Goal: Task Accomplishment & Management: Complete application form

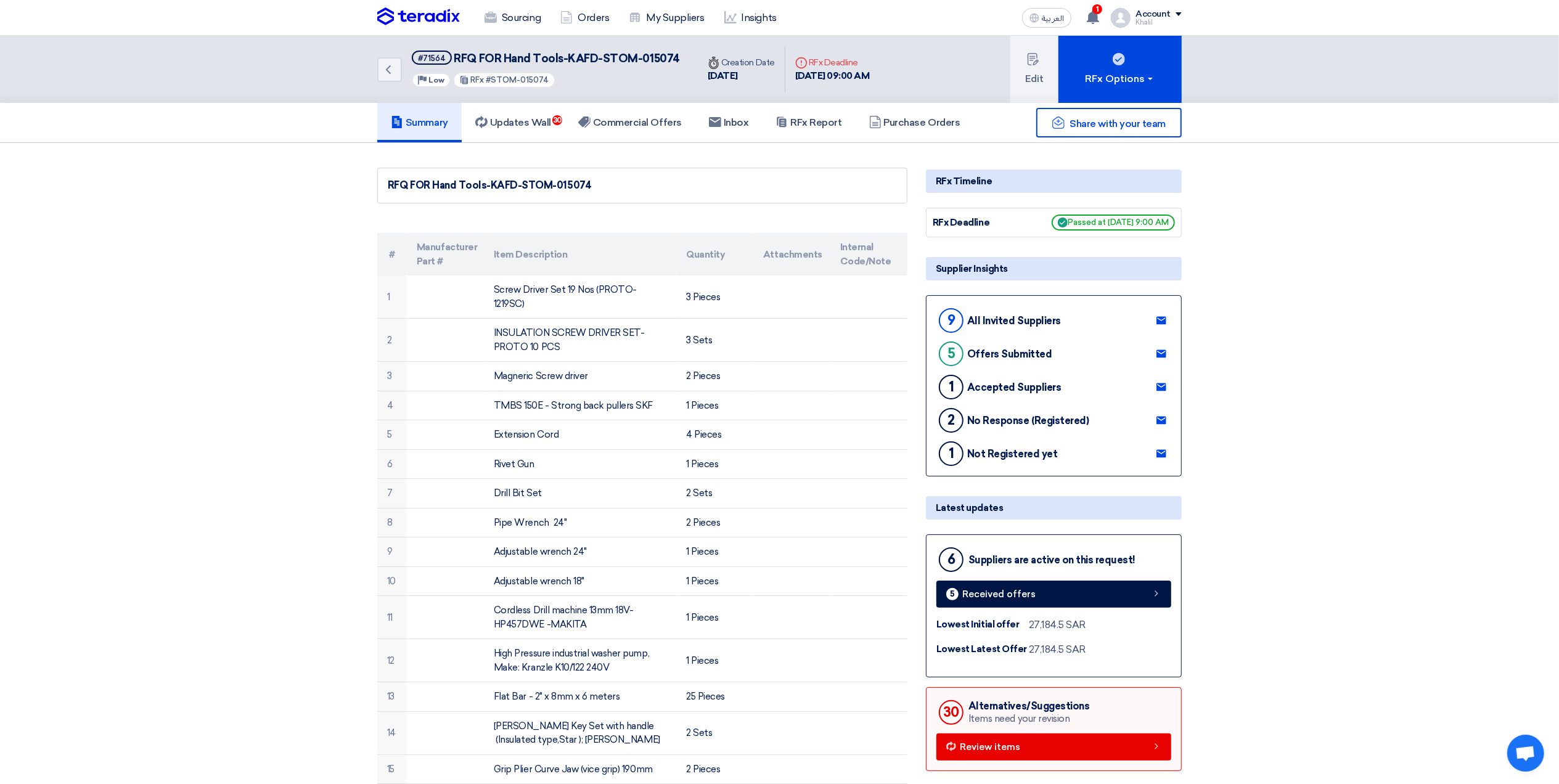
click at [430, 122] on h5 "Summary" at bounding box center [419, 123] width 57 height 12
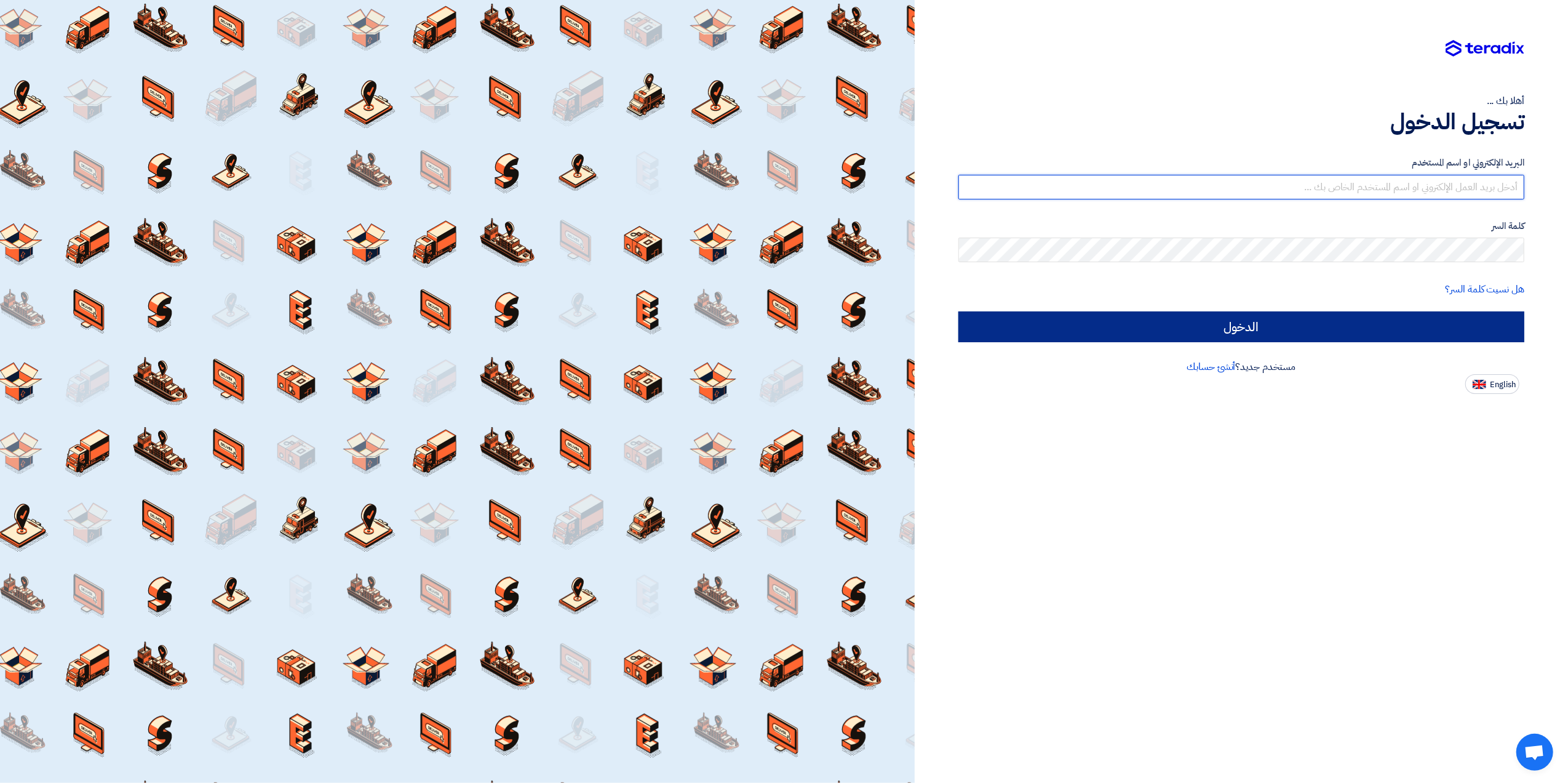
type input "[EMAIL_ADDRESS][DOMAIN_NAME]"
click at [1234, 329] on input "الدخول" at bounding box center [1241, 327] width 566 height 31
type input "Sign in"
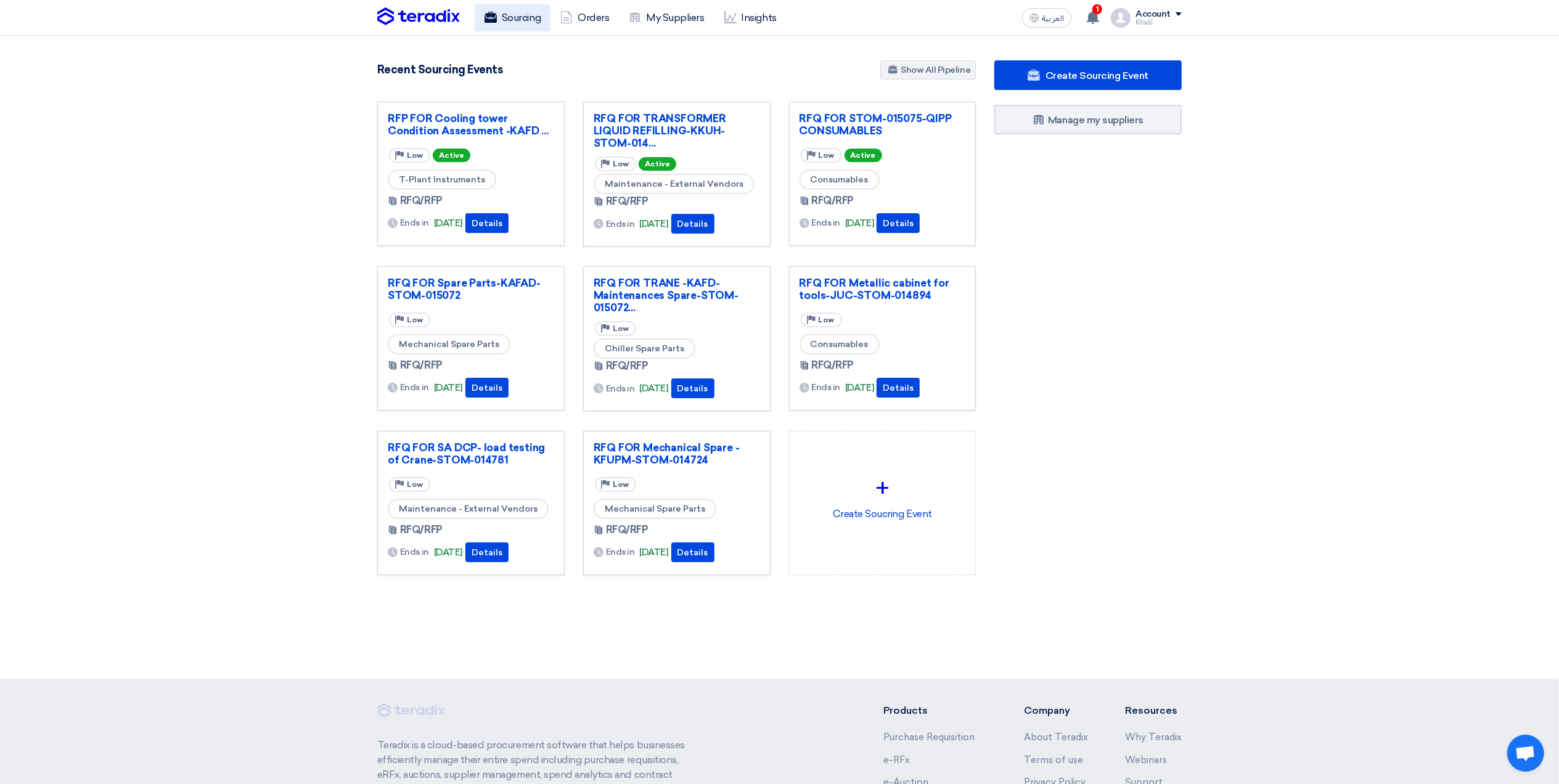
click at [526, 20] on link "Sourcing" at bounding box center [513, 18] width 76 height 27
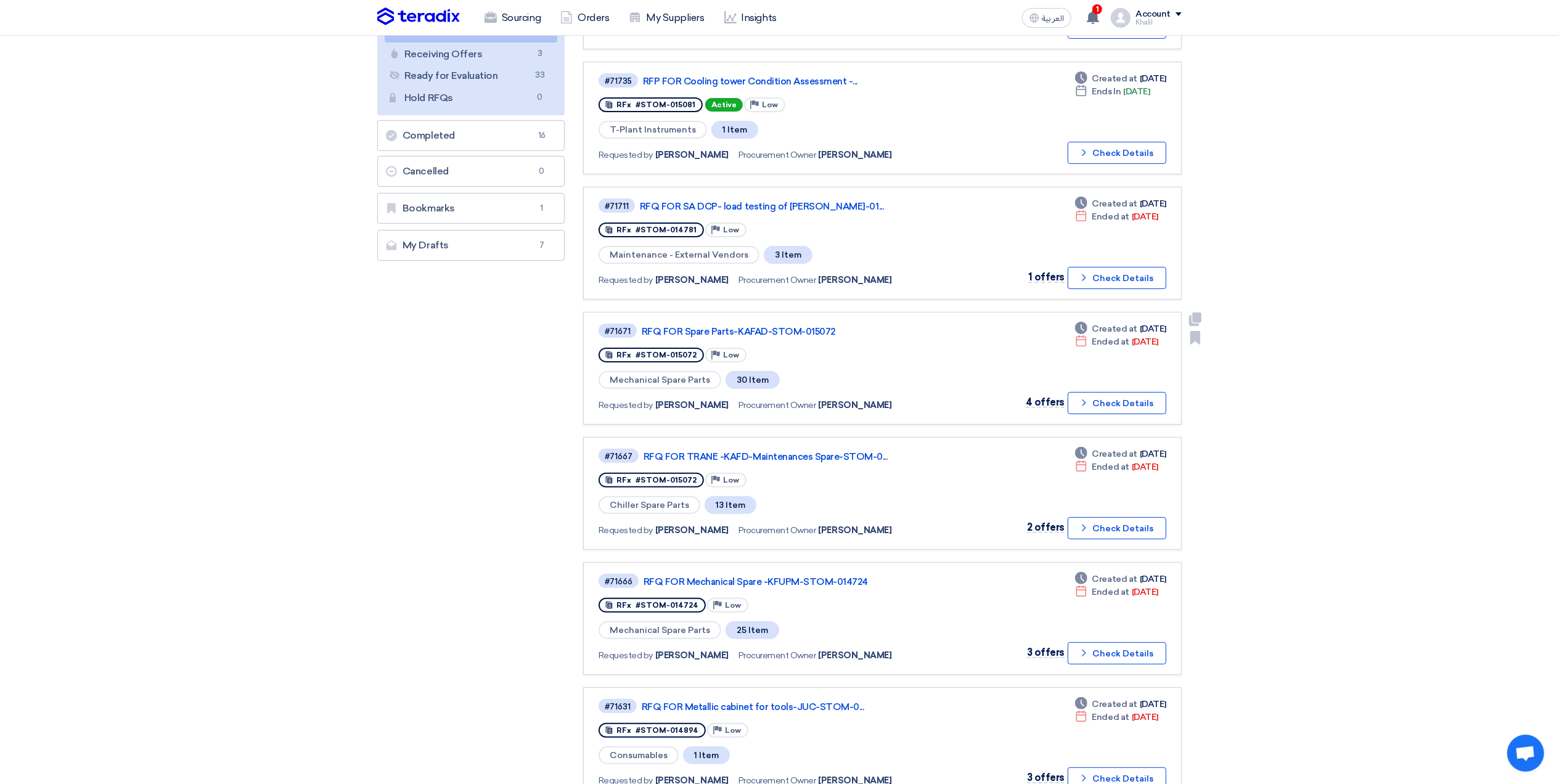
scroll to position [247, 0]
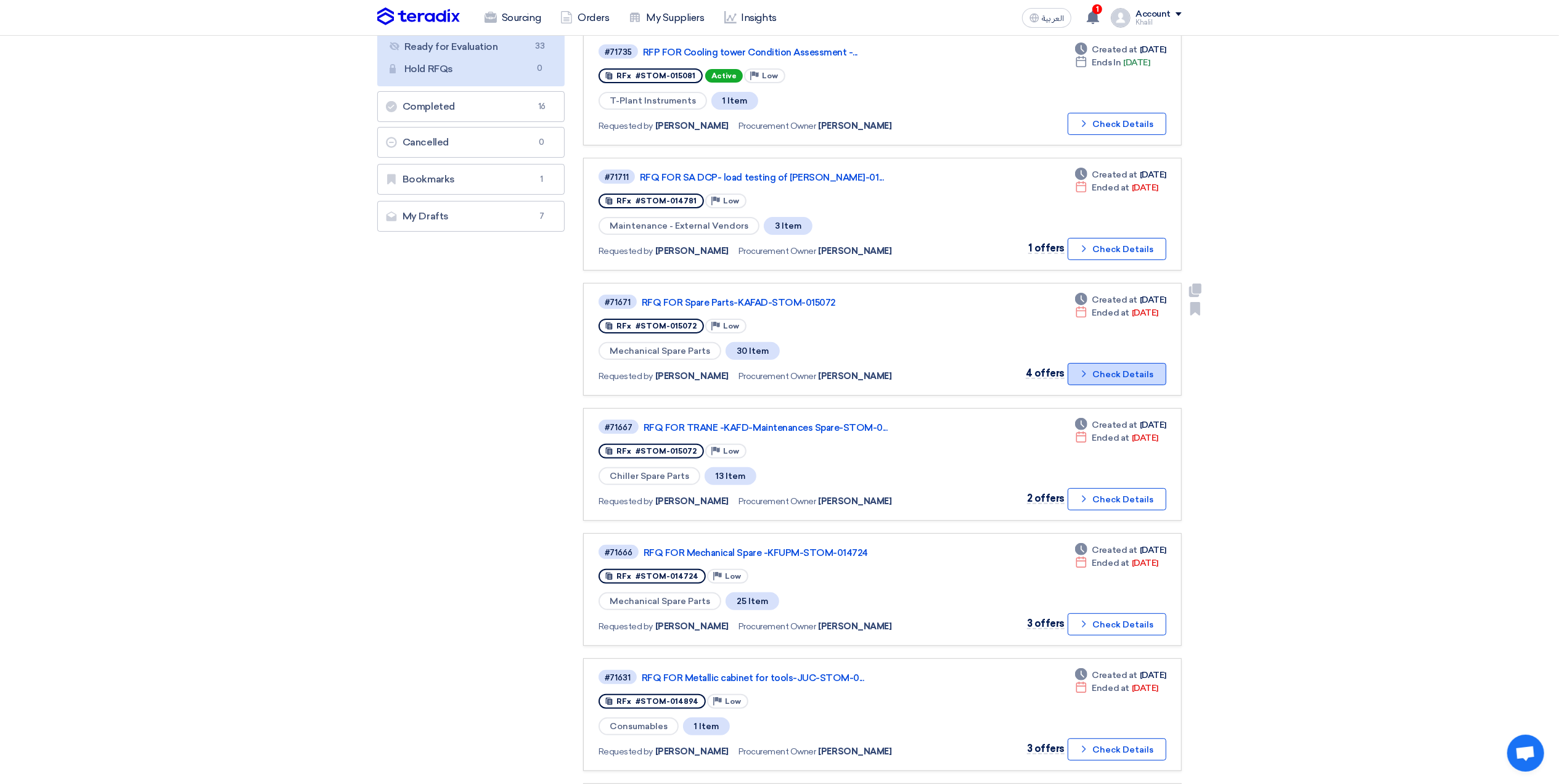
click at [1083, 371] on button "Check details Check Details" at bounding box center [1117, 374] width 99 height 22
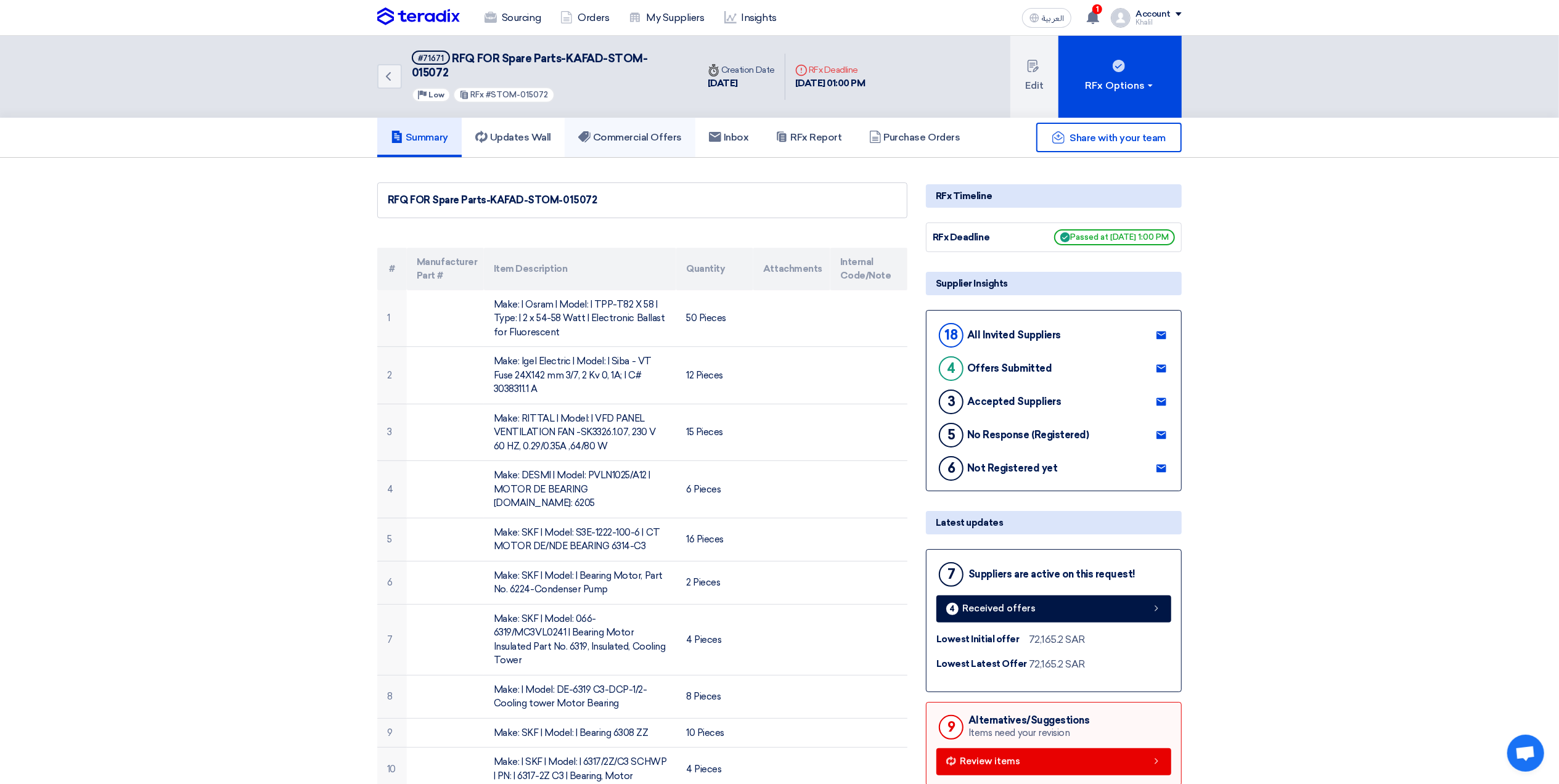
click at [648, 117] on link "Commercial Offers" at bounding box center [630, 137] width 131 height 40
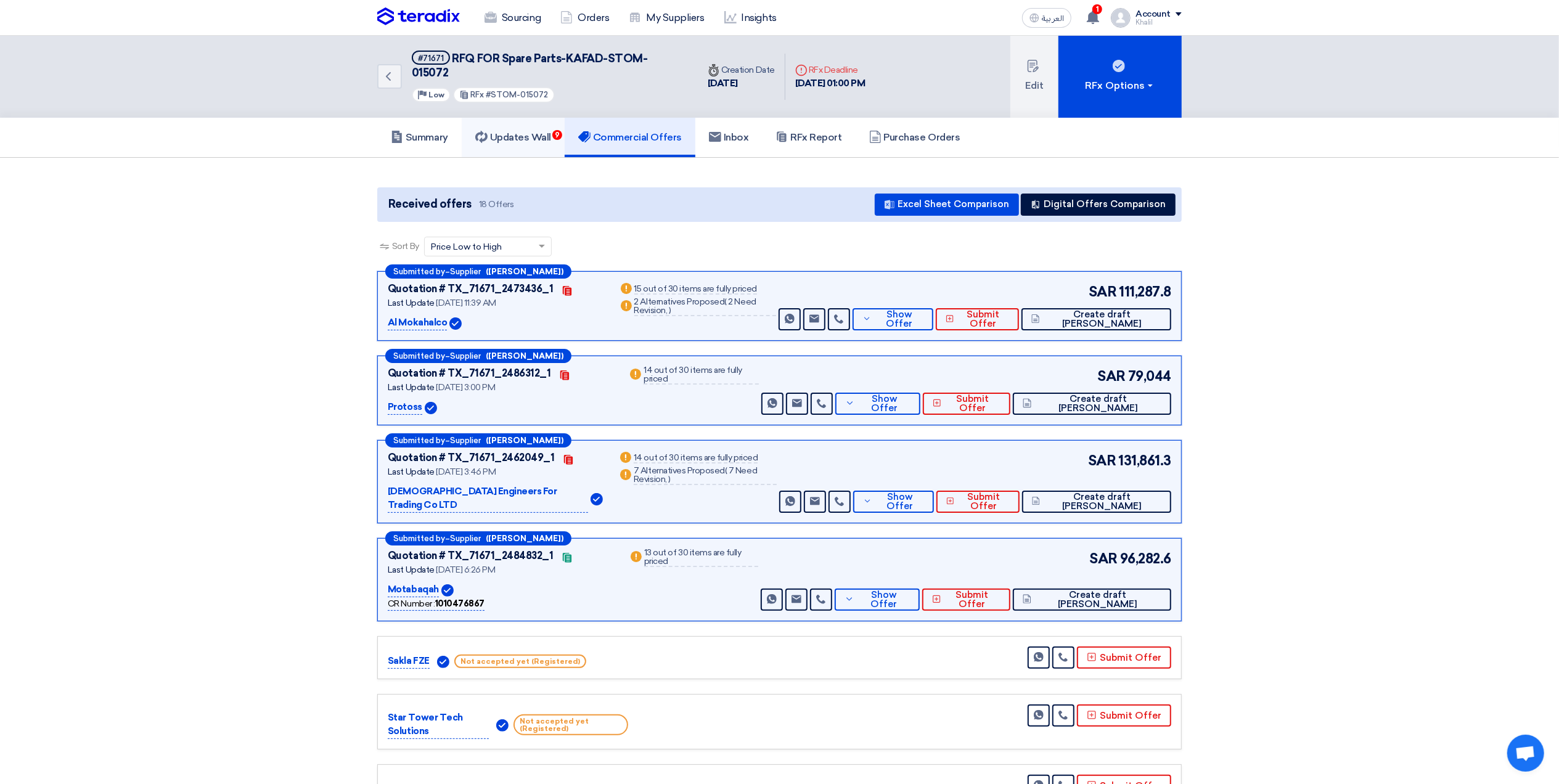
click at [537, 131] on h5 "Updates Wall 9" at bounding box center [513, 138] width 76 height 12
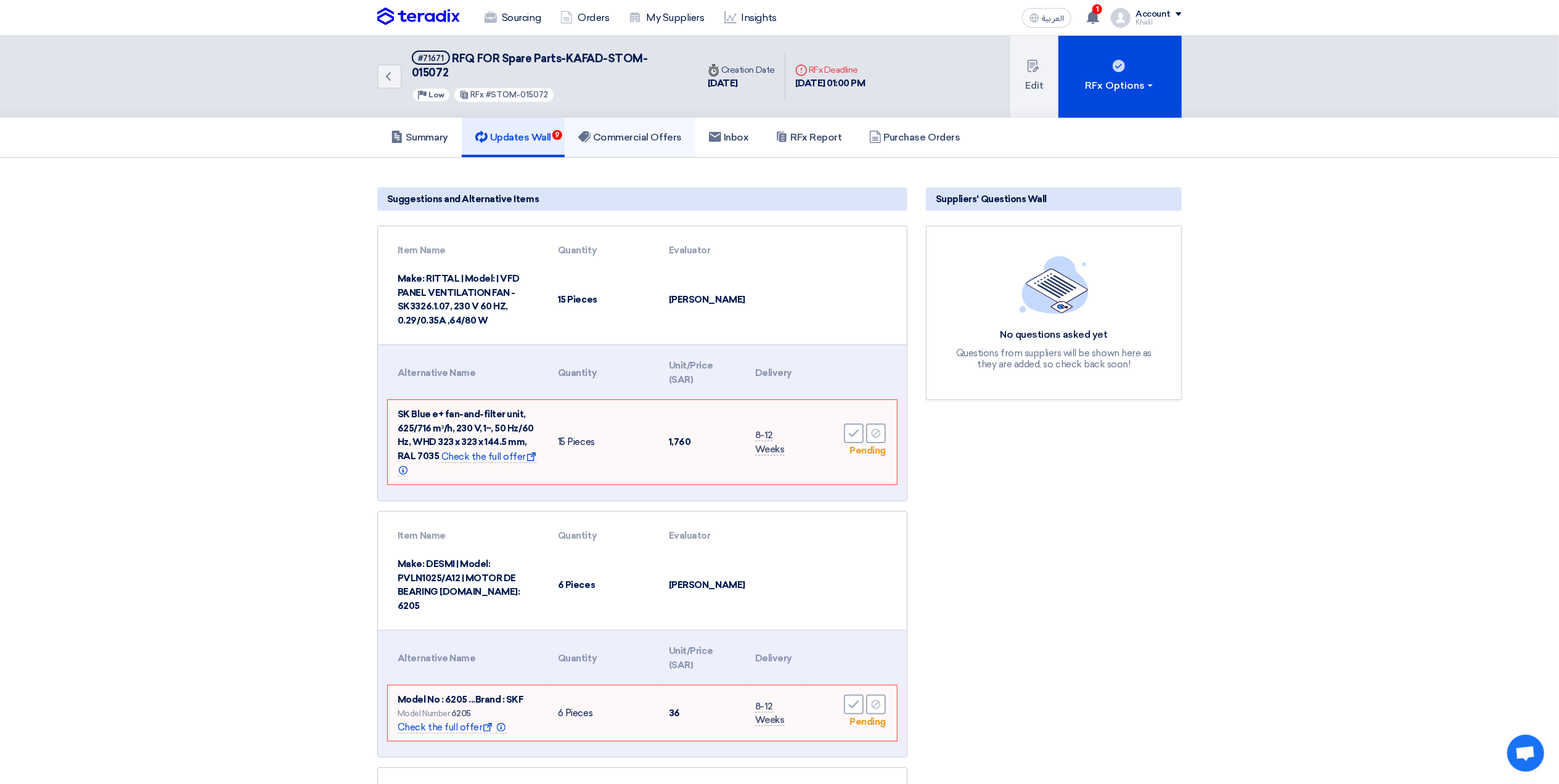
click at [602, 131] on h5 "Commercial Offers" at bounding box center [629, 138] width 103 height 12
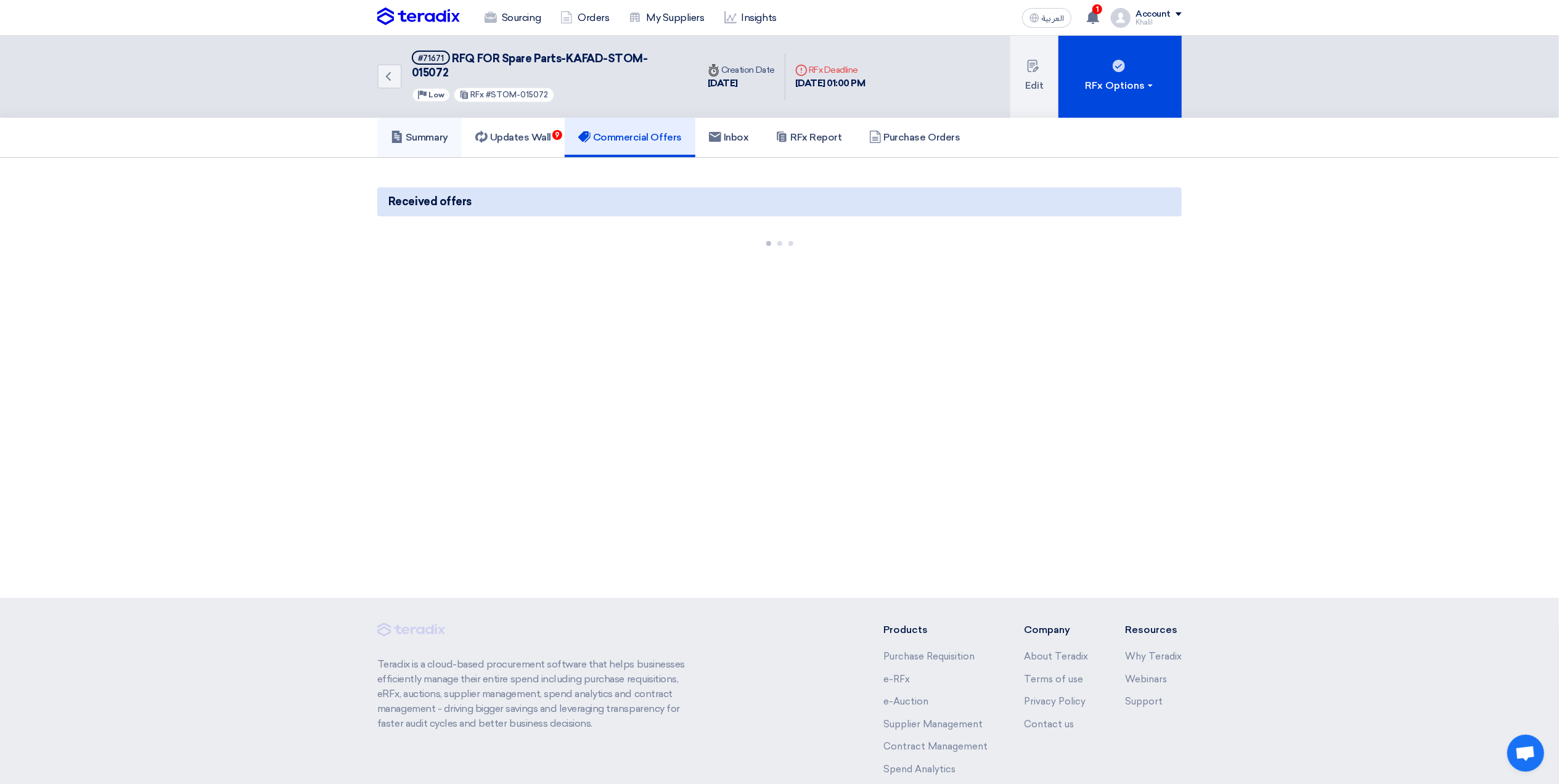
click at [410, 131] on h5 "Summary" at bounding box center [419, 138] width 57 height 12
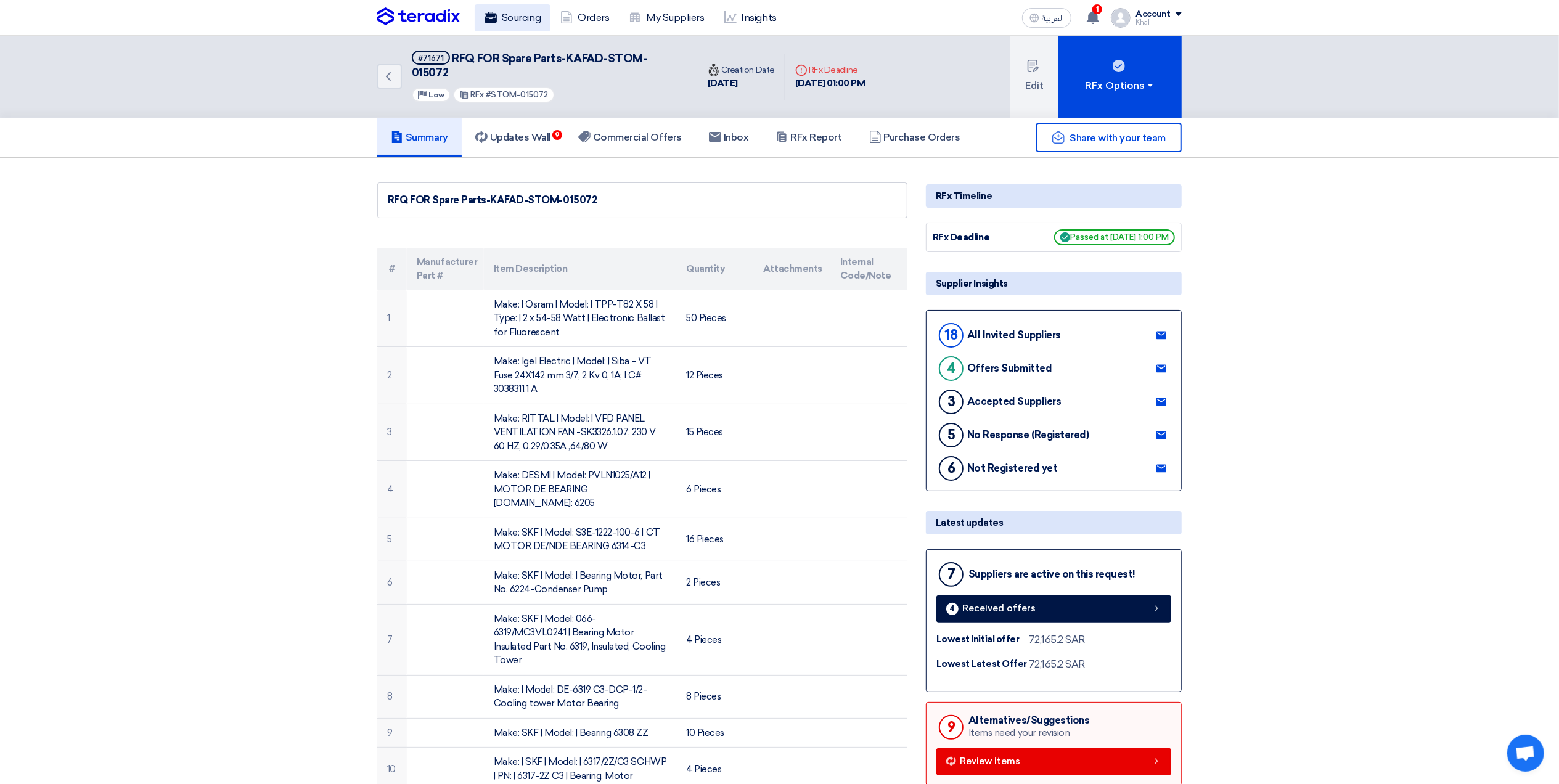
click at [506, 13] on link "Sourcing" at bounding box center [513, 18] width 76 height 27
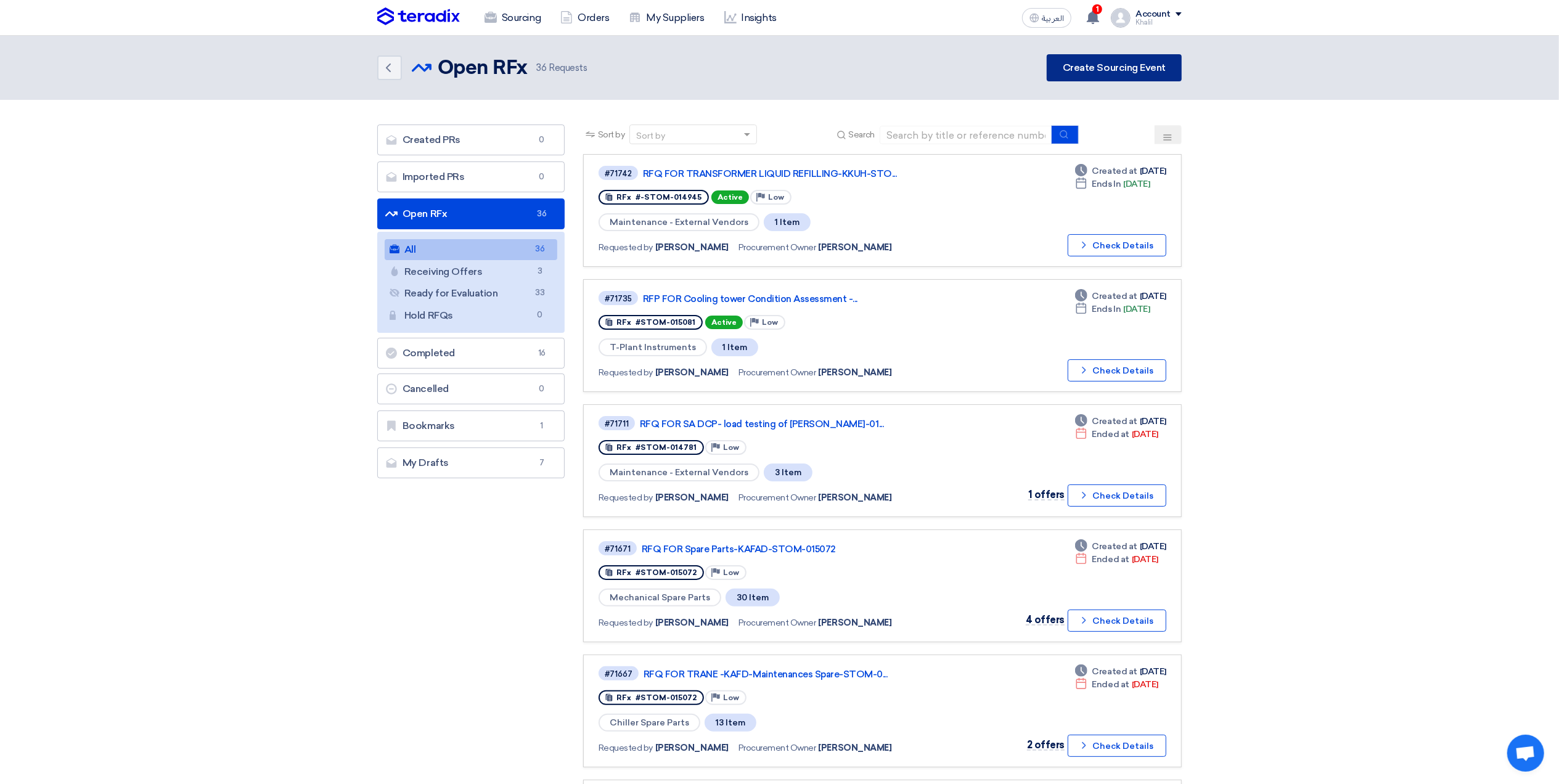
click at [1098, 69] on link "Create Sourcing Event" at bounding box center [1114, 67] width 135 height 27
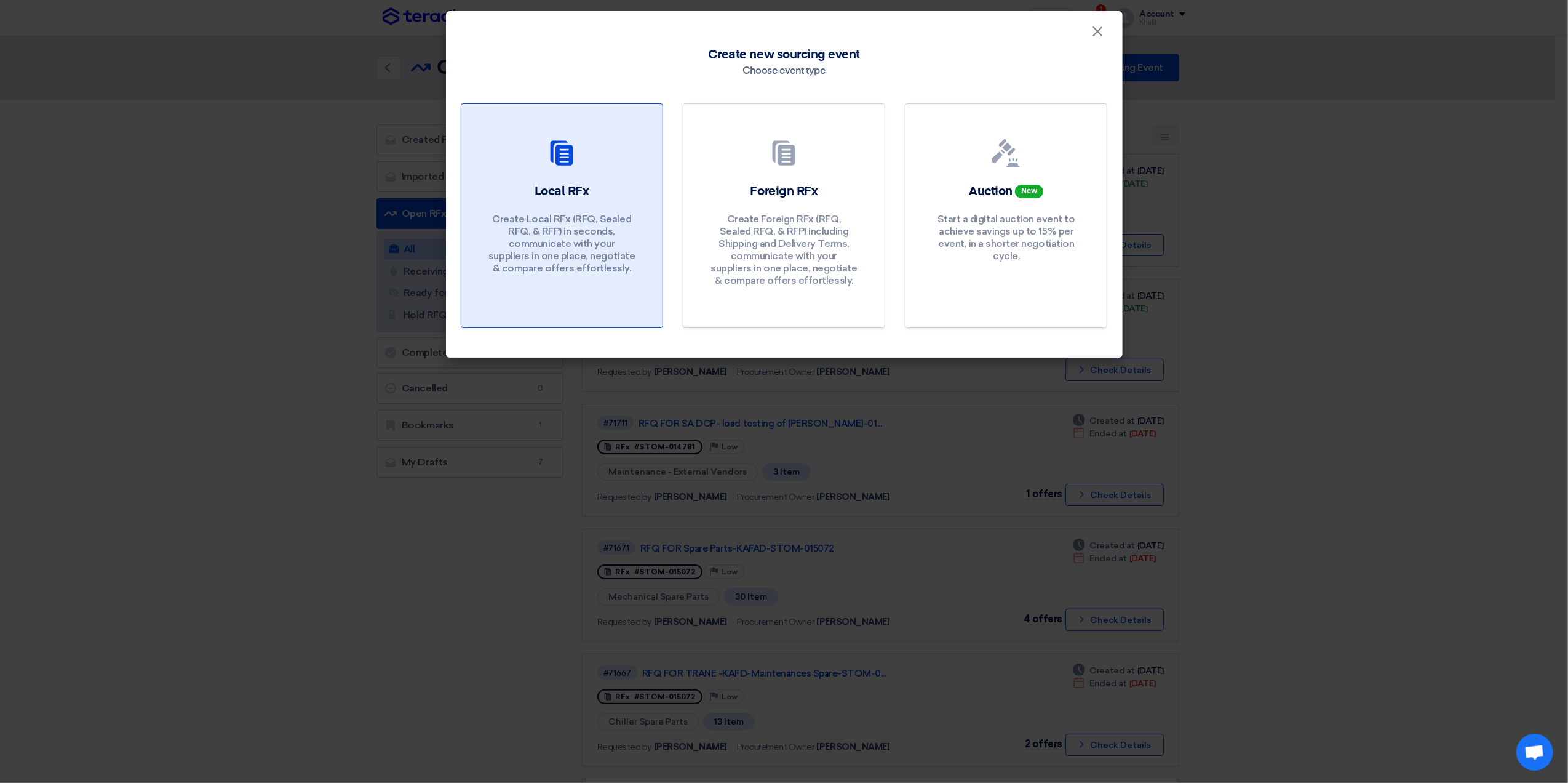
click at [611, 204] on div "Local RFx Create Local RFx (RFQ, Sealed RFQ, & RFP) in seconds, communicate wit…" at bounding box center [562, 232] width 172 height 98
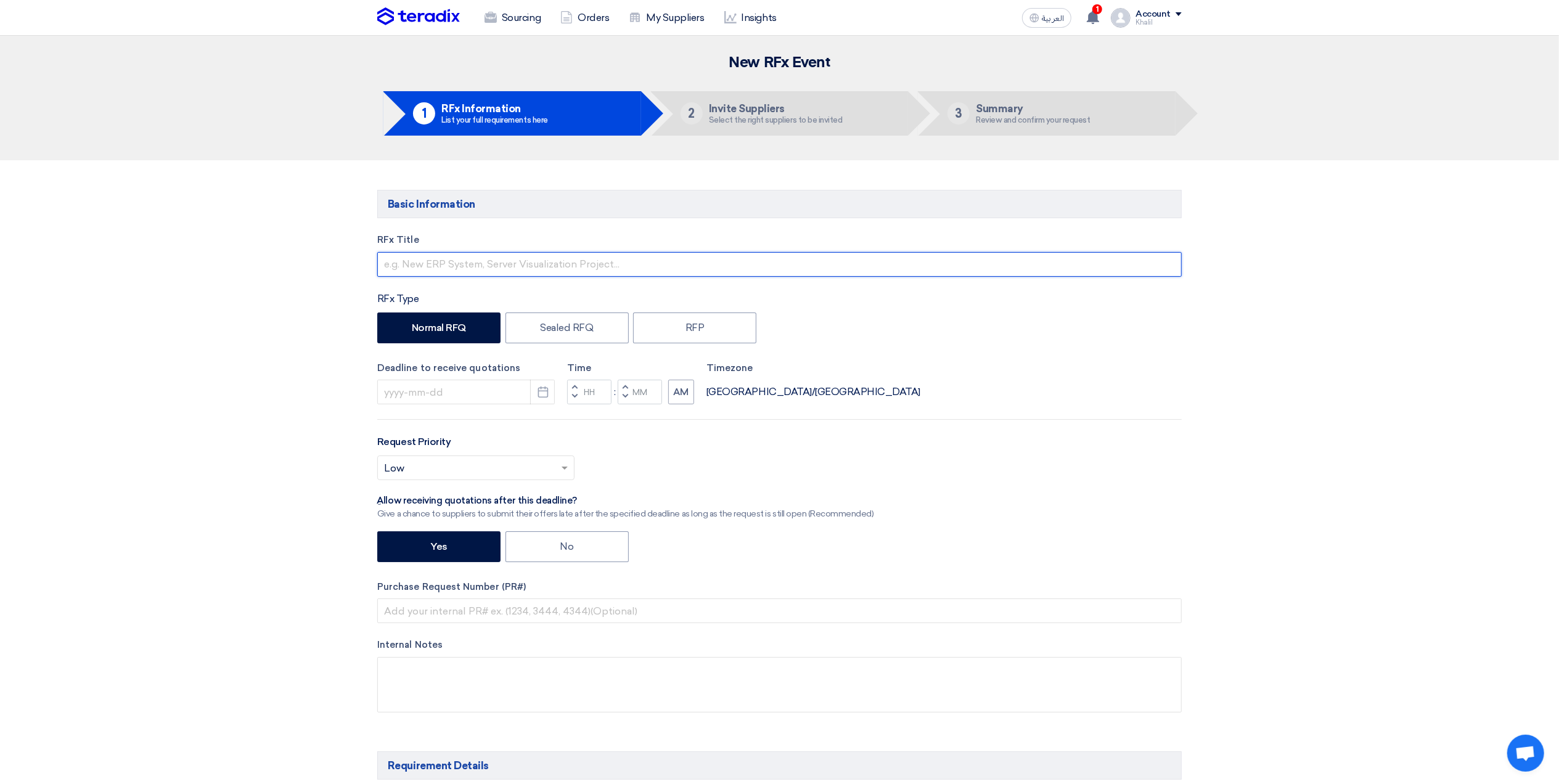
click at [555, 273] on input "text" at bounding box center [780, 265] width 805 height 25
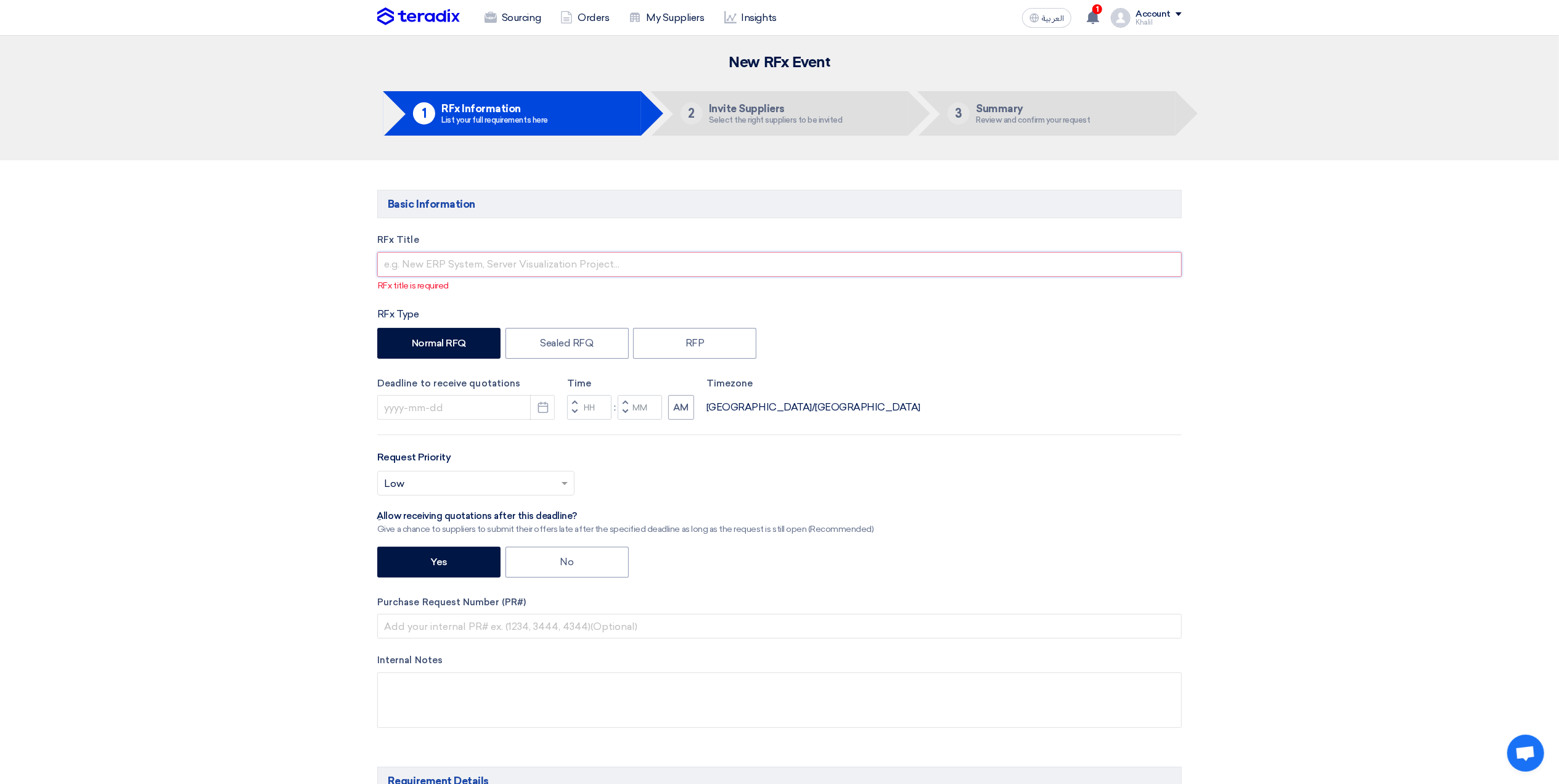
click at [549, 258] on input "text" at bounding box center [780, 265] width 805 height 25
paste input "RFQ FOR Kuationg Tube Cleaning Machine -STOM-015071"
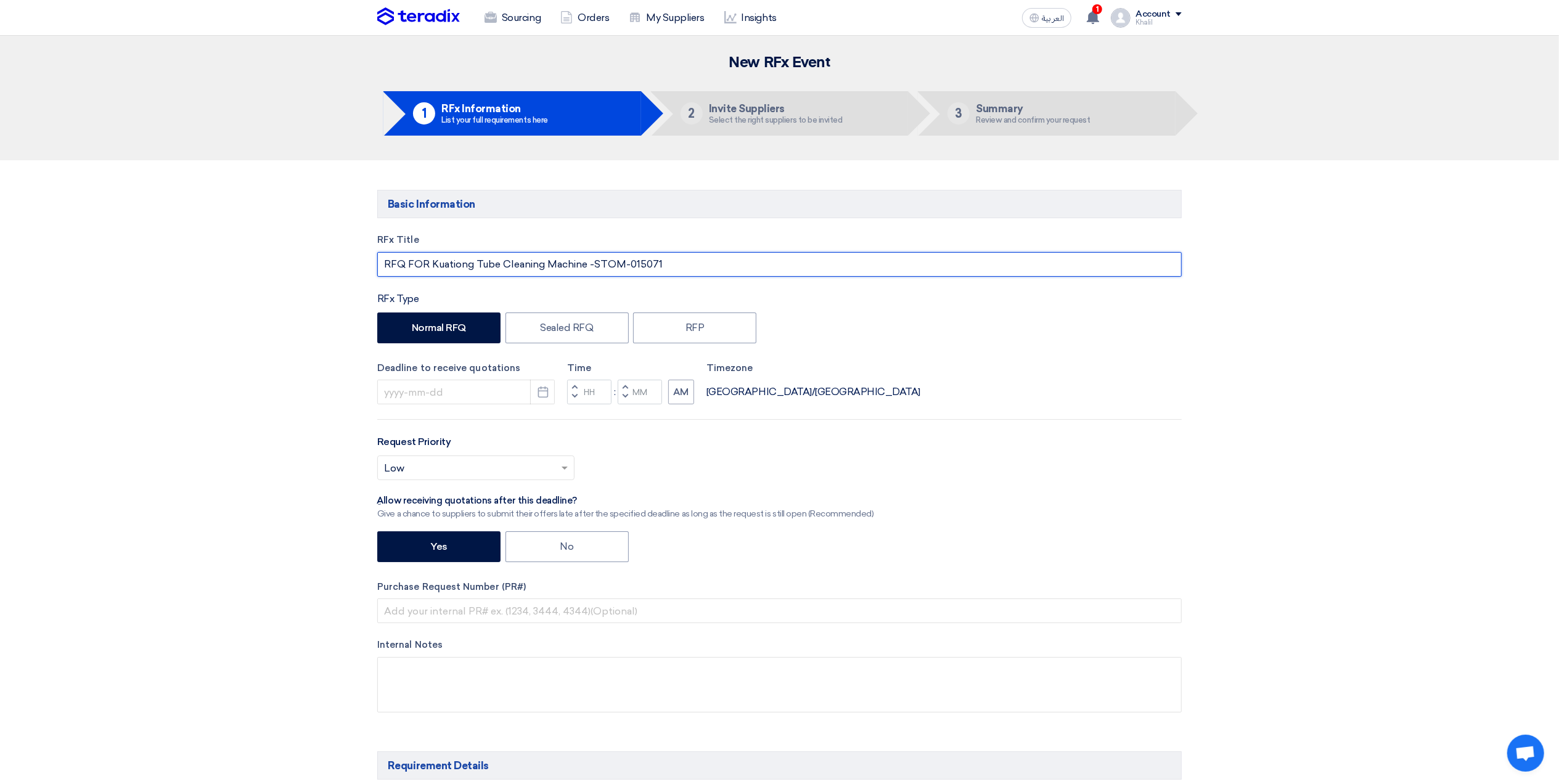
drag, startPoint x: 593, startPoint y: 263, endPoint x: 433, endPoint y: 255, distance: 160.2
click at [433, 255] on input "RFQ FOR Kuationg Tube Cleaning Machine -STOM-015071" at bounding box center [780, 265] width 805 height 25
drag, startPoint x: 505, startPoint y: 267, endPoint x: 430, endPoint y: 257, distance: 75.7
click at [430, 257] on input "RFQ FOR STOM-015071" at bounding box center [780, 265] width 805 height 25
click at [439, 271] on input "RFQ FOR STOM-015071" at bounding box center [780, 265] width 805 height 25
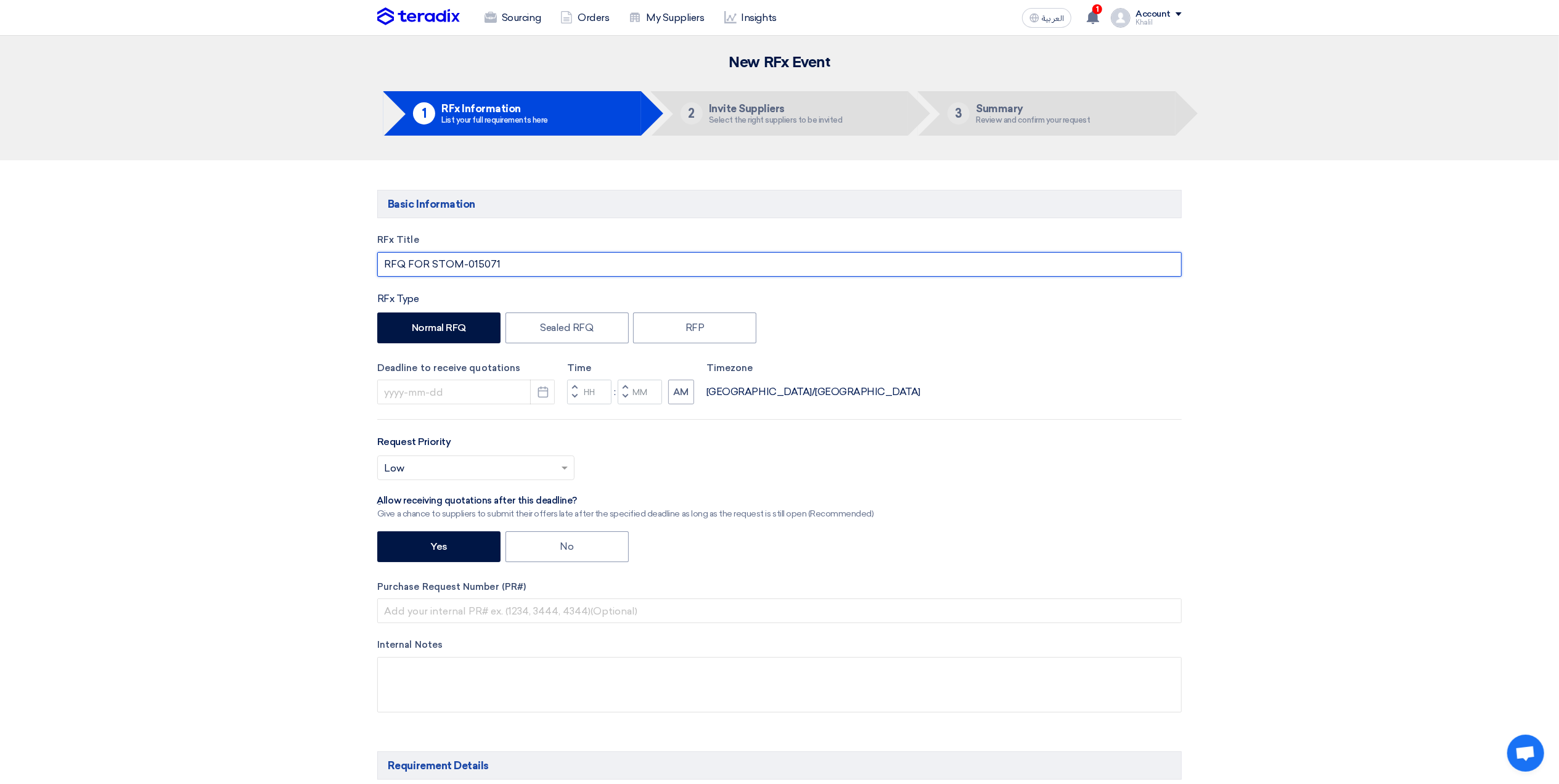
click at [431, 267] on input "RFQ FOR STOM-015071" at bounding box center [780, 265] width 805 height 25
paste input "STOM-015071"
drag, startPoint x: 497, startPoint y: 264, endPoint x: 431, endPoint y: 263, distance: 66.0
click at [431, 263] on input "RFQ FOR STOM-015071STOM-015071" at bounding box center [780, 265] width 805 height 25
paste input "Consumables"
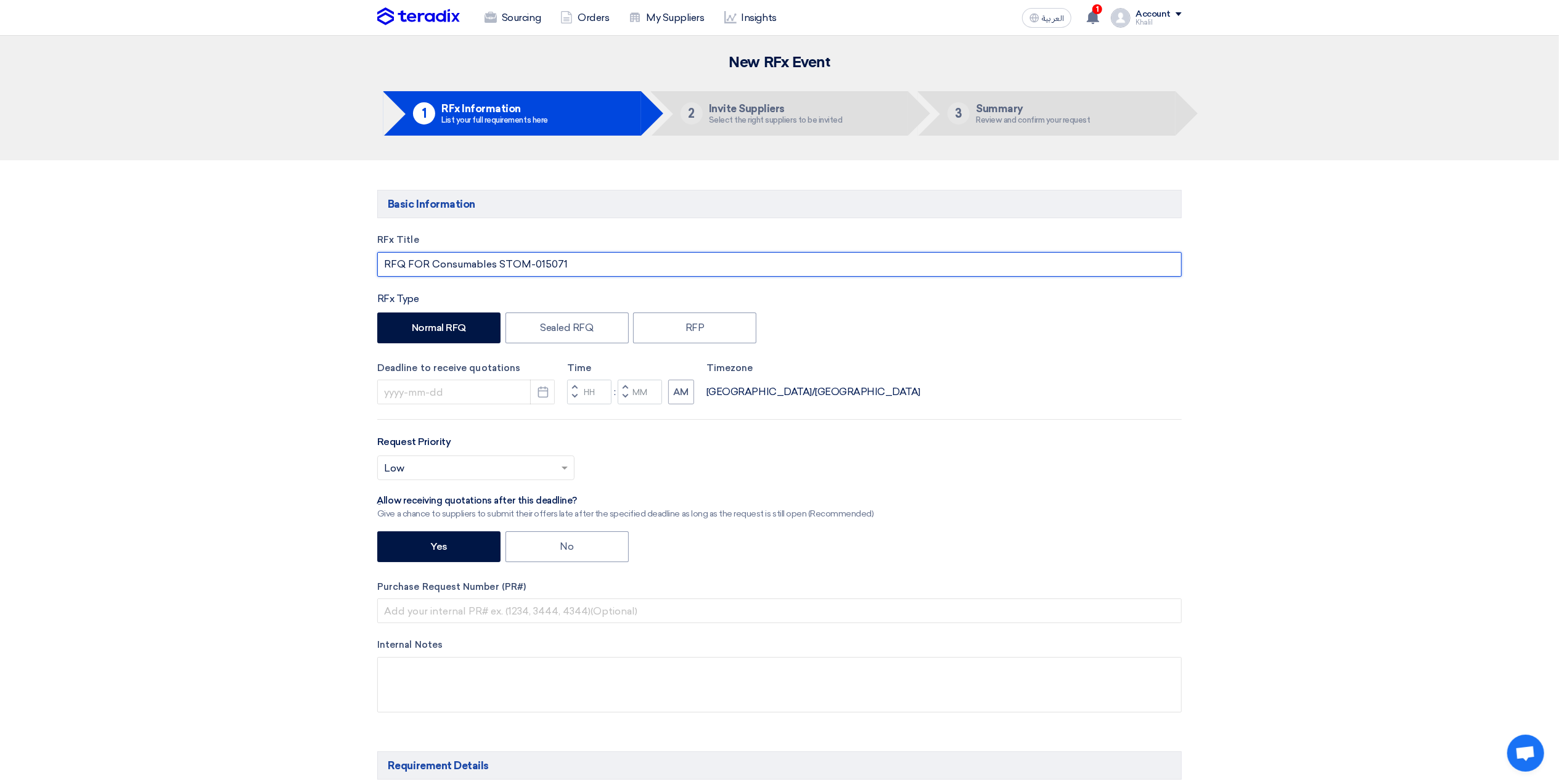
click at [585, 267] on input "RFQ FOR Consumables STOM-015071" at bounding box center [780, 265] width 805 height 25
drag, startPoint x: 600, startPoint y: 267, endPoint x: 568, endPoint y: 262, distance: 32.4
click at [568, 262] on input "RFQ FOR Consumables STOM-015071 KAFAD" at bounding box center [780, 265] width 805 height 25
click at [503, 261] on input "RFQ FOR Consumables STOM-015071" at bounding box center [780, 265] width 805 height 25
click at [498, 263] on input "RFQ FOR Consumables STOM-015071" at bounding box center [780, 265] width 805 height 25
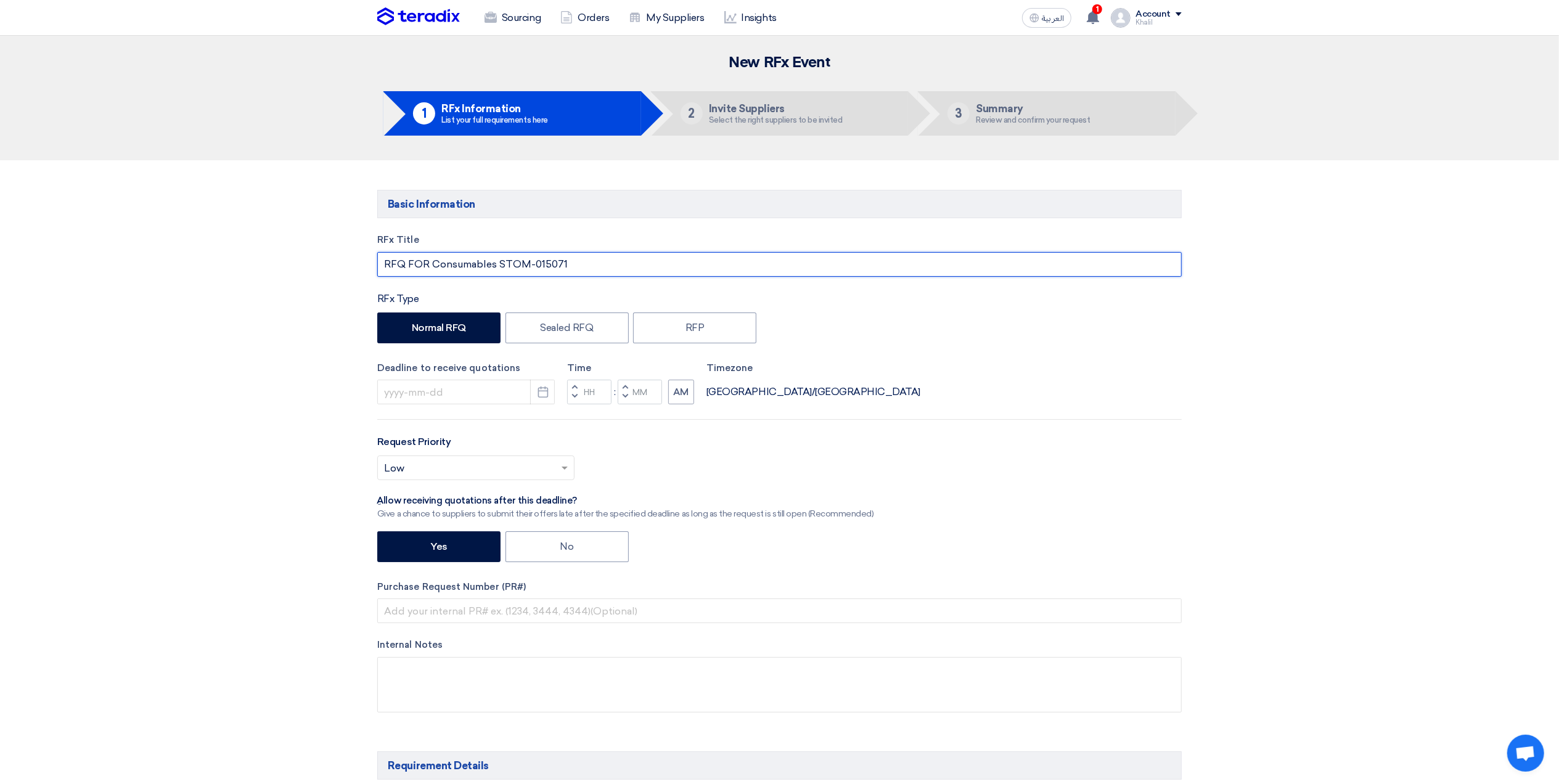
paste input "KAFAD"
type input "RFQ FOR Consumables KAFAD STOM-015071"
click at [930, 385] on div "Deadline to receive quotations Pick a date Time Increment hours Decrement hours…" at bounding box center [780, 383] width 805 height 44
click at [542, 390] on icon "Pick a date" at bounding box center [543, 392] width 12 height 12
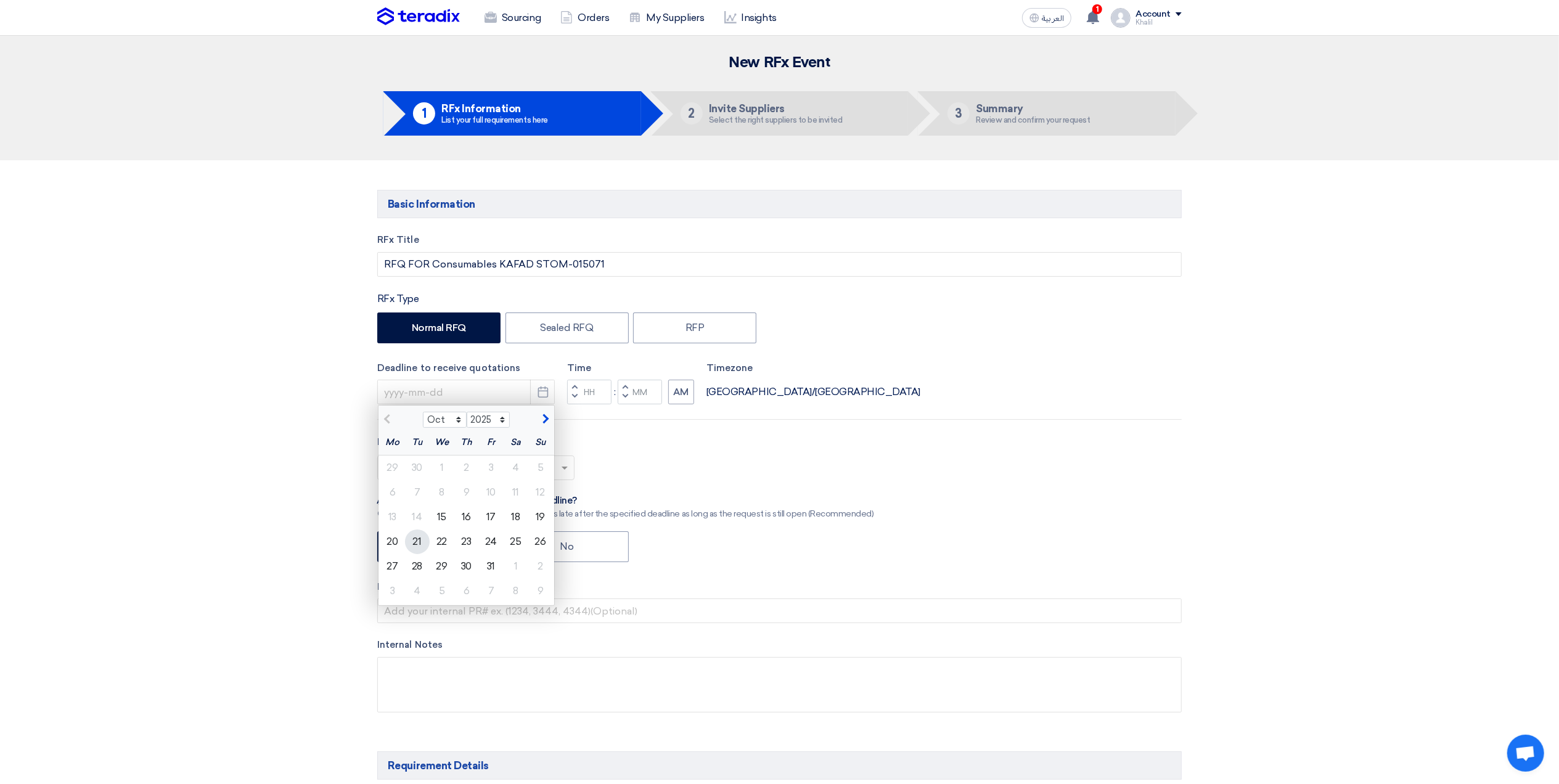
click at [415, 548] on div "21" at bounding box center [417, 541] width 25 height 25
type input "10/21/2025"
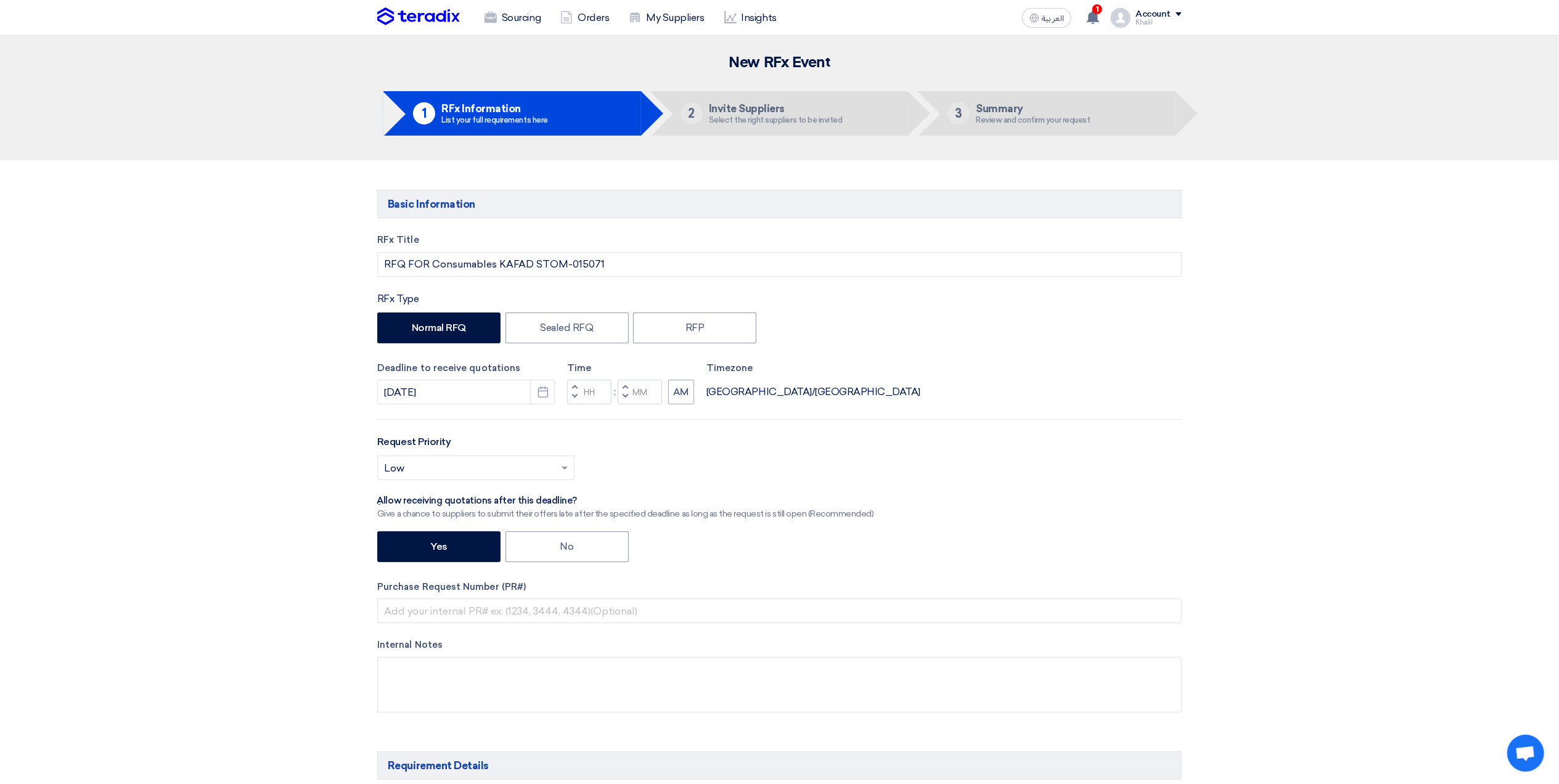
click at [660, 475] on div "Select priority... × Low ×" at bounding box center [780, 472] width 805 height 34
click at [595, 392] on input "Hours" at bounding box center [589, 392] width 44 height 25
type input "12"
click at [641, 393] on div "Time Increment hours 12 Decrement hours : Increment minutes Decrement minutes AM" at bounding box center [631, 383] width 127 height 44
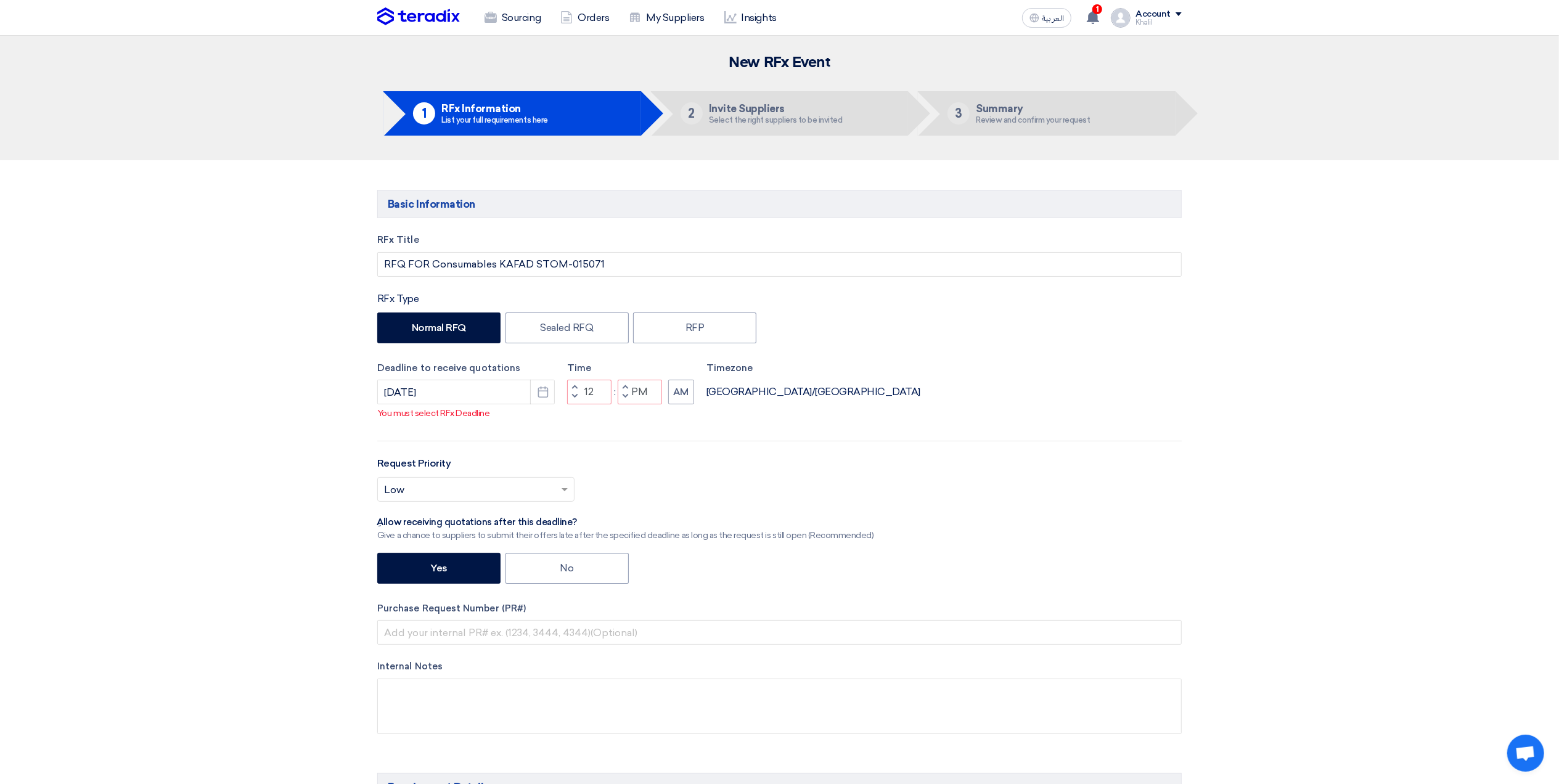
click at [748, 405] on div "Timezone Africa/Cairo" at bounding box center [813, 383] width 214 height 44
click at [685, 404] on button "AM" at bounding box center [680, 392] width 26 height 25
click at [780, 420] on p "You must select RFx Deadline" at bounding box center [779, 413] width 804 height 13
drag, startPoint x: 651, startPoint y: 410, endPoint x: 632, endPoint y: 407, distance: 19.2
click at [632, 404] on div "Increment minutes PM Decrement minutes" at bounding box center [640, 392] width 44 height 25
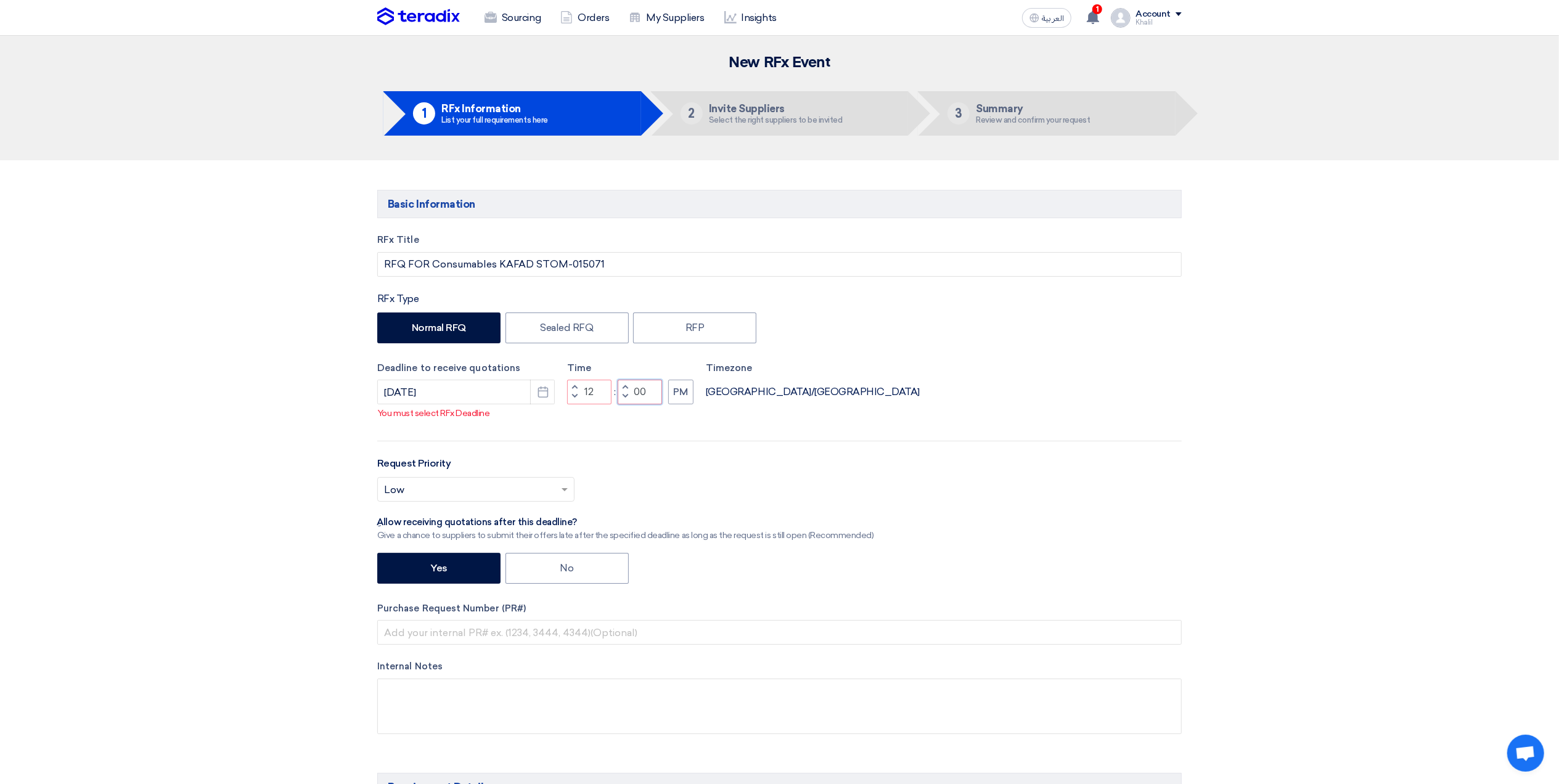
type input "00"
click at [820, 397] on div "Deadline to receive quotations 10/21/2025 Pick a date Time Increment hours 12 D…" at bounding box center [780, 393] width 805 height 65
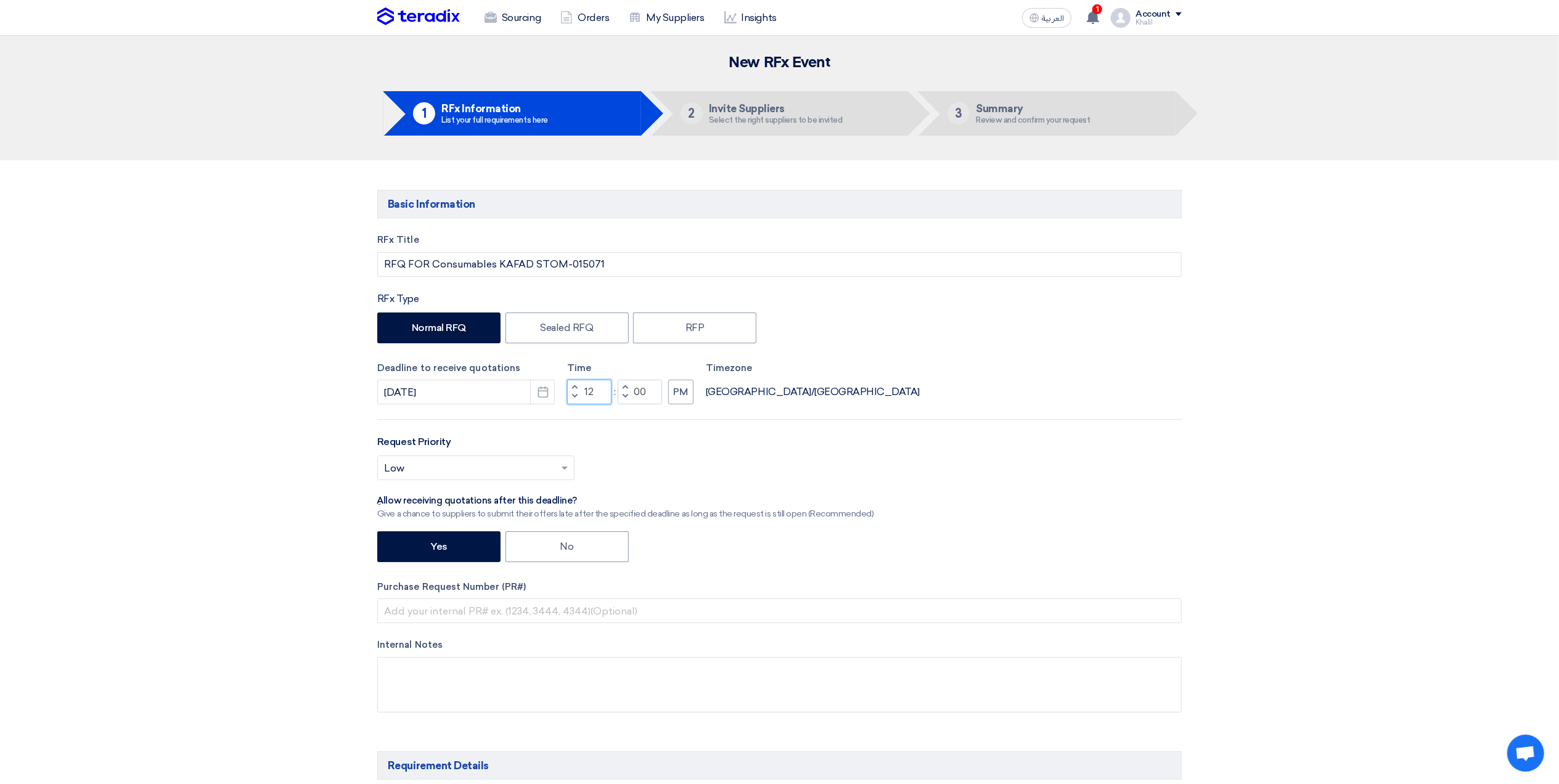
drag, startPoint x: 590, startPoint y: 396, endPoint x: 580, endPoint y: 394, distance: 10.2
click at [580, 394] on div "Increment hours 12 Decrement hours" at bounding box center [589, 392] width 44 height 25
type input "04"
click at [928, 371] on div "Deadline to receive quotations 10/21/2025 Pick a date Time Increment hours 04 D…" at bounding box center [780, 383] width 805 height 44
click at [987, 489] on div "Select priority... × Low ×" at bounding box center [780, 472] width 805 height 34
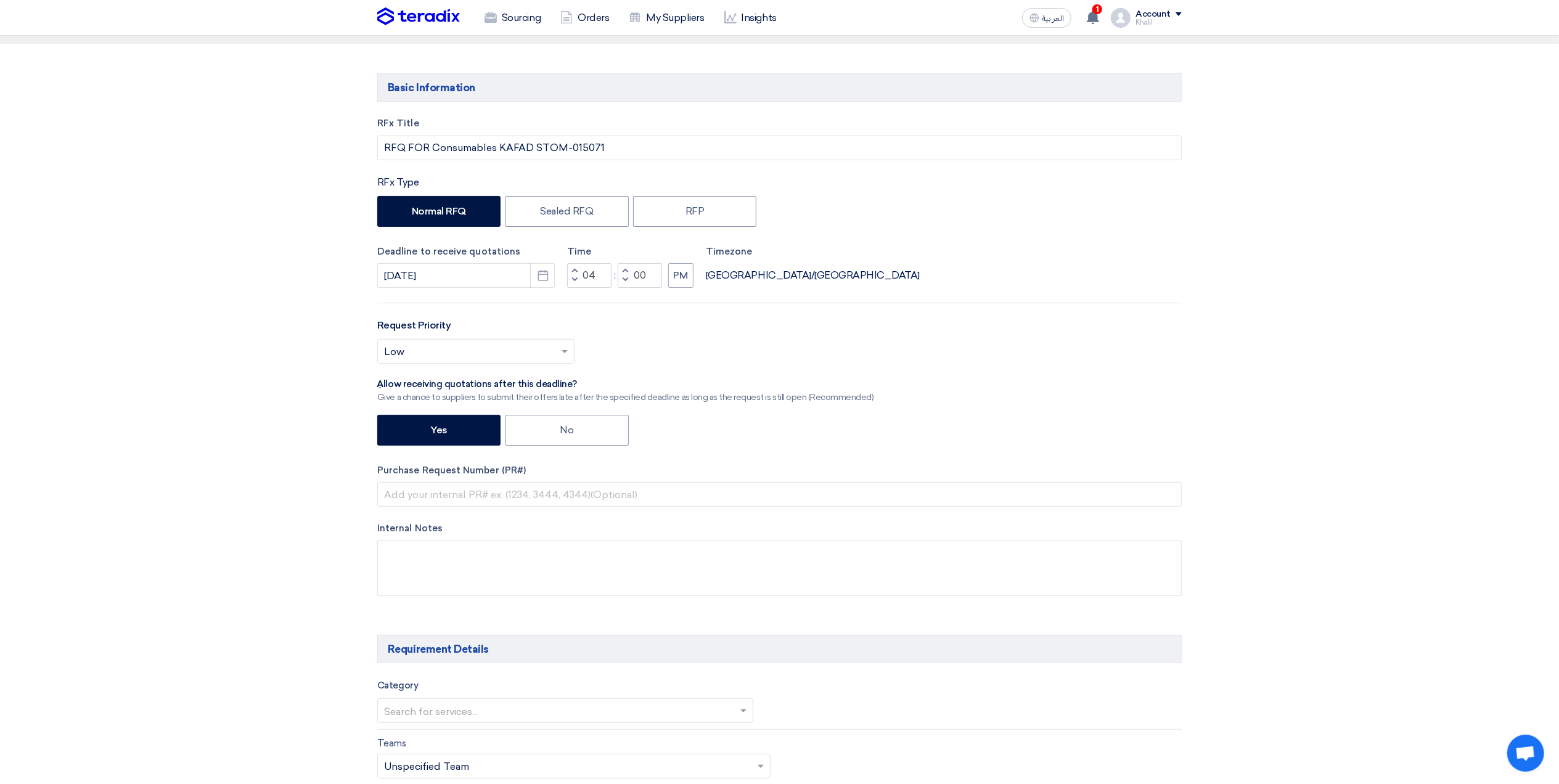
scroll to position [82, 0]
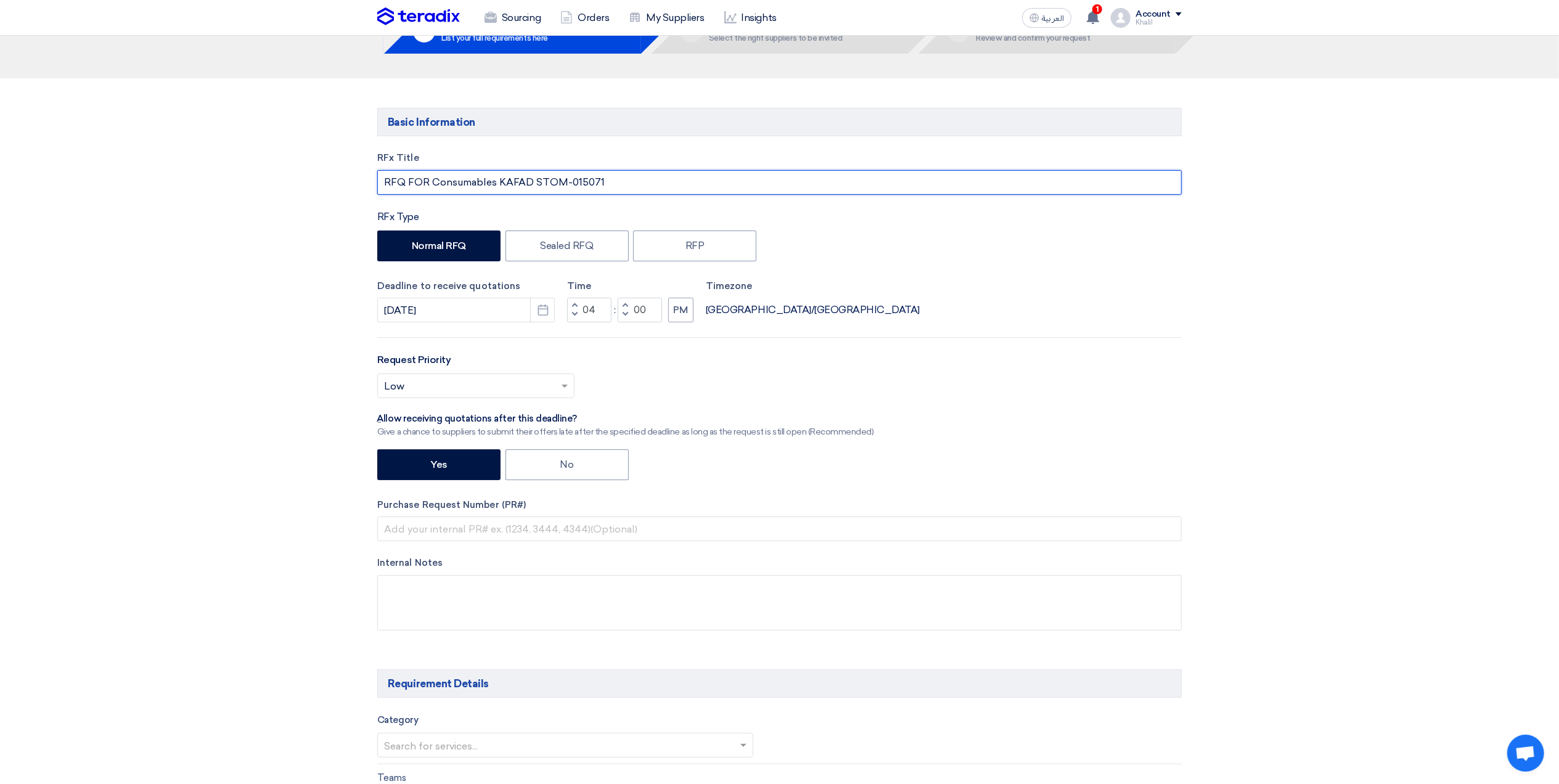
drag, startPoint x: 615, startPoint y: 180, endPoint x: 536, endPoint y: 181, distance: 79.0
click at [536, 181] on input "RFQ FOR Consumables KAFAD STOM-015071" at bounding box center [780, 183] width 805 height 25
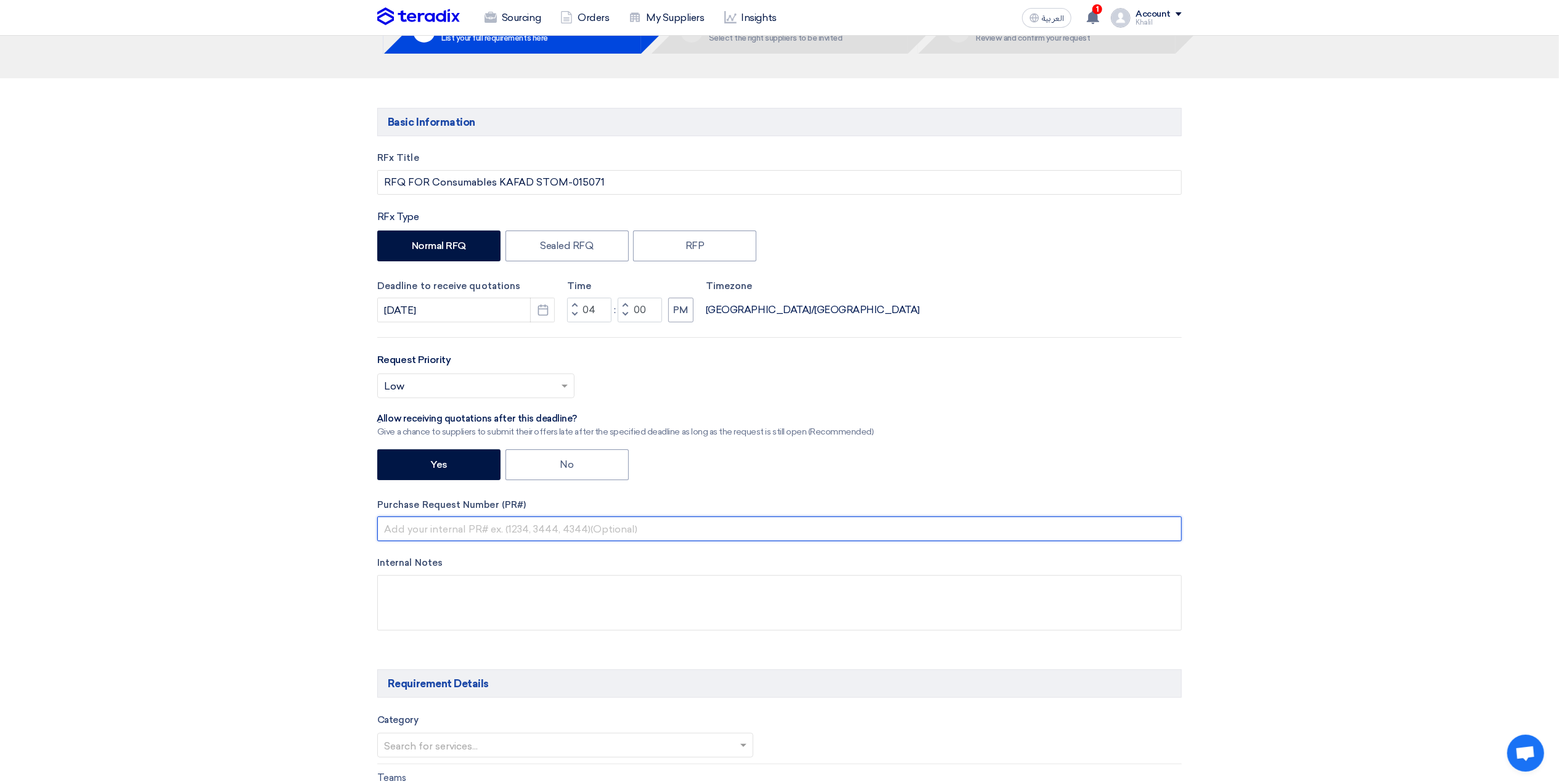
click at [484, 531] on input "text" at bounding box center [780, 529] width 805 height 25
paste input "STOM-015071"
type input "STOM-015071"
click at [1156, 429] on div "RFx Title RFQ FOR Consumables KAFAD STOM-015071 RFx Type Normal RFQ Sealed RFQ …" at bounding box center [779, 399] width 823 height 498
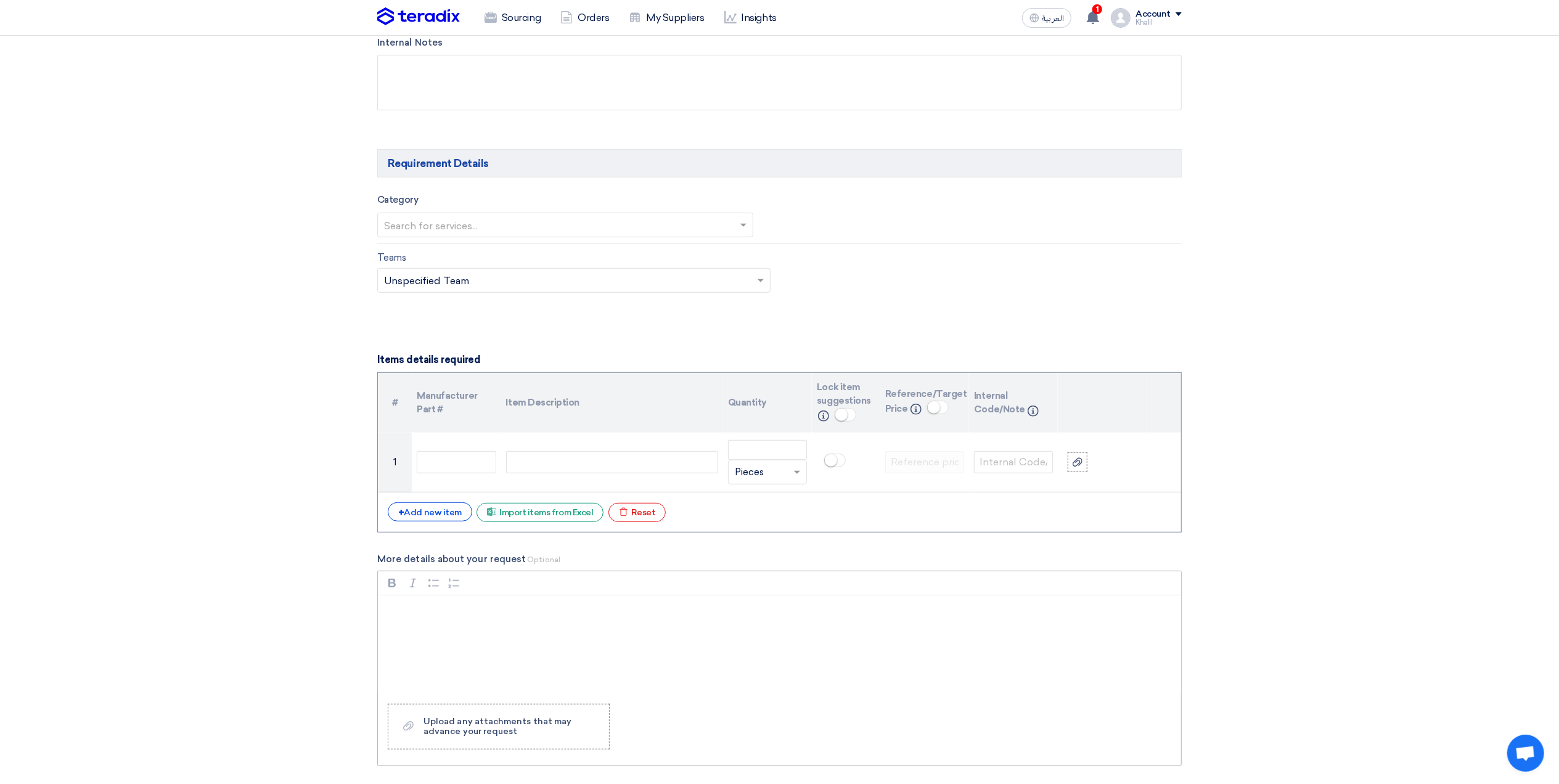
scroll to position [575, 0]
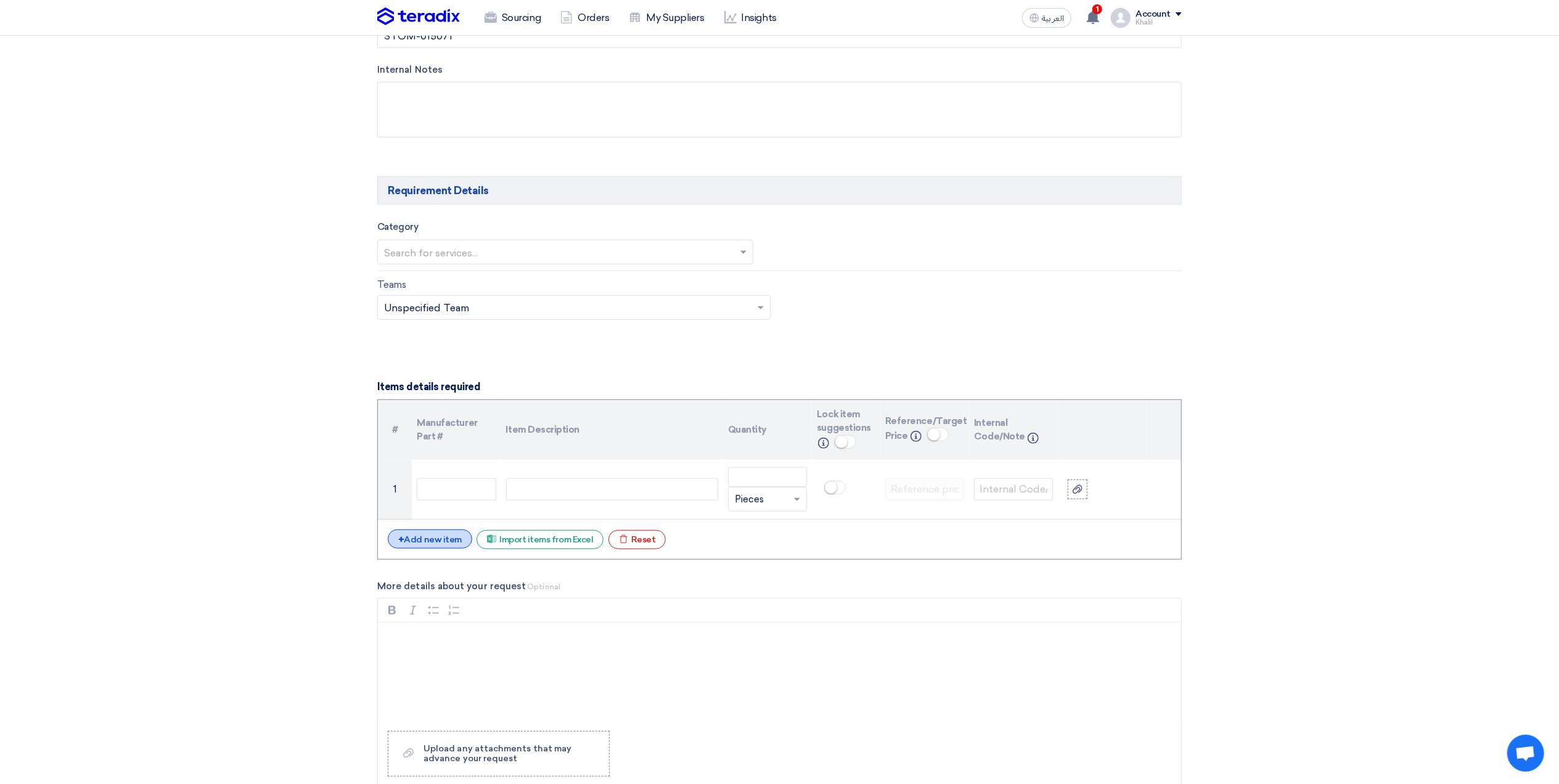
click at [435, 543] on div "+ Add new item" at bounding box center [431, 539] width 85 height 19
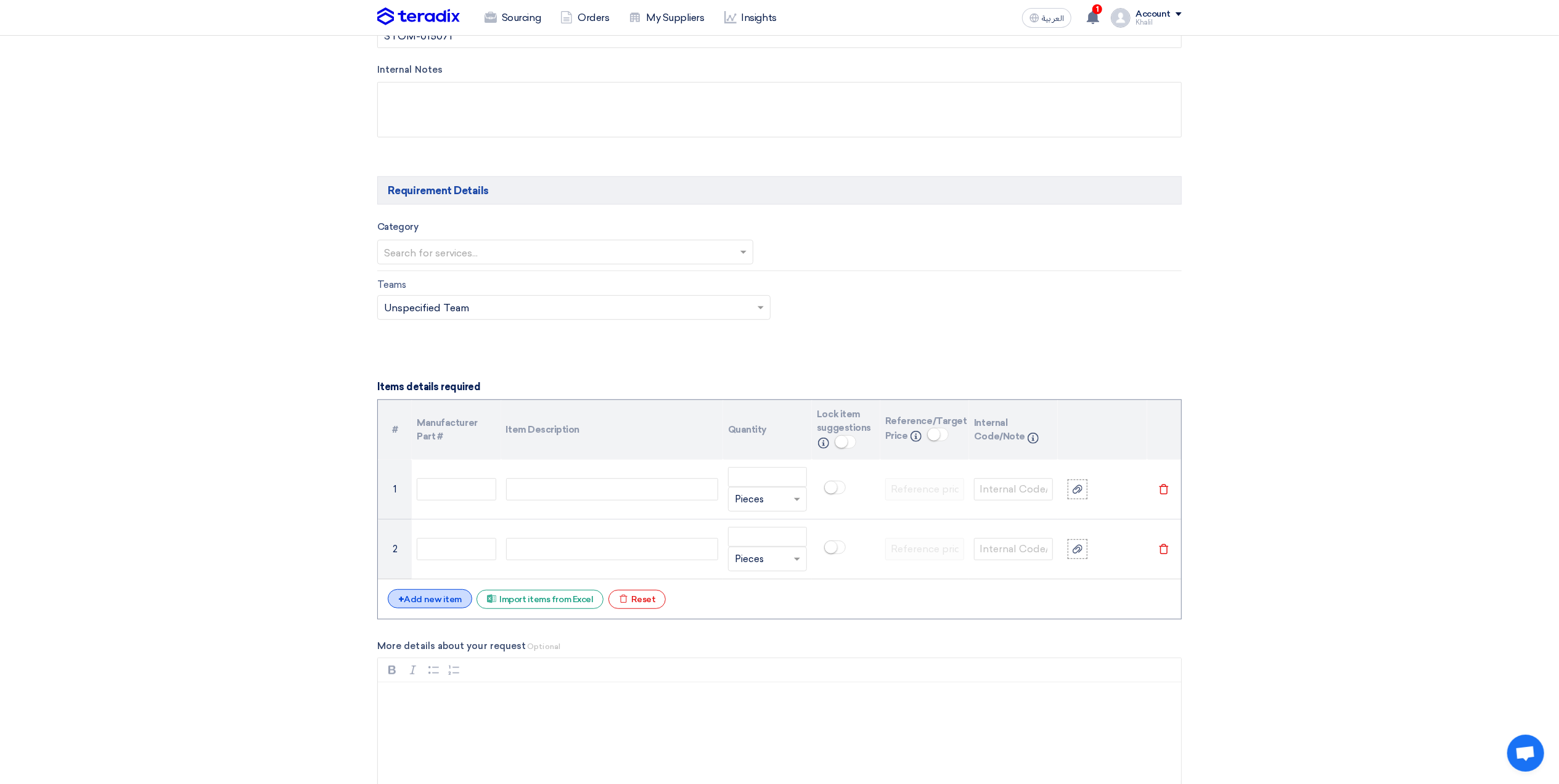
click at [449, 607] on div "+ Add new item" at bounding box center [431, 599] width 85 height 19
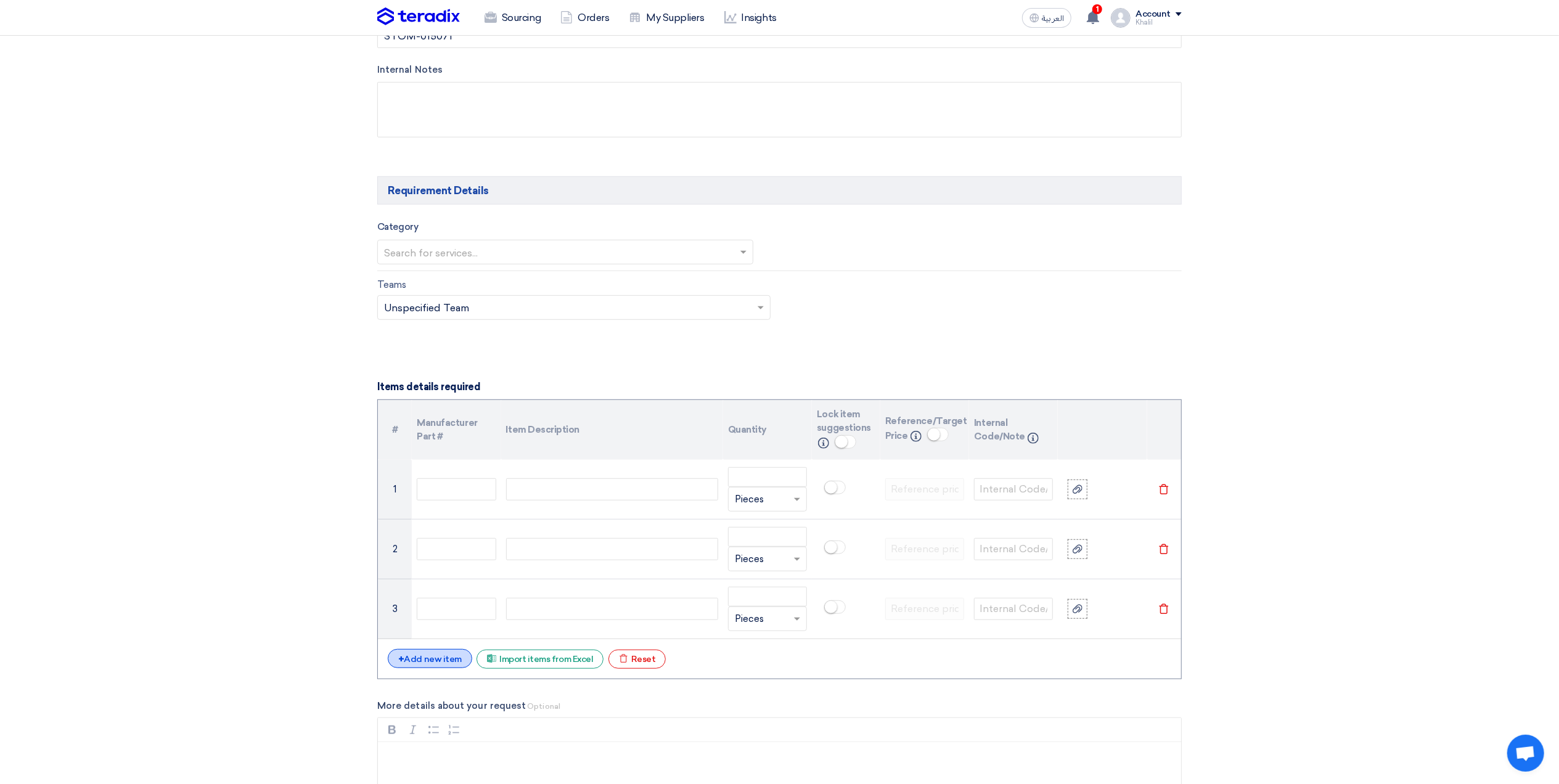
click at [452, 661] on div "+ Add new item" at bounding box center [431, 659] width 85 height 19
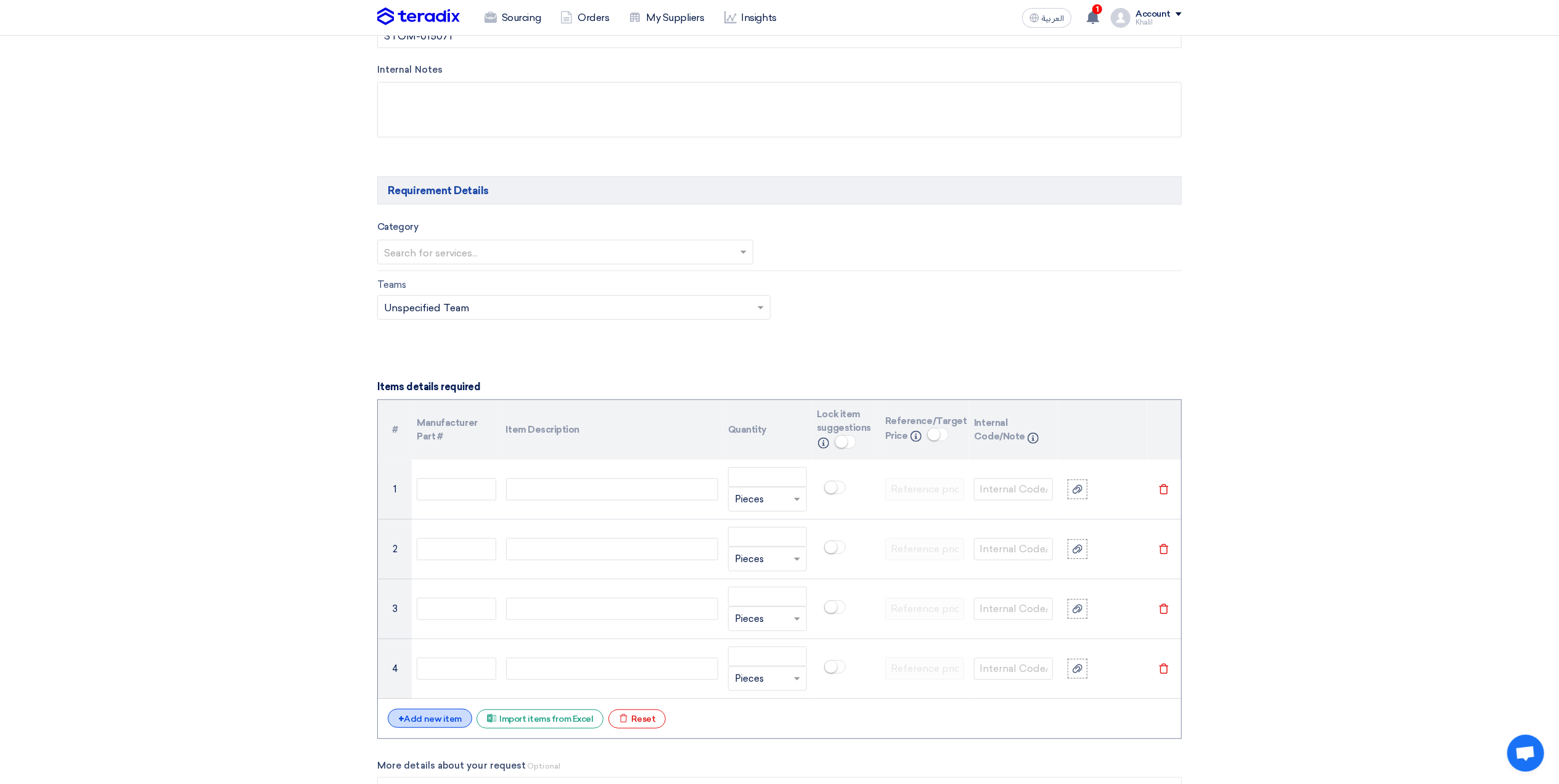
click at [449, 719] on div "+ Add new item" at bounding box center [431, 719] width 85 height 19
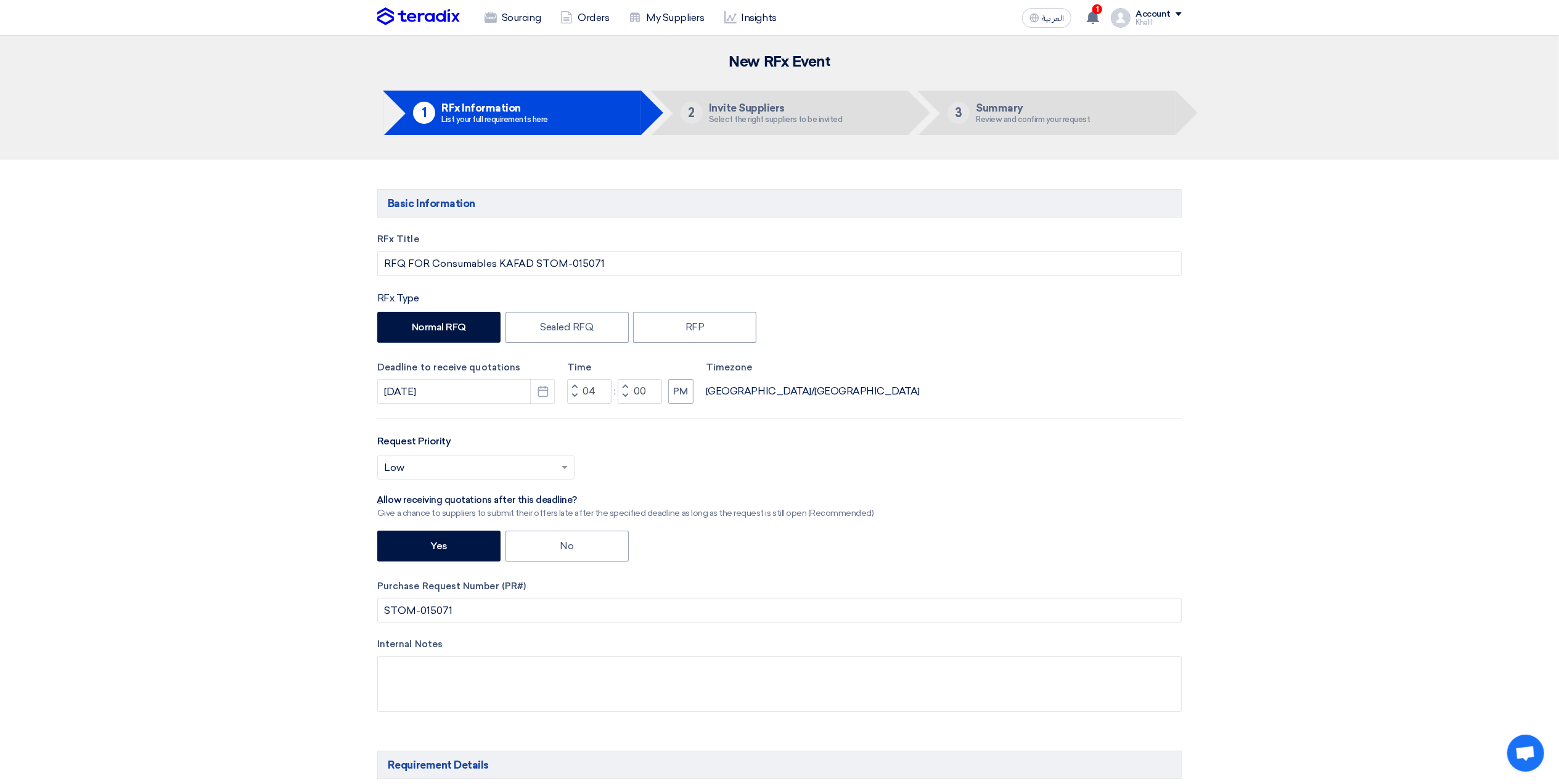
scroll to position [0, 0]
drag, startPoint x: 607, startPoint y: 269, endPoint x: 361, endPoint y: 257, distance: 246.3
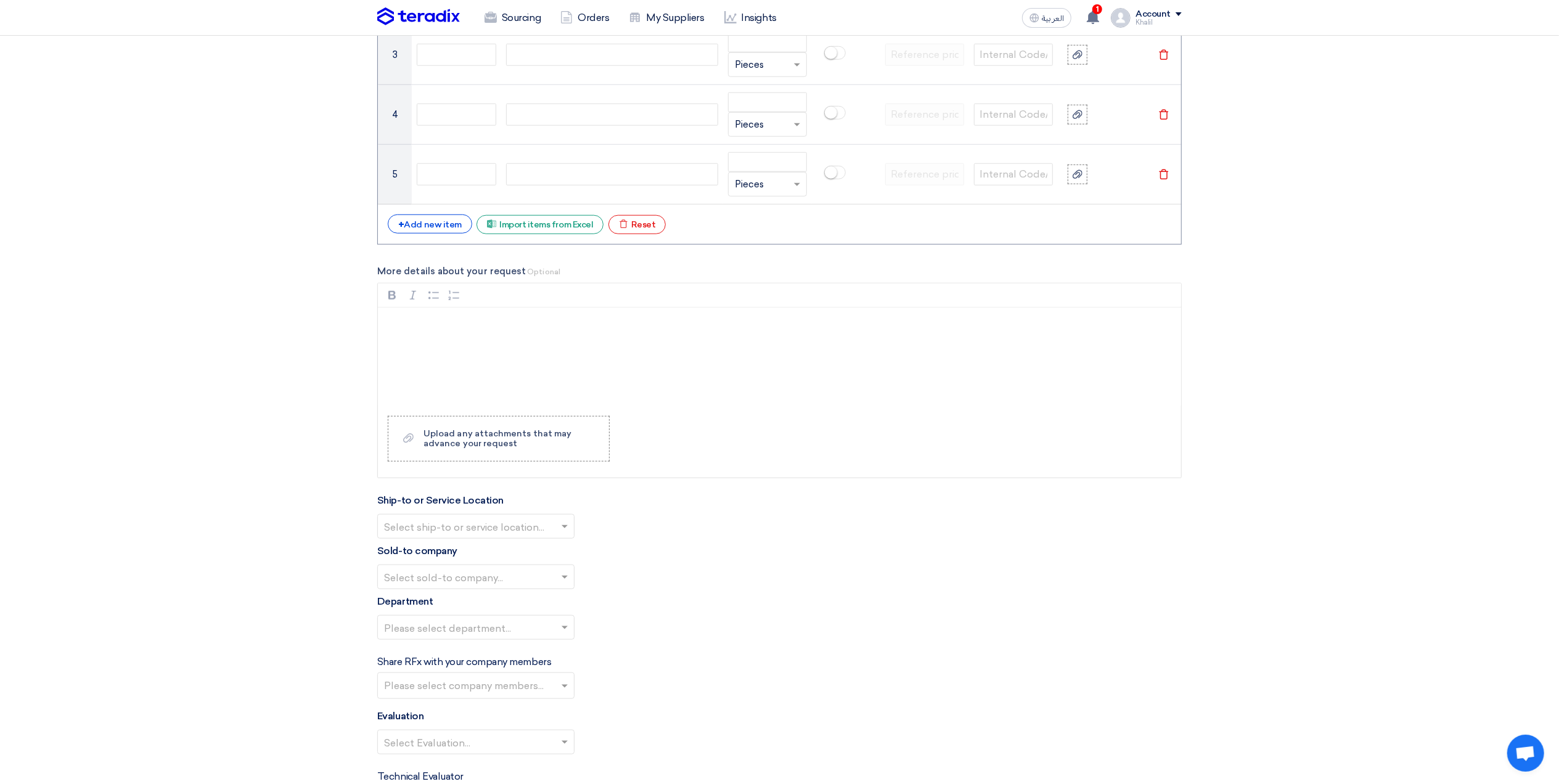
scroll to position [1396, 0]
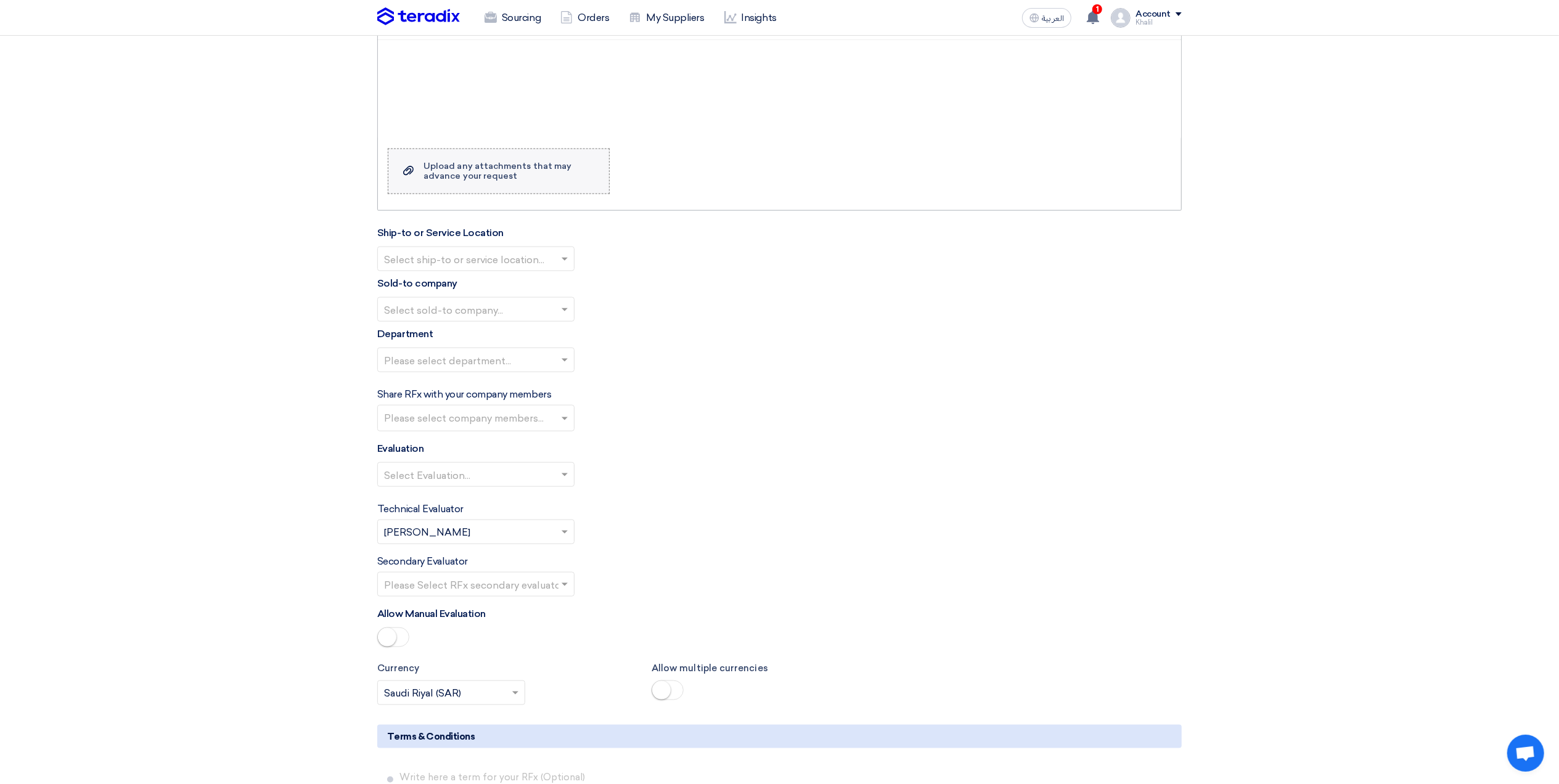
click at [534, 181] on div "Upload any attachments that may advance your request" at bounding box center [510, 171] width 173 height 19
click at [0, 0] on input "Upload a file Upload any attachments that may advance your request" at bounding box center [0, 0] width 0 height 0
click at [538, 175] on div "Upload any attachments that may advance your request" at bounding box center [510, 171] width 173 height 19
click at [0, 0] on input "Upload a file Upload any attachments that may advance your request" at bounding box center [0, 0] width 0 height 0
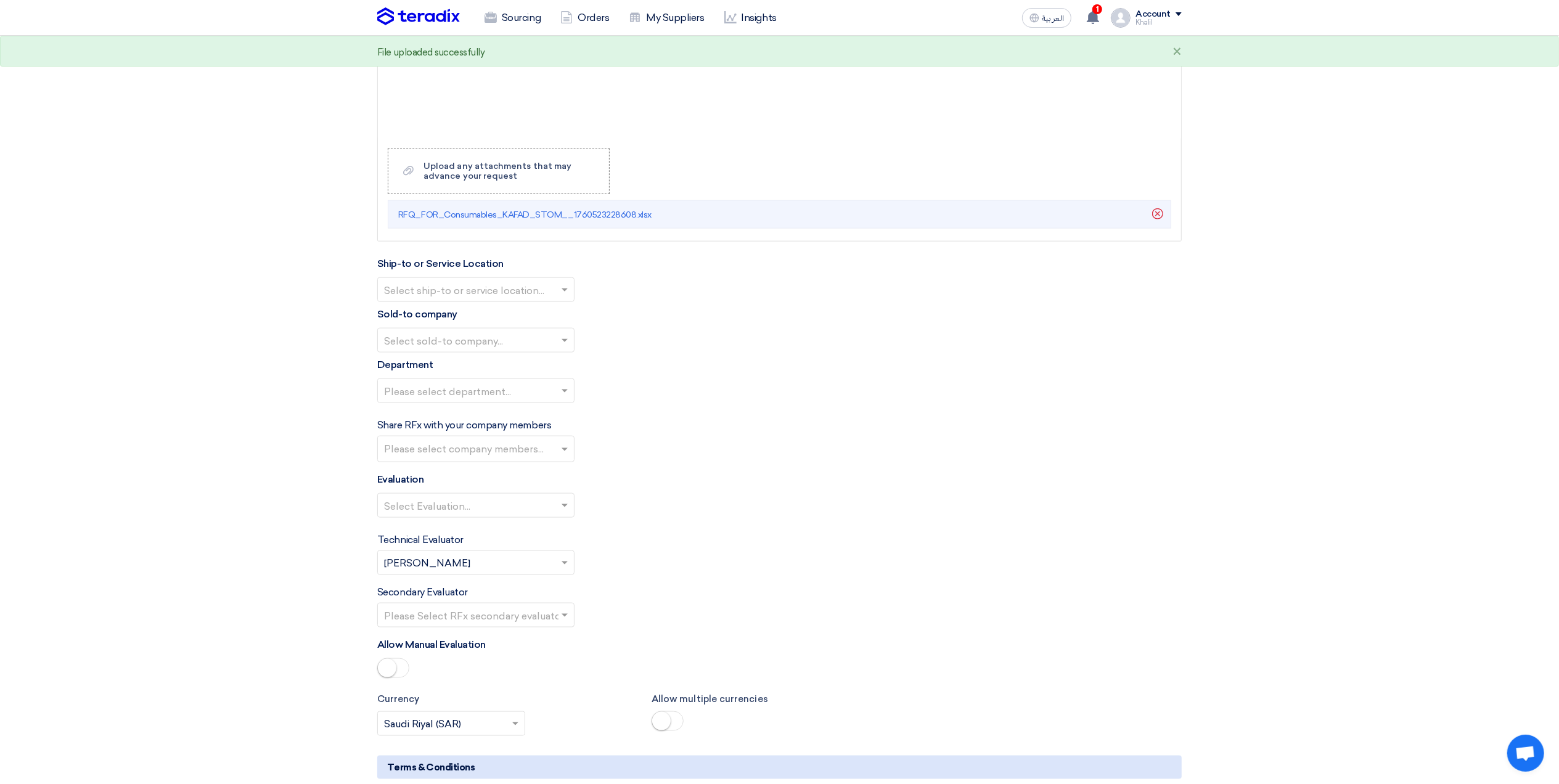
click at [821, 444] on div "Share RFx with your company members Please select company members..." at bounding box center [780, 440] width 805 height 44
click at [564, 297] on span at bounding box center [566, 289] width 15 height 15
click at [541, 318] on div "STOM Main WH" at bounding box center [476, 314] width 196 height 25
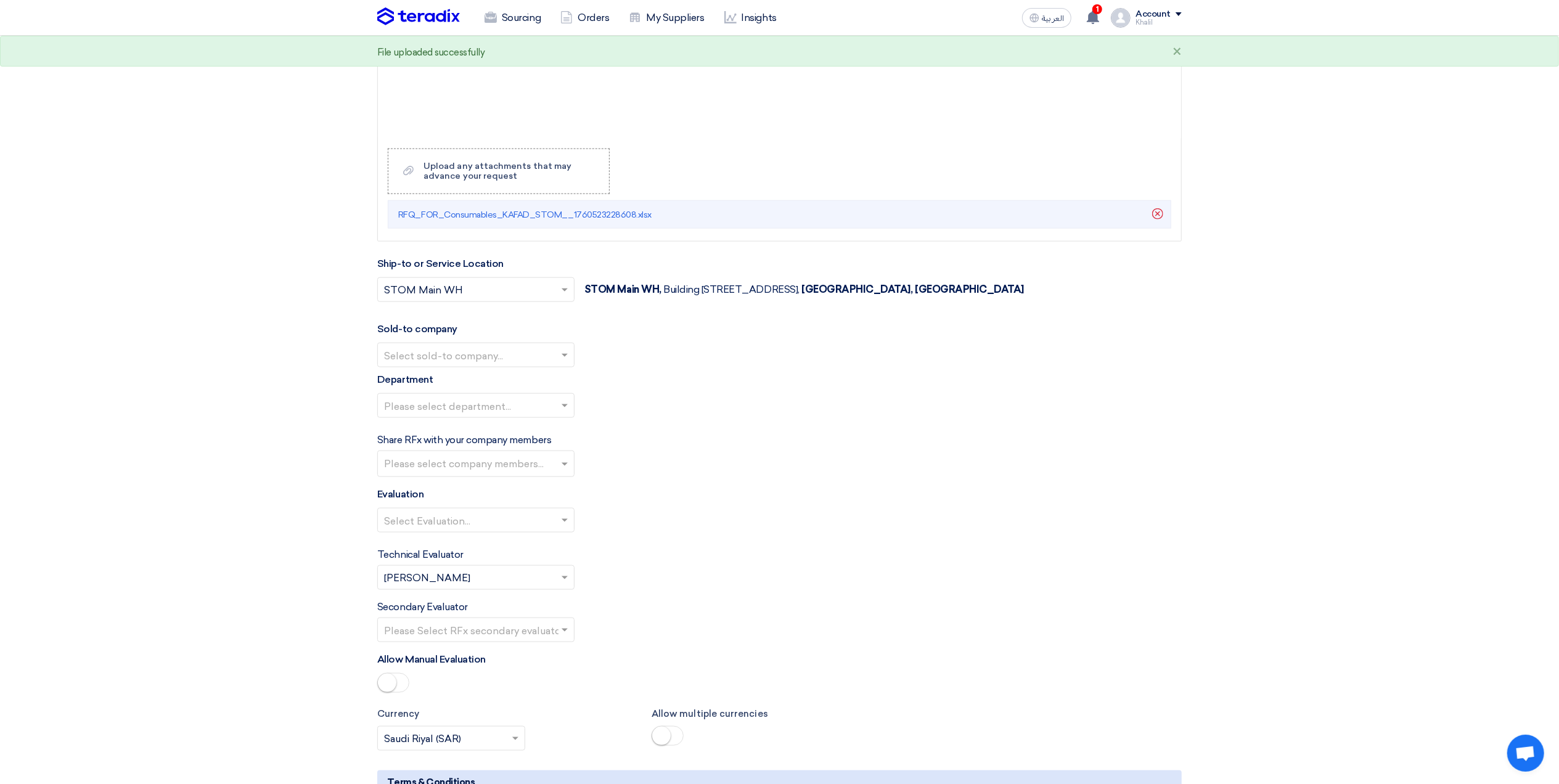
click at [548, 363] on input "text" at bounding box center [469, 356] width 171 height 20
click at [551, 409] on div "STDC - Khobar" at bounding box center [476, 405] width 196 height 25
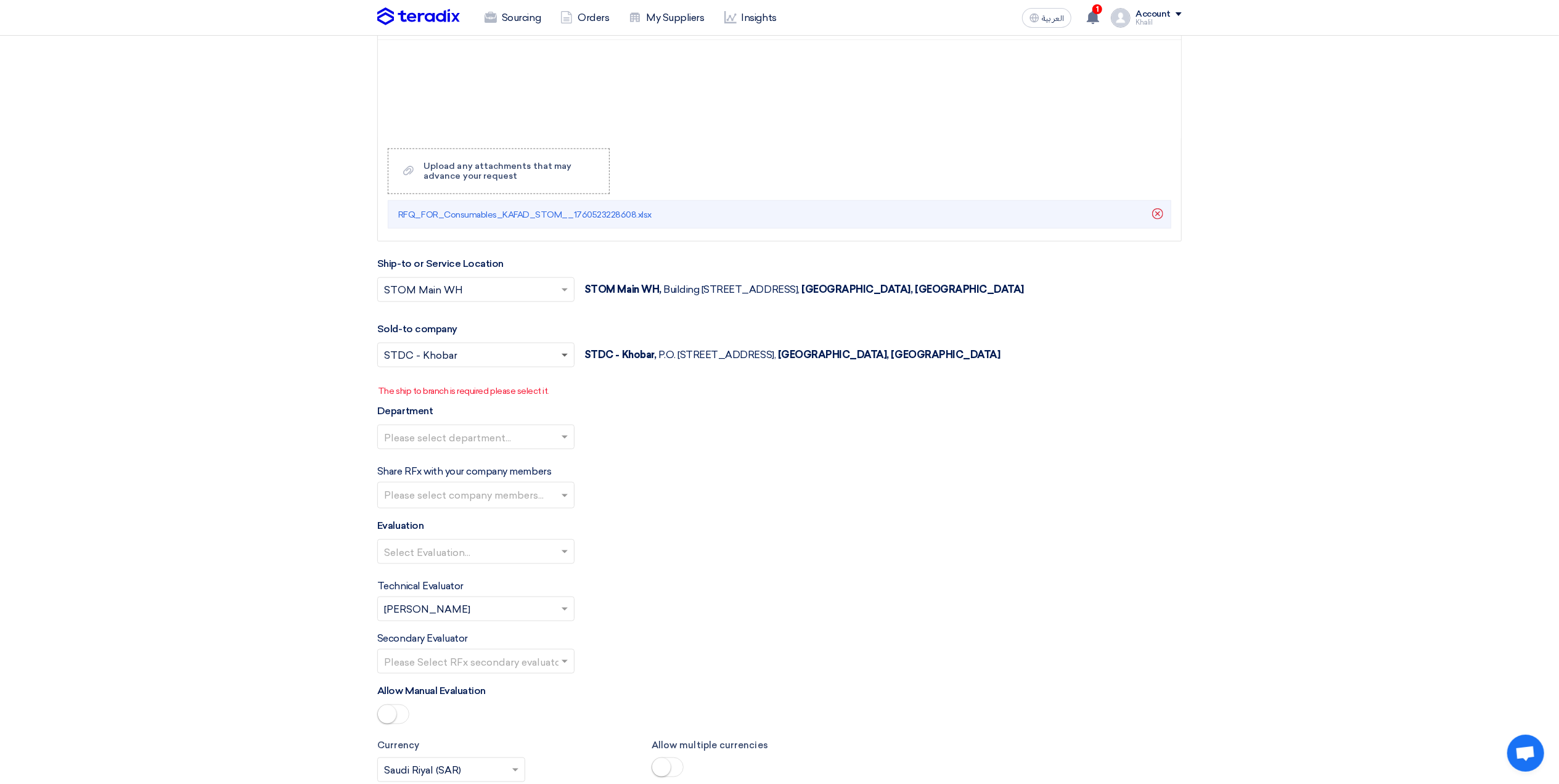
click at [566, 358] on span at bounding box center [565, 355] width 6 height 4
click at [548, 384] on div "STOM" at bounding box center [476, 379] width 196 height 26
click at [563, 358] on span at bounding box center [566, 355] width 15 height 15
click at [551, 410] on div "STDC - Khobar" at bounding box center [476, 405] width 196 height 25
click at [570, 359] on span at bounding box center [566, 355] width 15 height 15
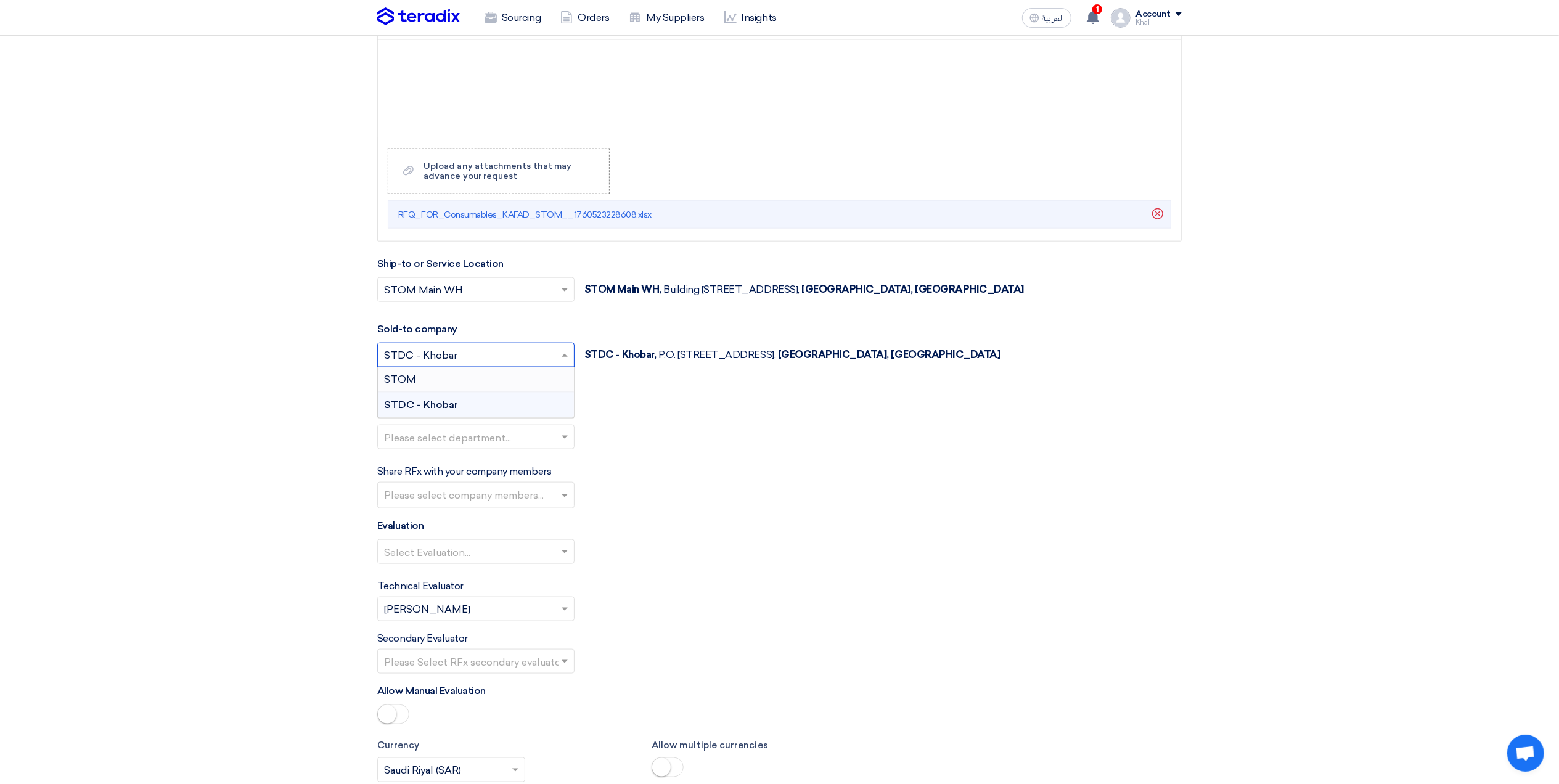
click at [552, 385] on div "STOM" at bounding box center [476, 379] width 196 height 26
click at [564, 362] on span at bounding box center [566, 355] width 15 height 15
click at [541, 414] on div "STDC - Khobar" at bounding box center [476, 405] width 196 height 25
click at [719, 459] on div "Please select department..." at bounding box center [780, 441] width 805 height 34
click at [568, 444] on span at bounding box center [566, 437] width 15 height 15
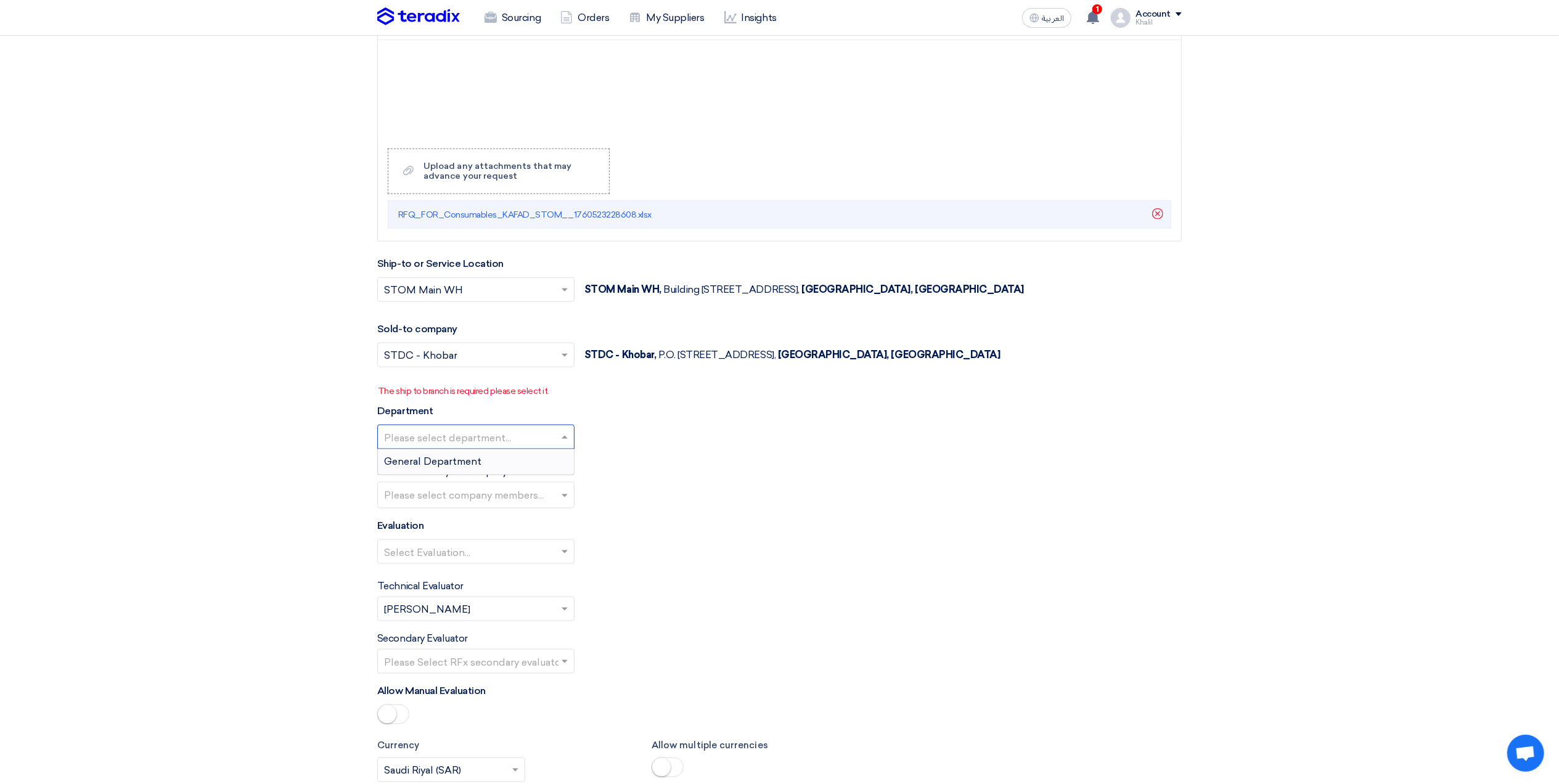
click at [552, 471] on div "General Department" at bounding box center [476, 461] width 196 height 25
click at [556, 506] on input "text" at bounding box center [477, 496] width 187 height 20
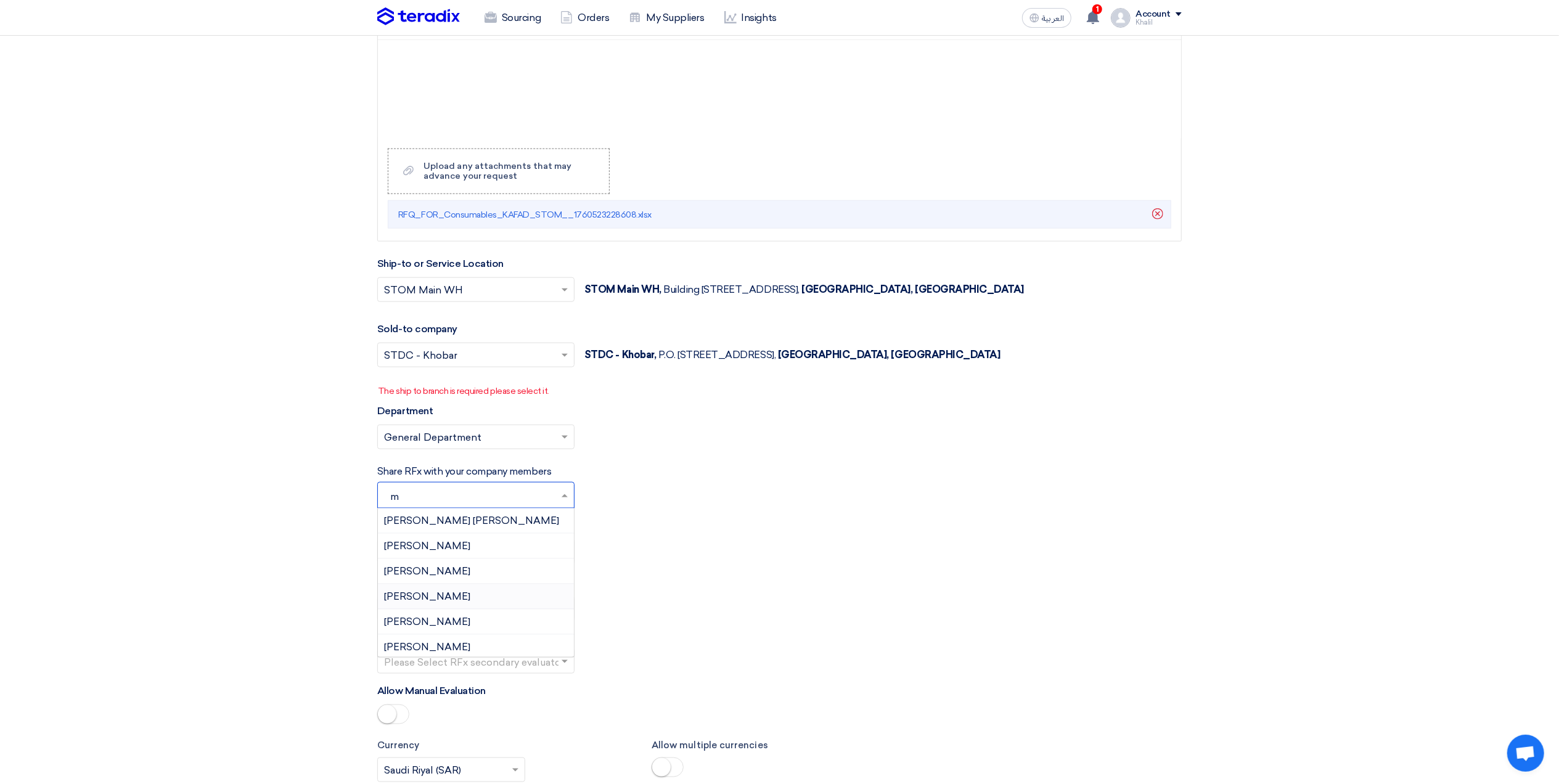
type input "mo"
drag, startPoint x: 511, startPoint y: 601, endPoint x: 545, endPoint y: 605, distance: 34.2
click at [511, 602] on div "Mohsin Nadaf hajimalang" at bounding box center [476, 596] width 196 height 26
click at [677, 608] on div "Technical Evaluator Please Select RFx evaluator... × Khalil Albinali ×" at bounding box center [780, 600] width 805 height 42
click at [506, 564] on input "text" at bounding box center [469, 553] width 171 height 20
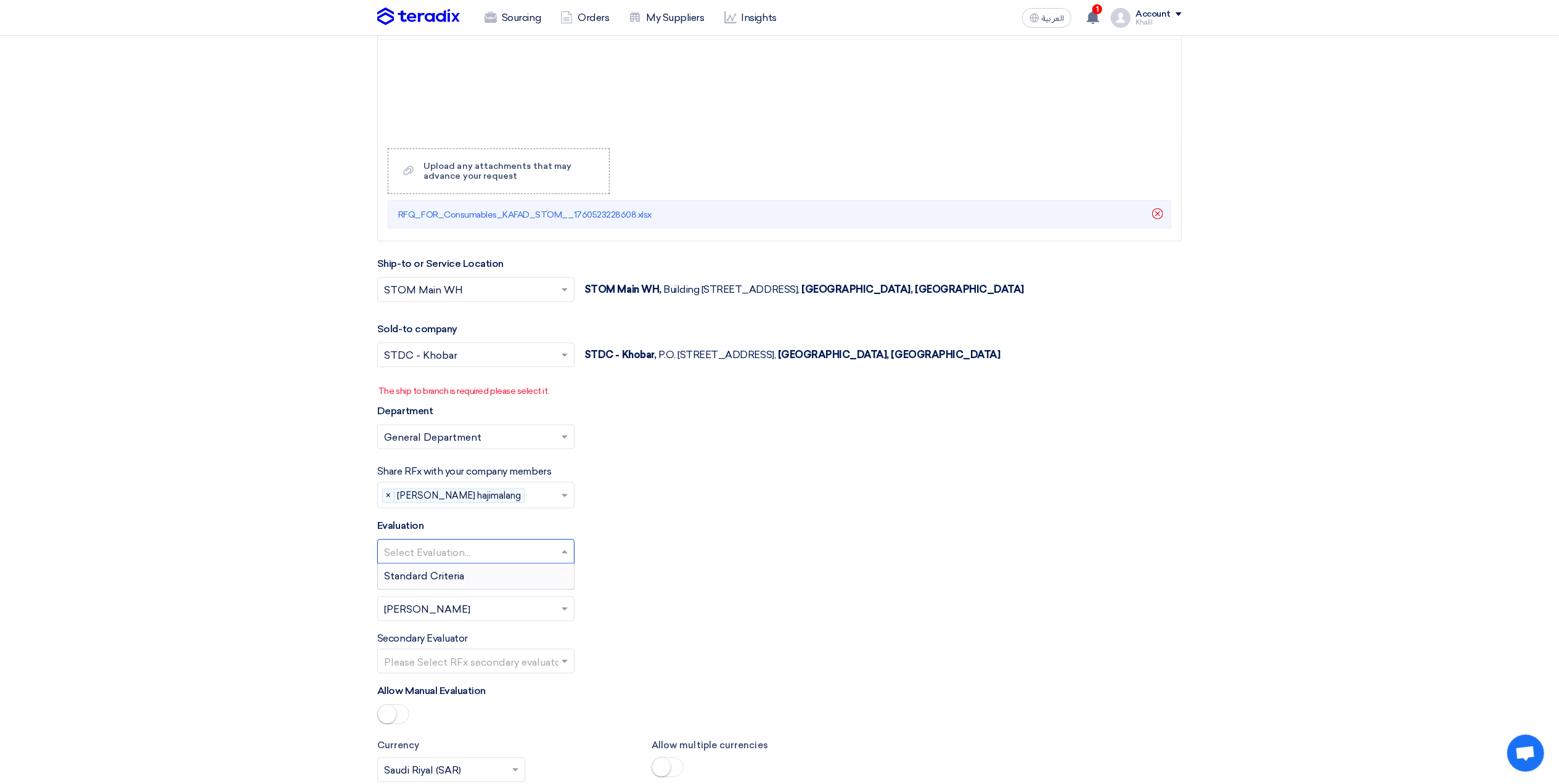
click at [514, 585] on div "Standard Criteria" at bounding box center [476, 576] width 196 height 25
click at [533, 673] on input "text" at bounding box center [469, 662] width 171 height 20
click at [515, 720] on div "Khalil Albinali" at bounding box center [476, 711] width 196 height 26
click at [791, 621] on div "Technical Evaluator Please Select RFx evaluator... × Khalil Albinali ×" at bounding box center [780, 600] width 805 height 42
click at [775, 546] on div "Select Evaluation... × Standard Criteria ×" at bounding box center [780, 556] width 805 height 34
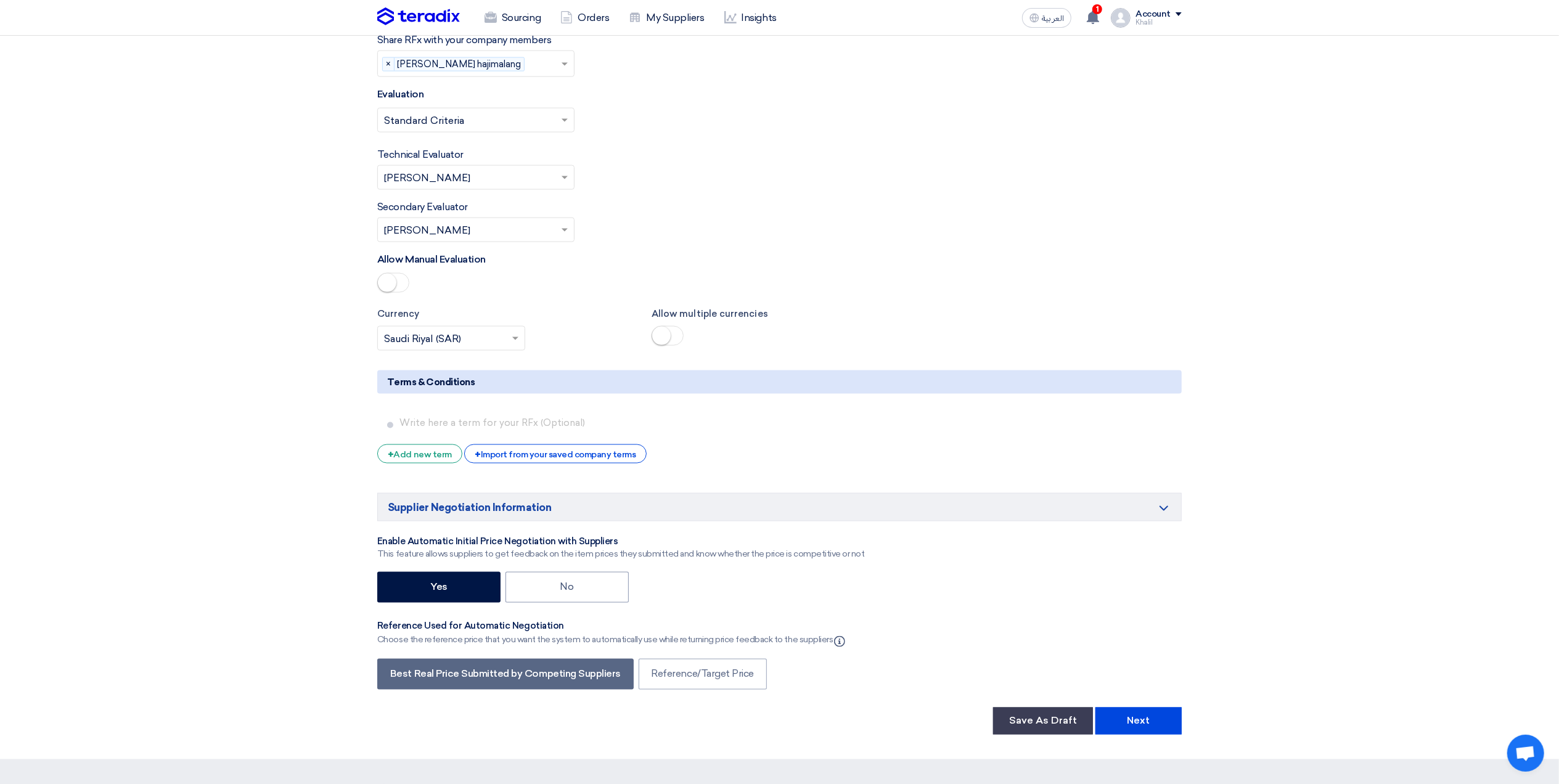
scroll to position [1761, 0]
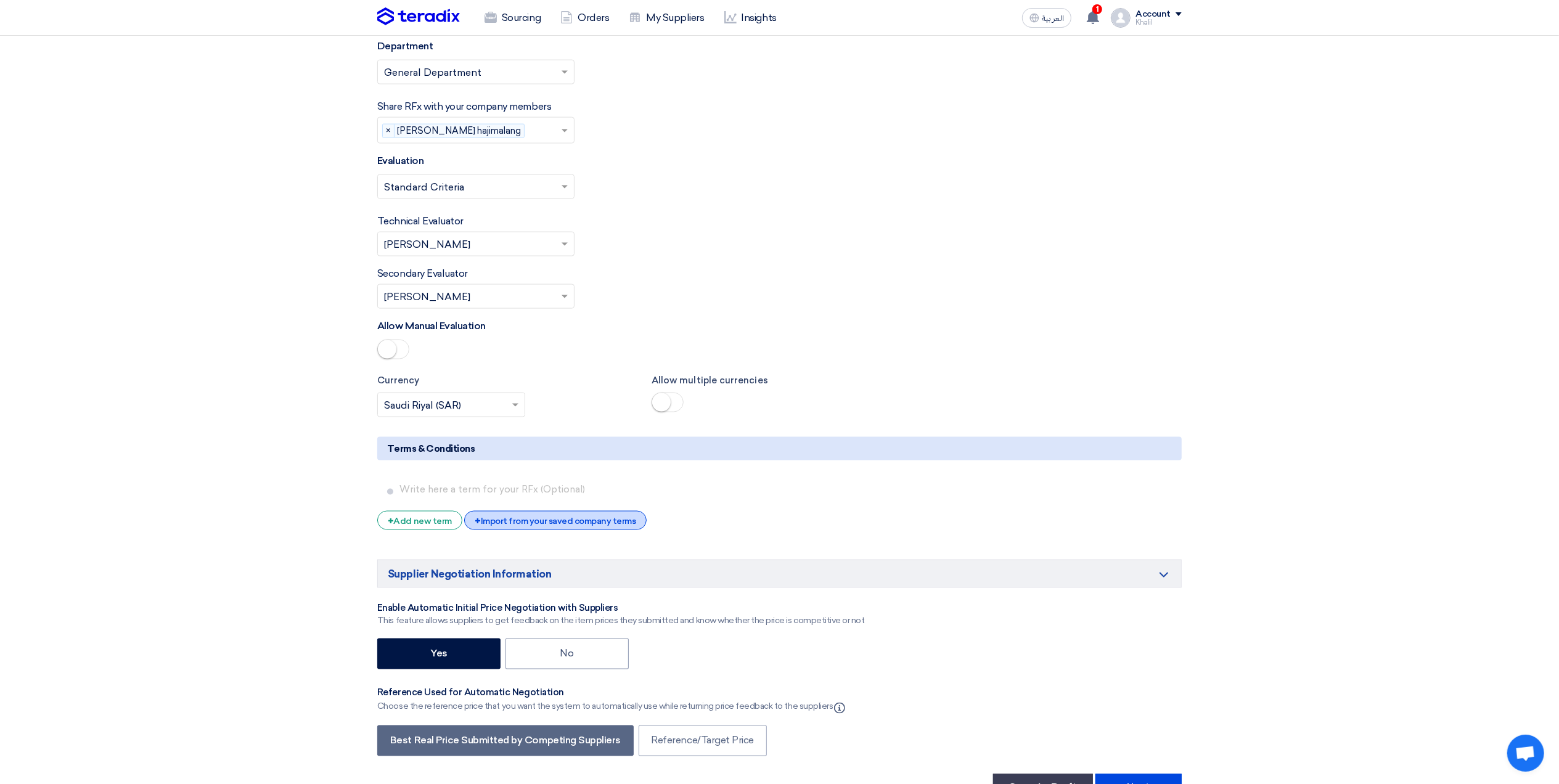
click at [593, 530] on div "+ Import from your saved company terms" at bounding box center [555, 520] width 182 height 19
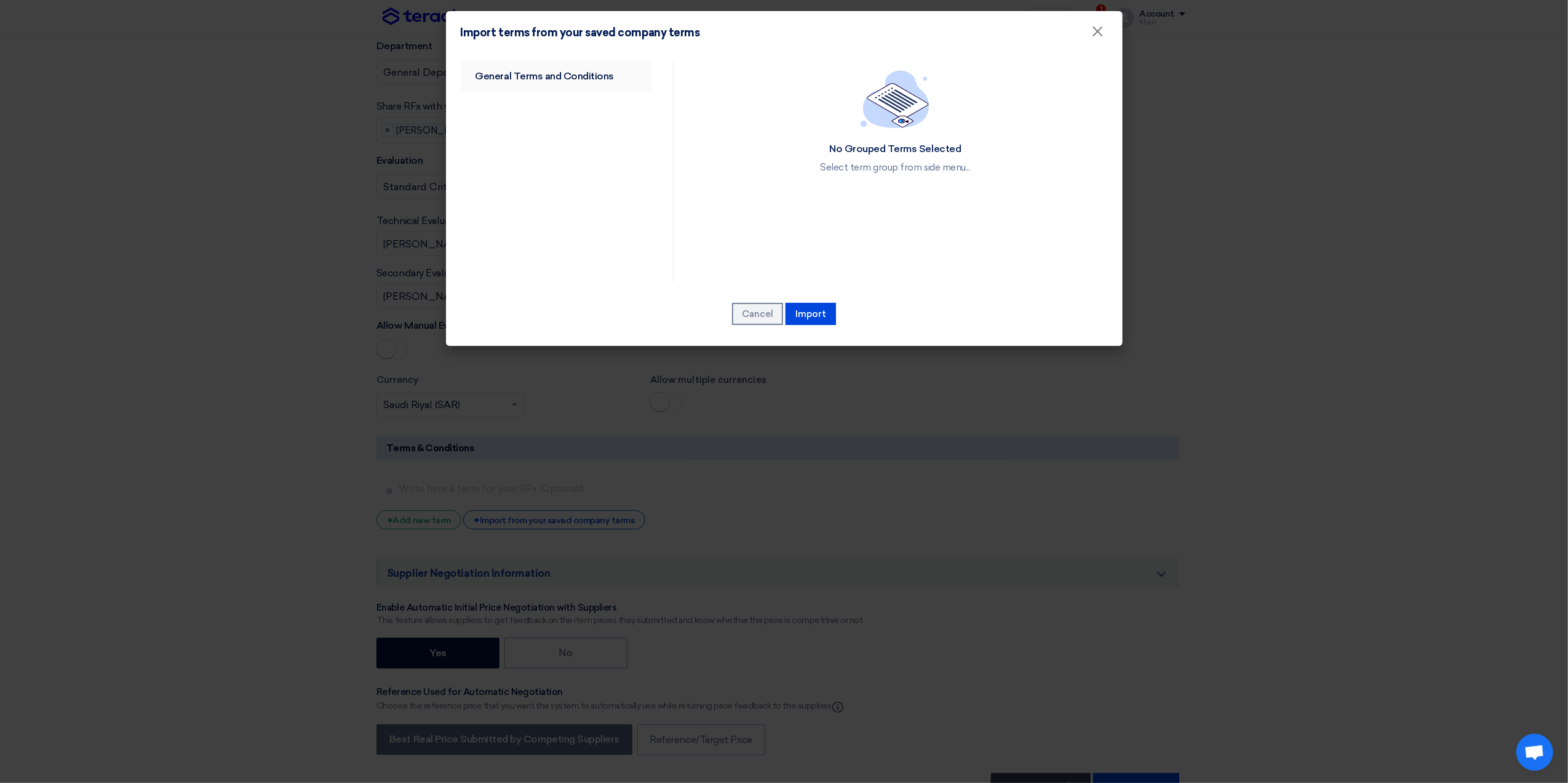
click at [585, 80] on link "General Terms and Conditions" at bounding box center [556, 76] width 191 height 32
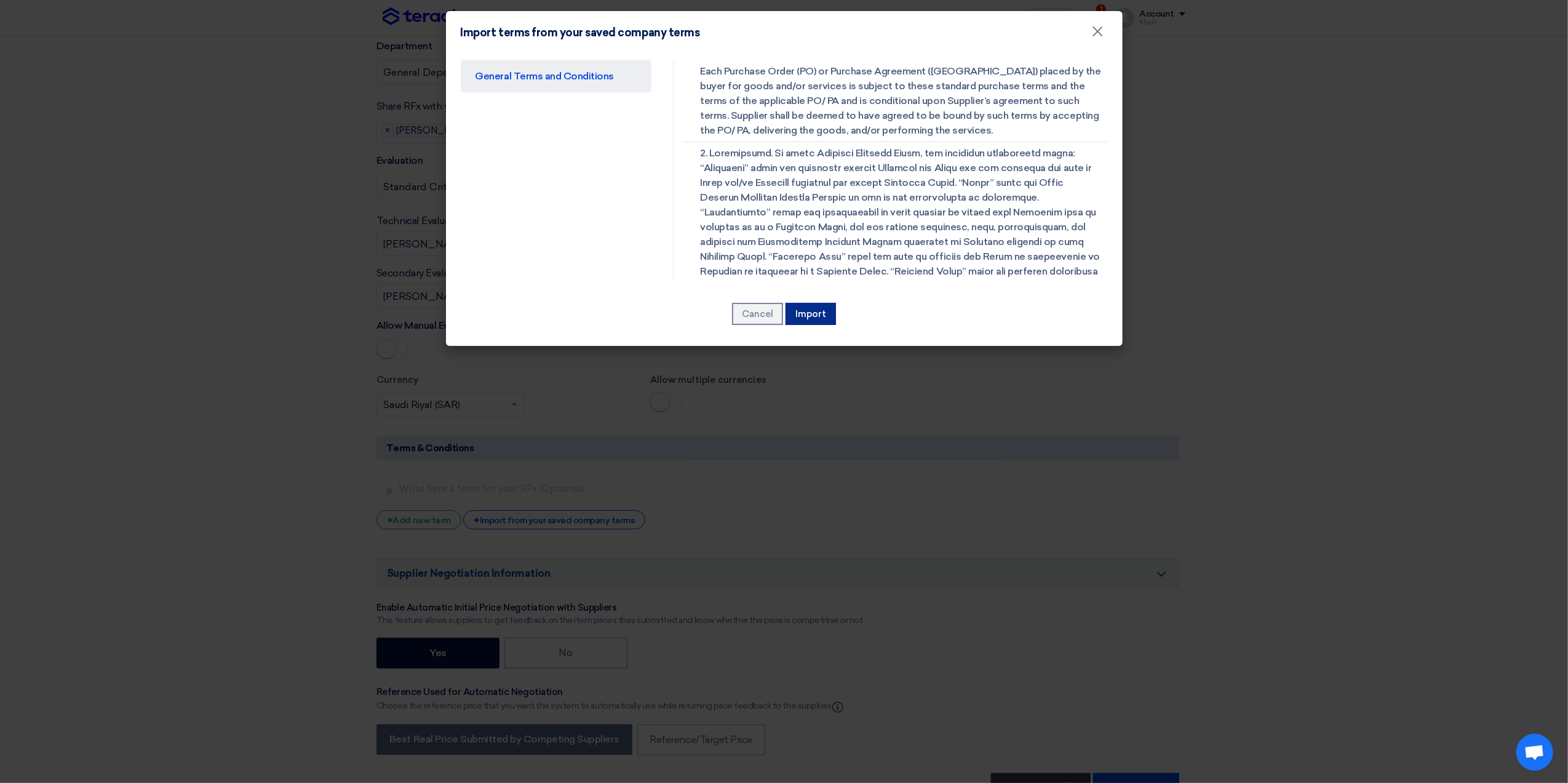
click at [820, 321] on button "Import" at bounding box center [810, 314] width 50 height 22
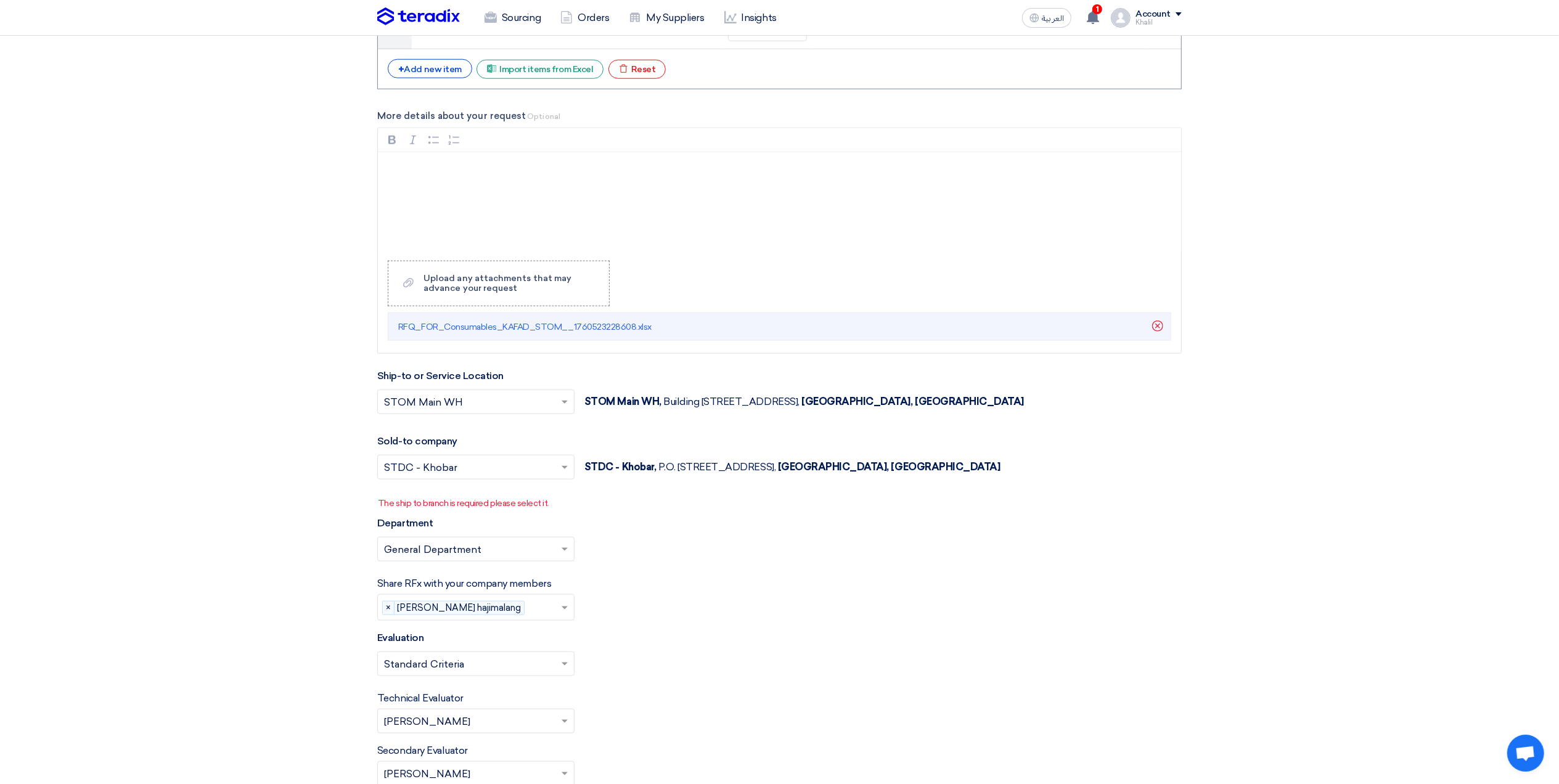
scroll to position [1315, 0]
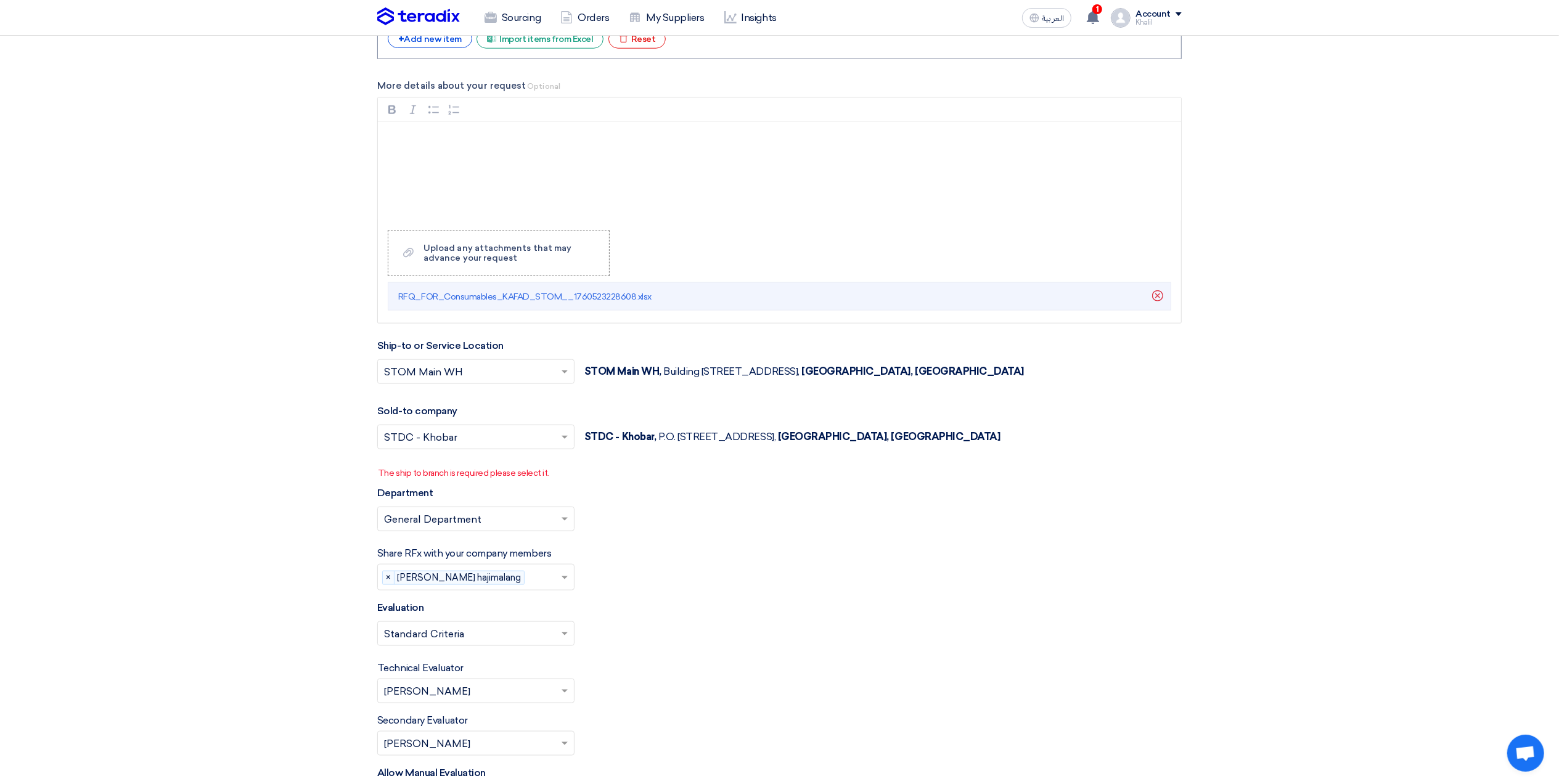
click at [566, 379] on span at bounding box center [566, 371] width 15 height 15
click at [540, 408] on div "STOM Main WH" at bounding box center [476, 396] width 196 height 25
click at [566, 444] on span at bounding box center [566, 437] width 15 height 15
click at [546, 474] on div "STOM" at bounding box center [476, 461] width 196 height 26
click at [567, 444] on span at bounding box center [566, 437] width 15 height 15
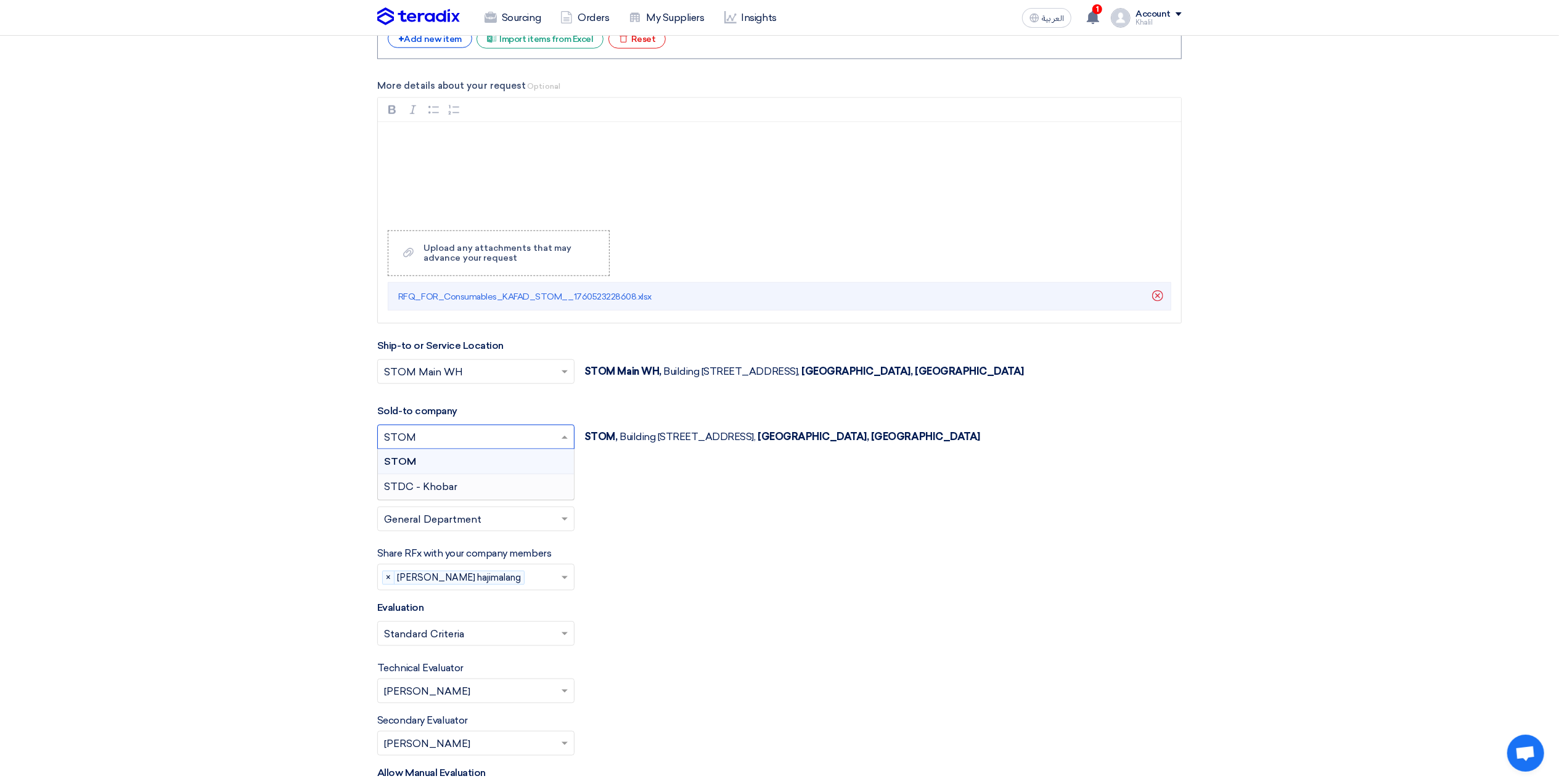
click at [548, 496] on div "STDC - Khobar" at bounding box center [476, 487] width 196 height 25
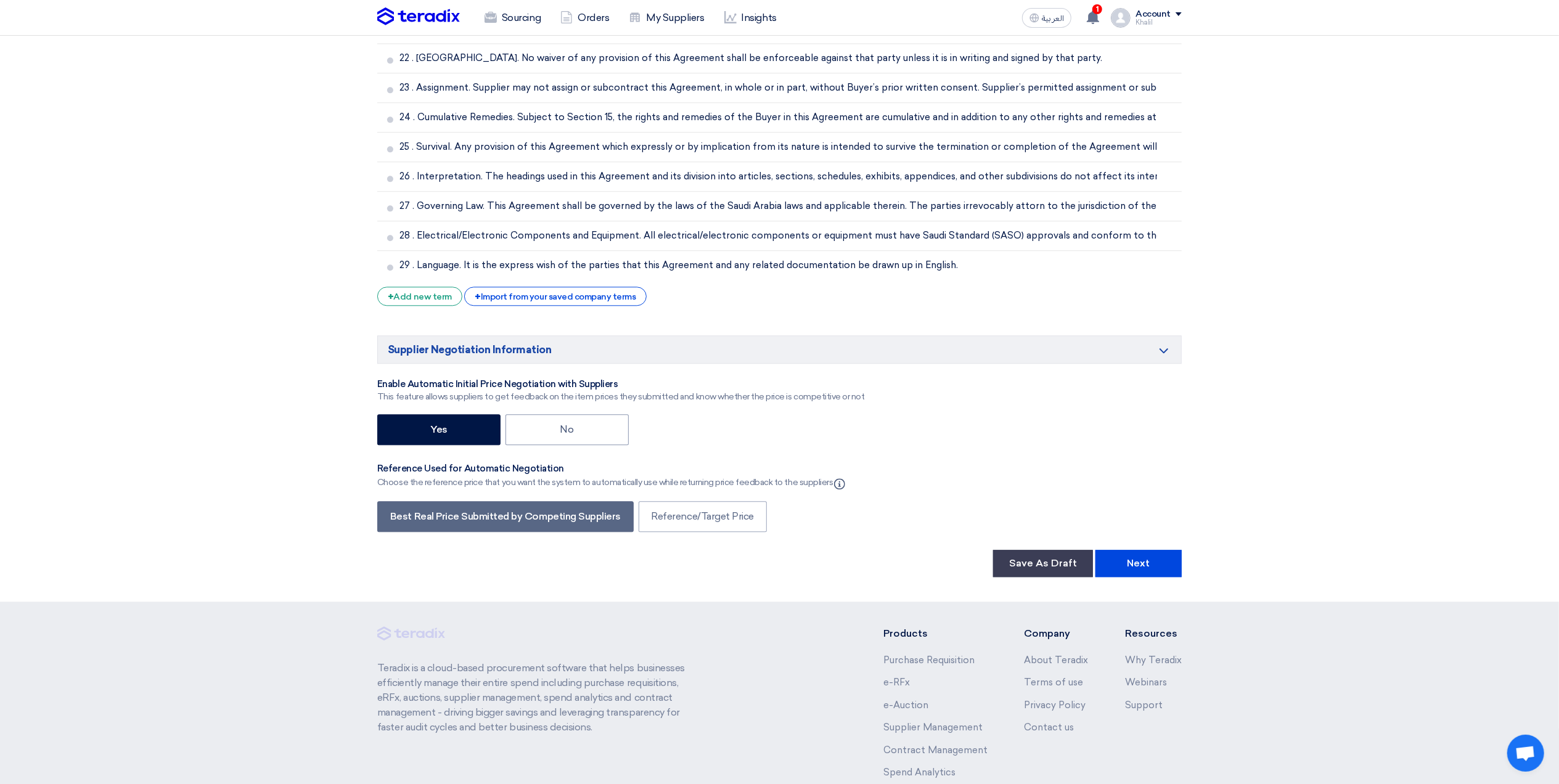
scroll to position [2978, 0]
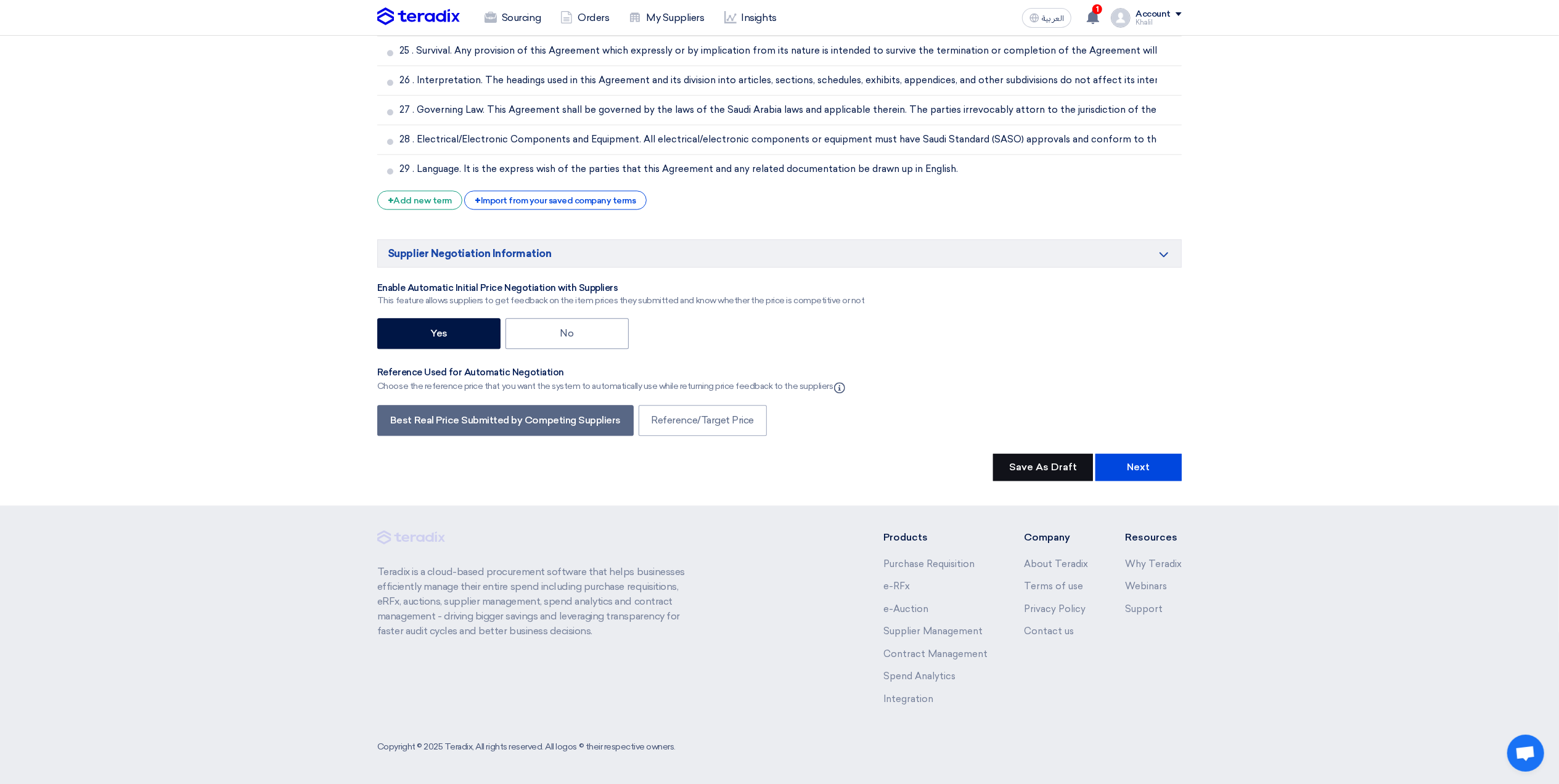
click at [1056, 469] on button "Save As Draft" at bounding box center [1043, 467] width 100 height 27
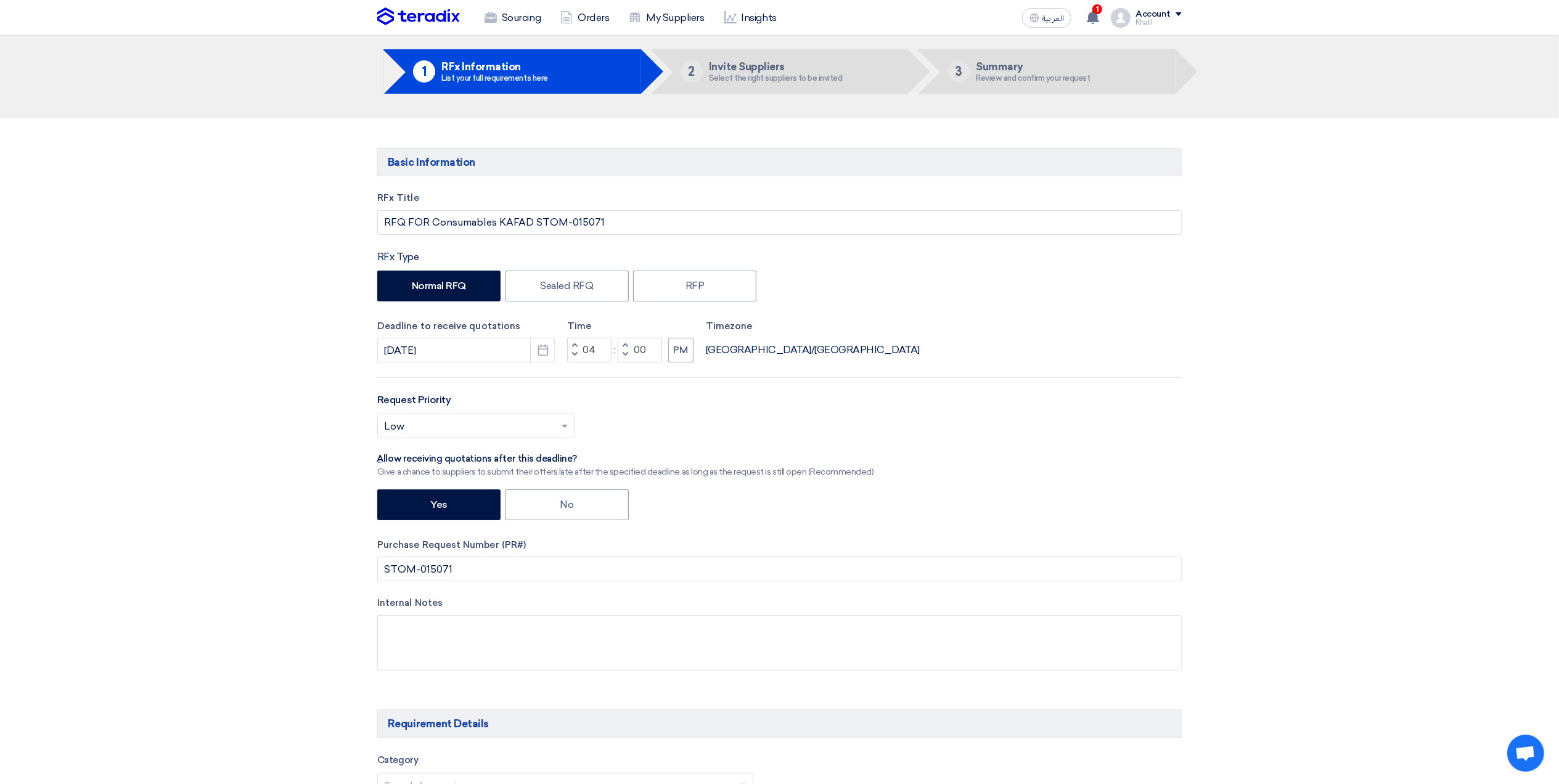
scroll to position [19, 0]
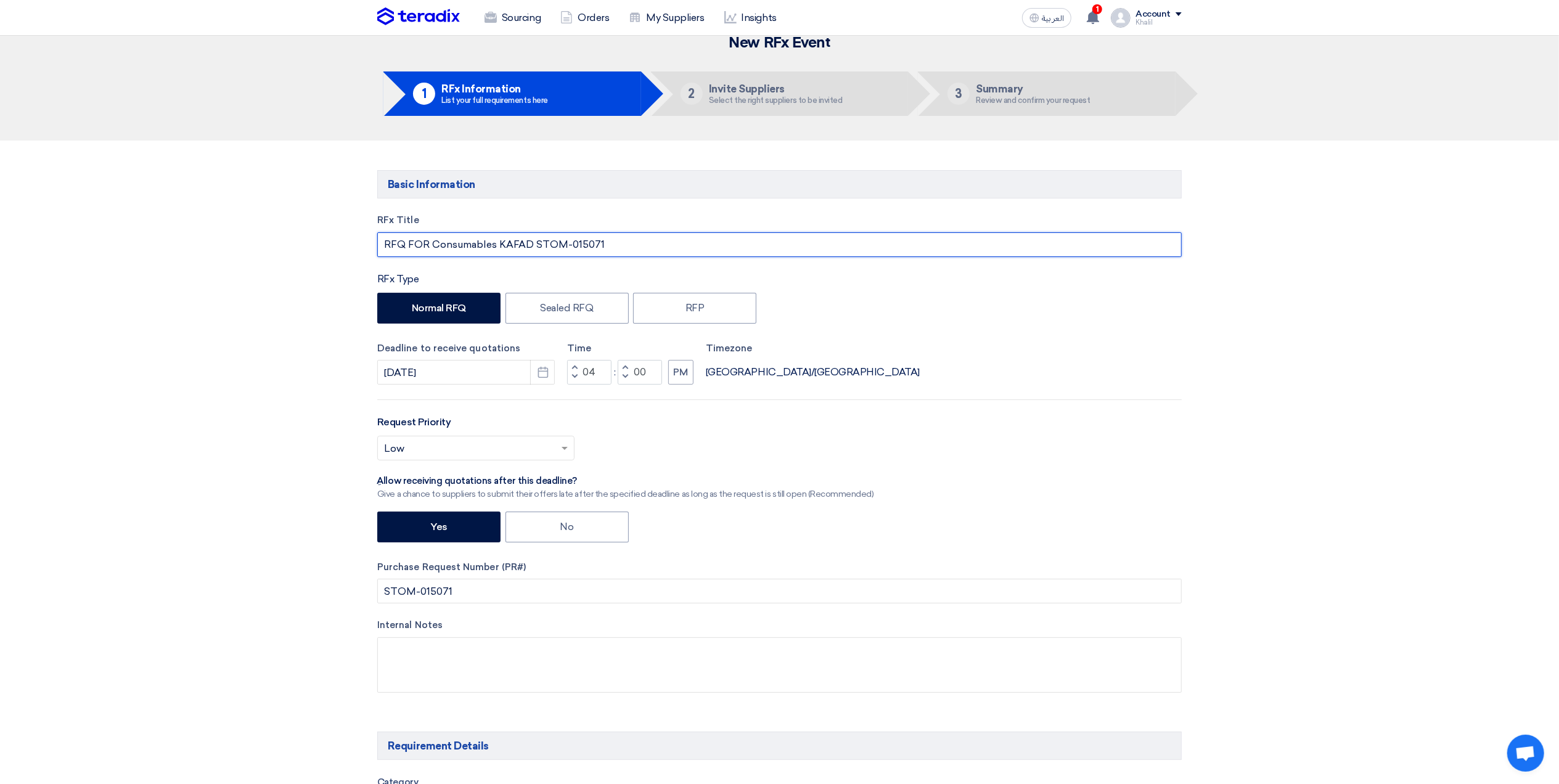
click at [533, 243] on input "RFQ FOR Consumables KAFAD STOM-015071" at bounding box center [780, 244] width 805 height 25
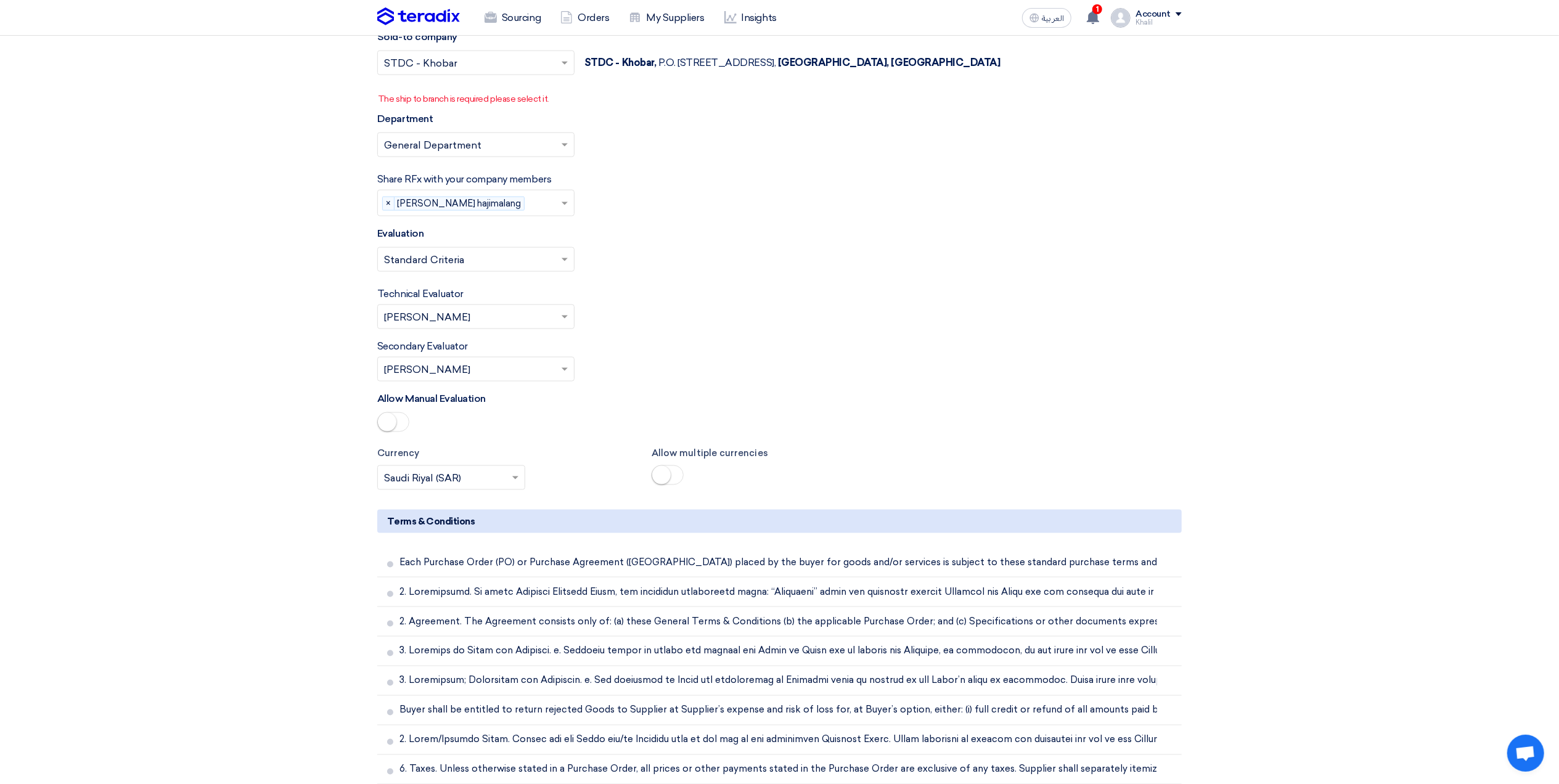
scroll to position [1745, 0]
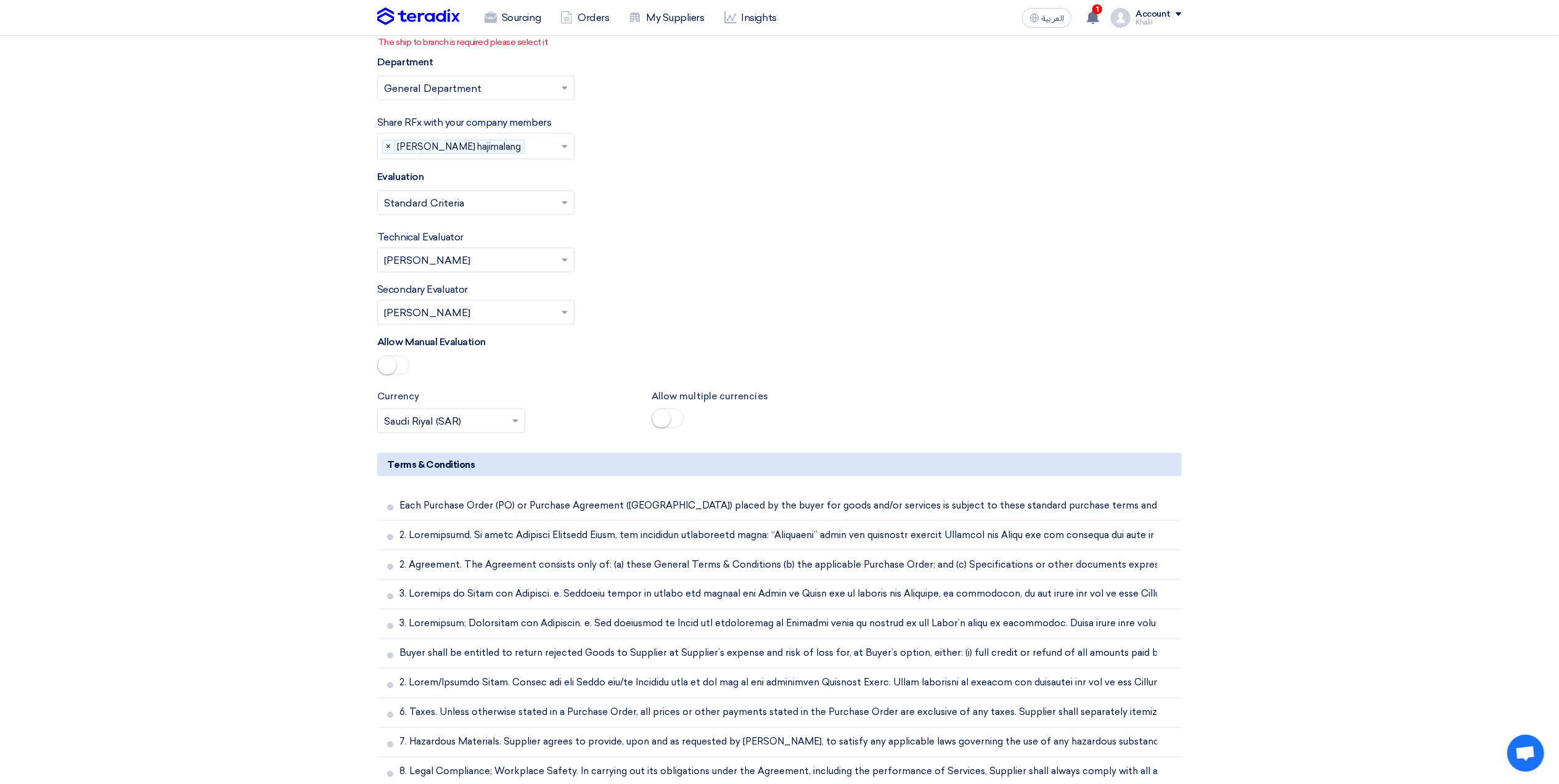
type input "RFQ FOR Consumables KAFAD- STOM-015071"
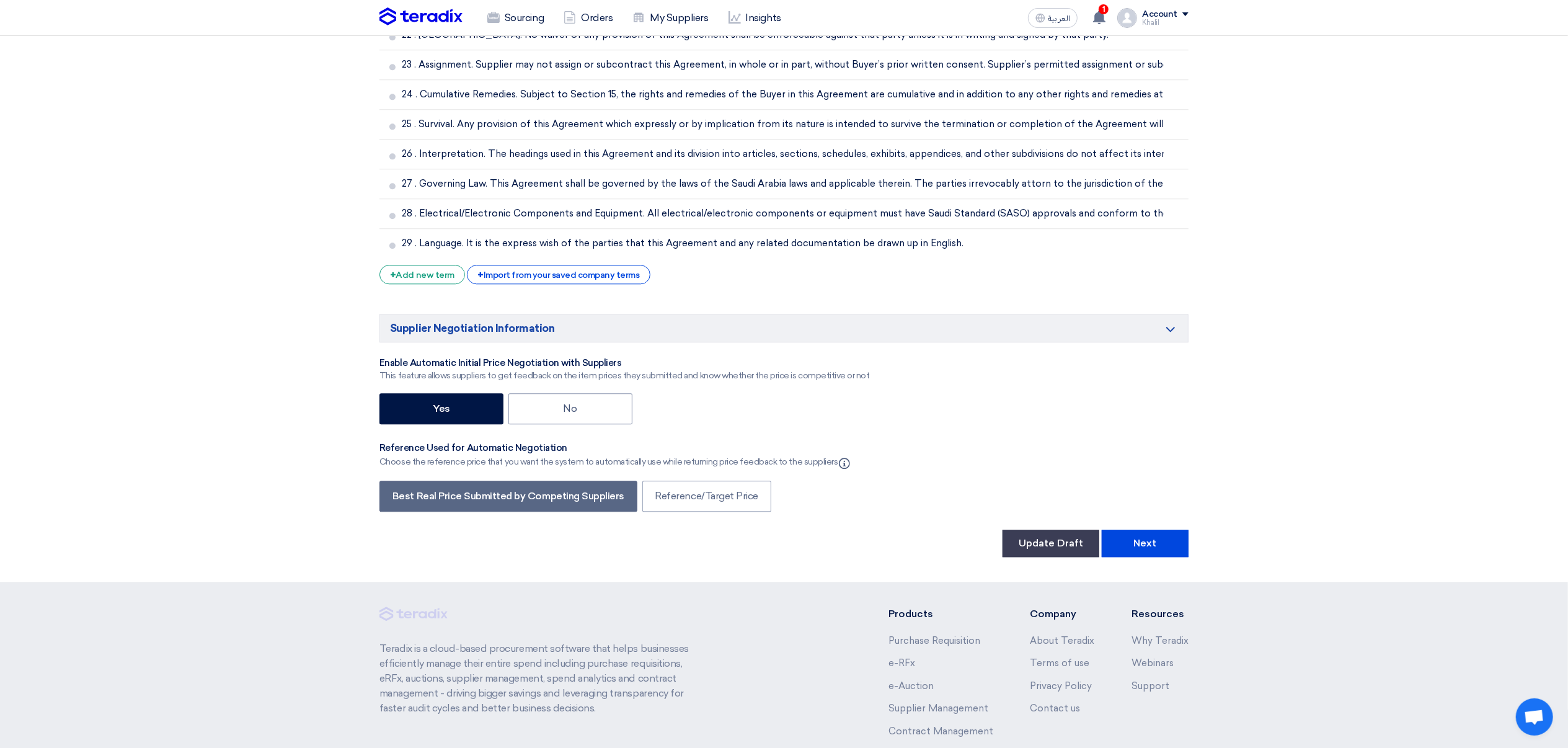
scroll to position [3036, 0]
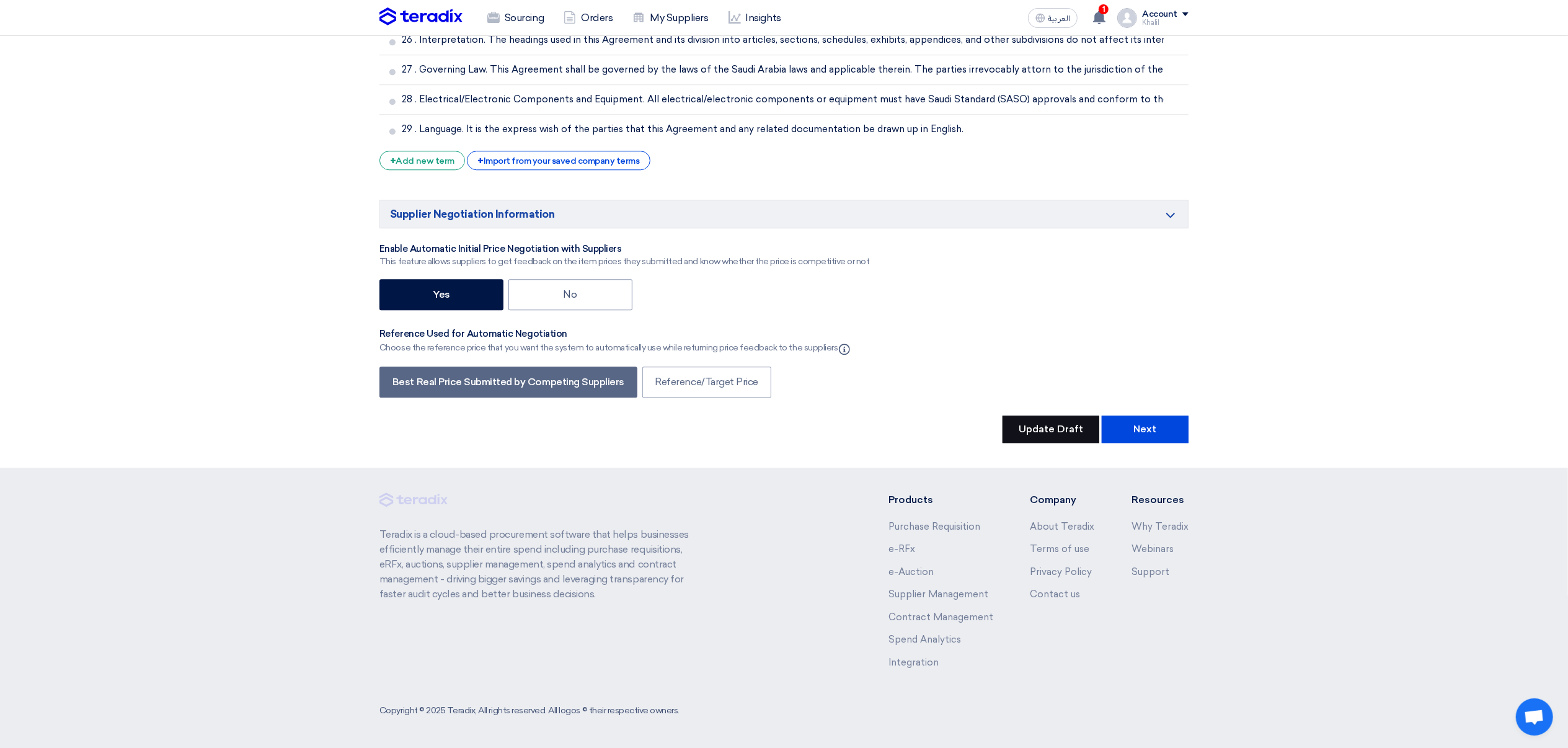
click at [1055, 432] on button "Update Draft" at bounding box center [1051, 429] width 97 height 28
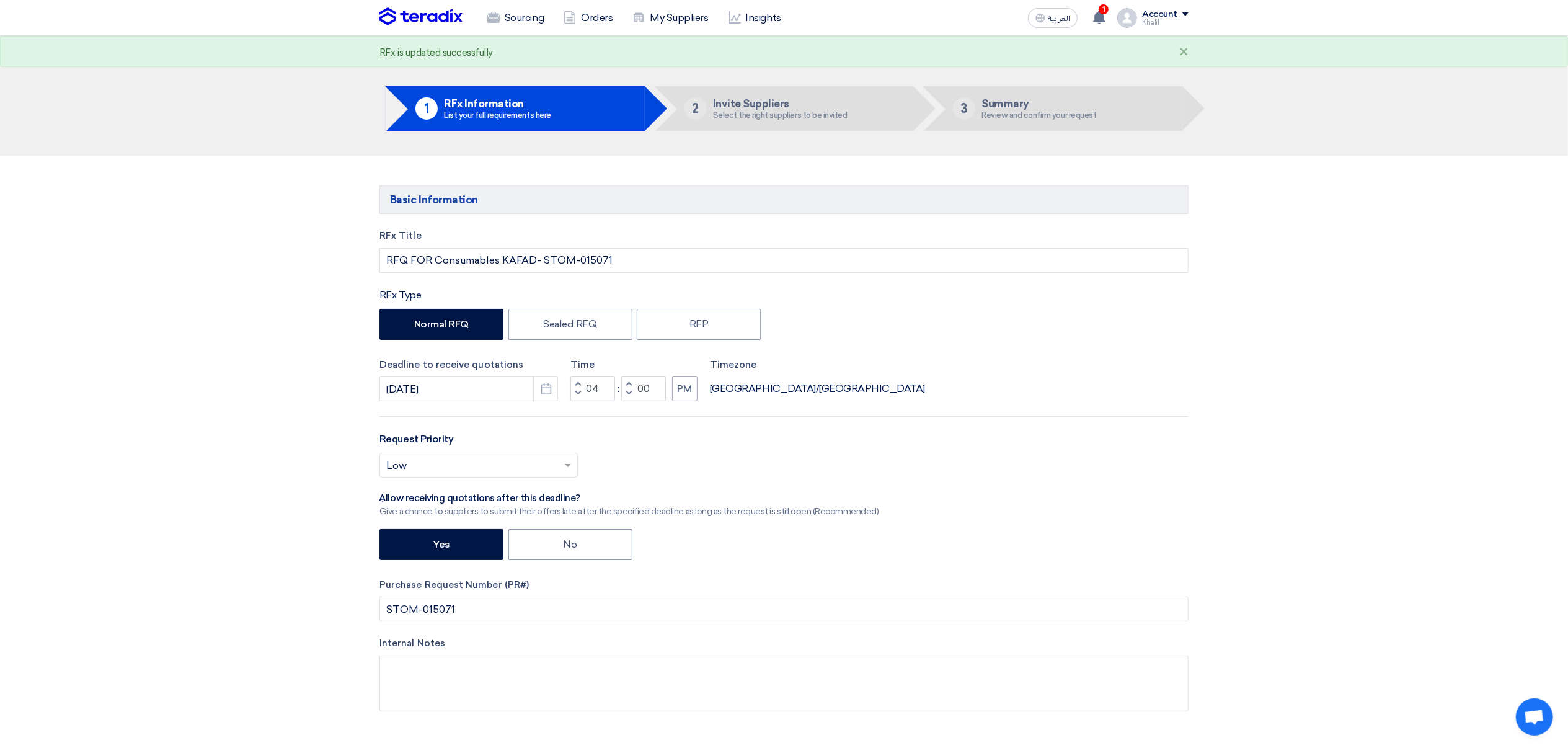
scroll to position [0, 0]
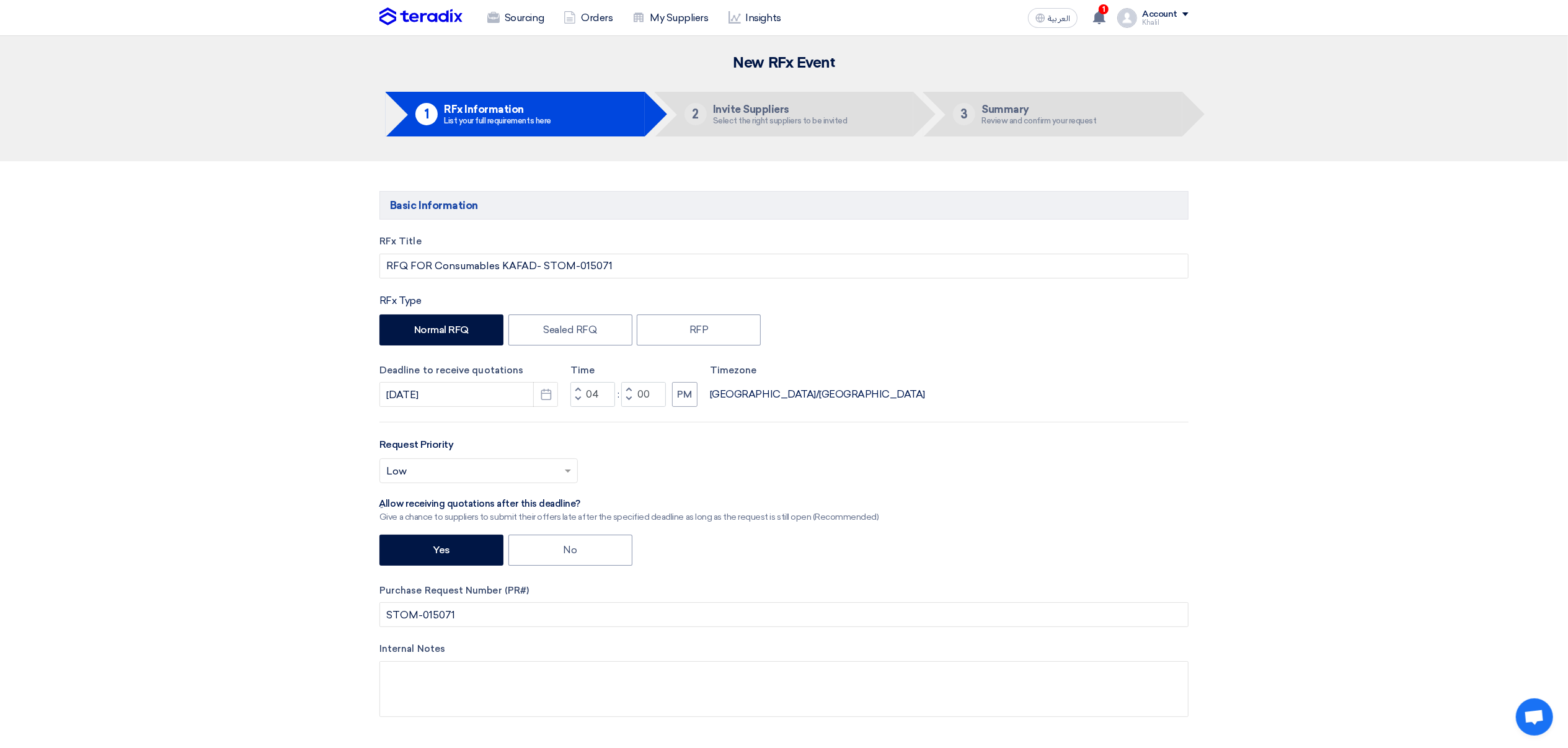
click at [1186, 16] on div "Account" at bounding box center [1165, 14] width 46 height 11
click at [1124, 149] on link "Settings" at bounding box center [1123, 146] width 109 height 14
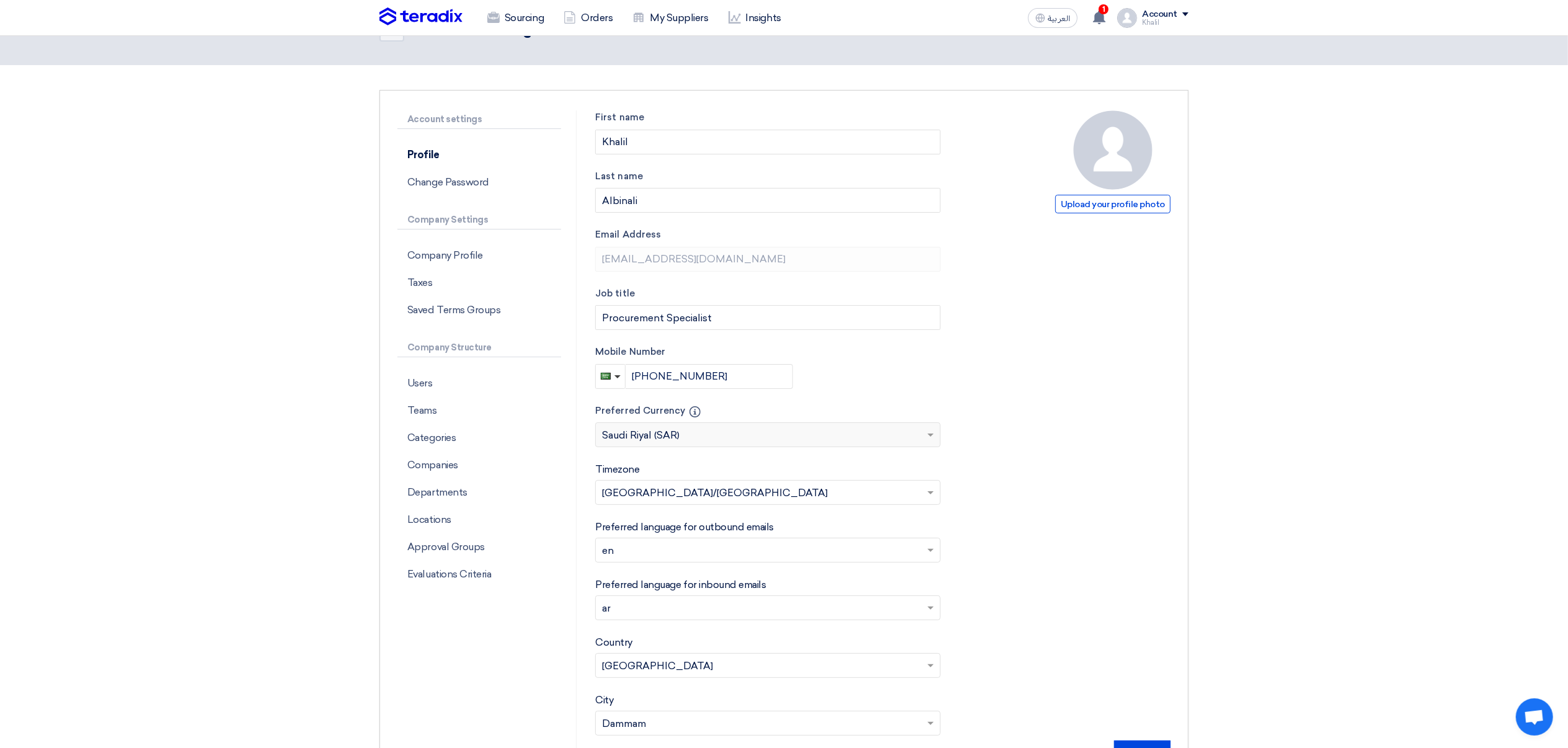
scroll to position [83, 0]
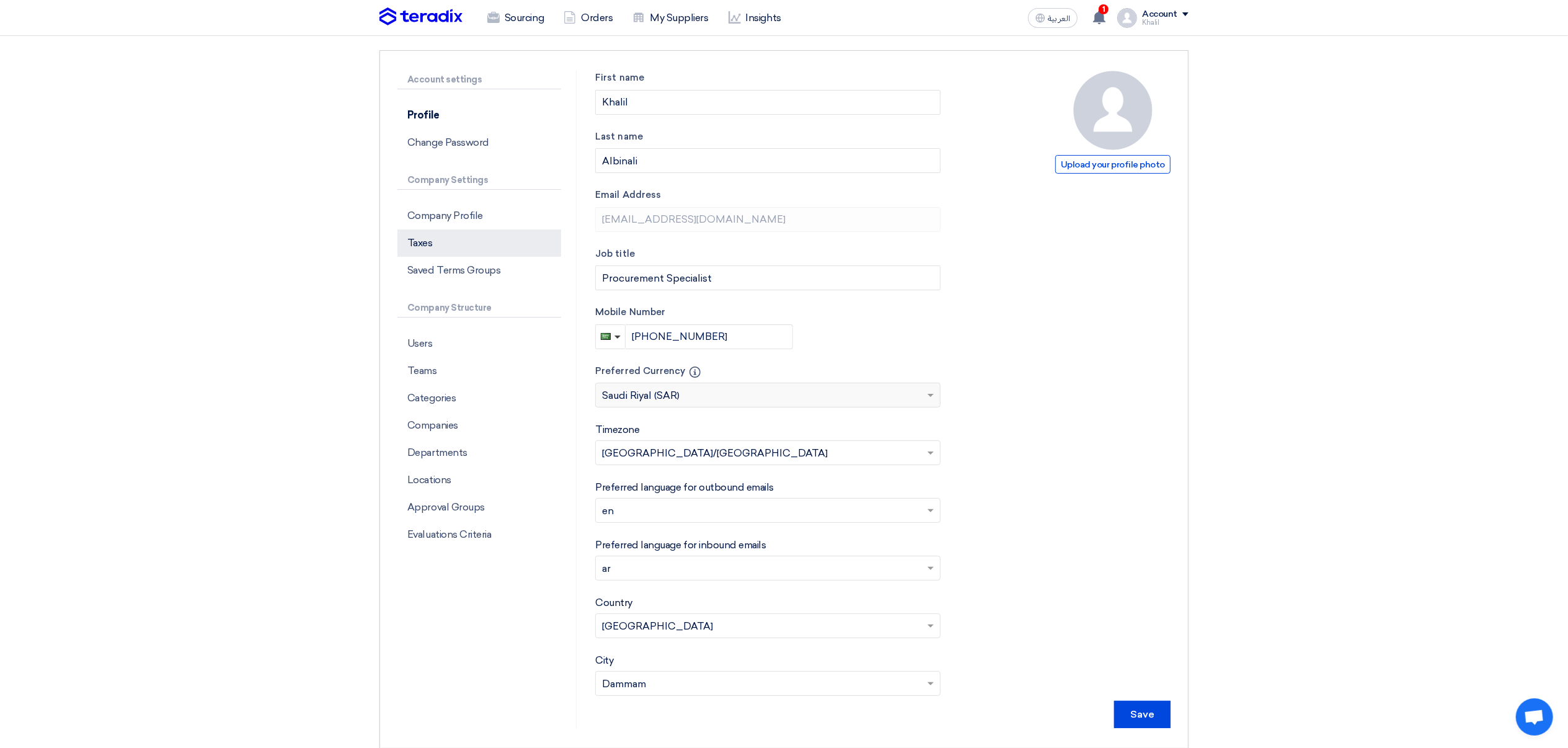
drag, startPoint x: 454, startPoint y: 217, endPoint x: 477, endPoint y: 250, distance: 40.2
click at [477, 250] on div "Company Profile Taxes Saved Terms Groups" at bounding box center [479, 243] width 163 height 82
click at [457, 427] on p "Companies" at bounding box center [479, 425] width 163 height 28
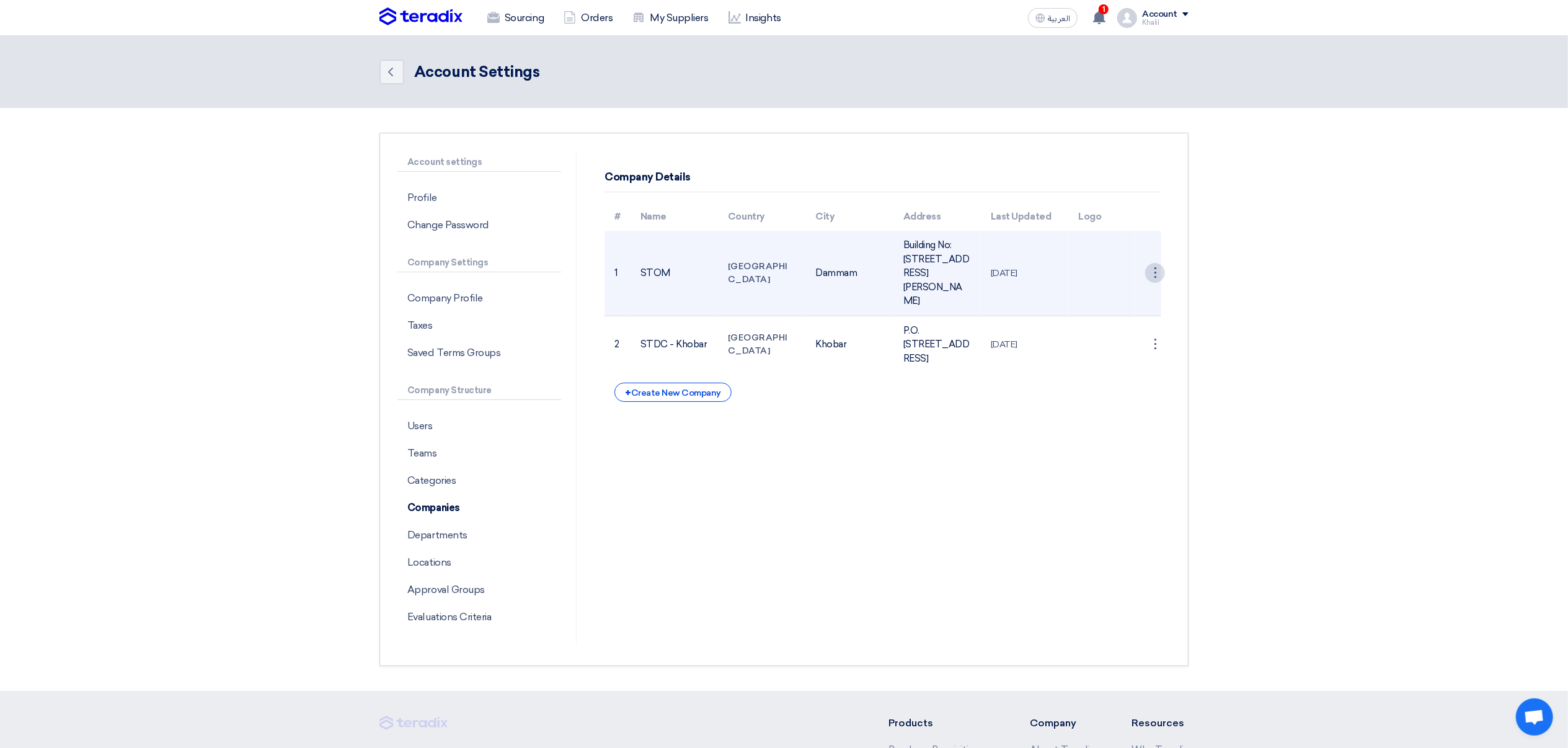
click at [1156, 283] on div "⋮" at bounding box center [1155, 272] width 20 height 20
click at [1134, 306] on link "Edit Company" at bounding box center [1123, 296] width 83 height 18
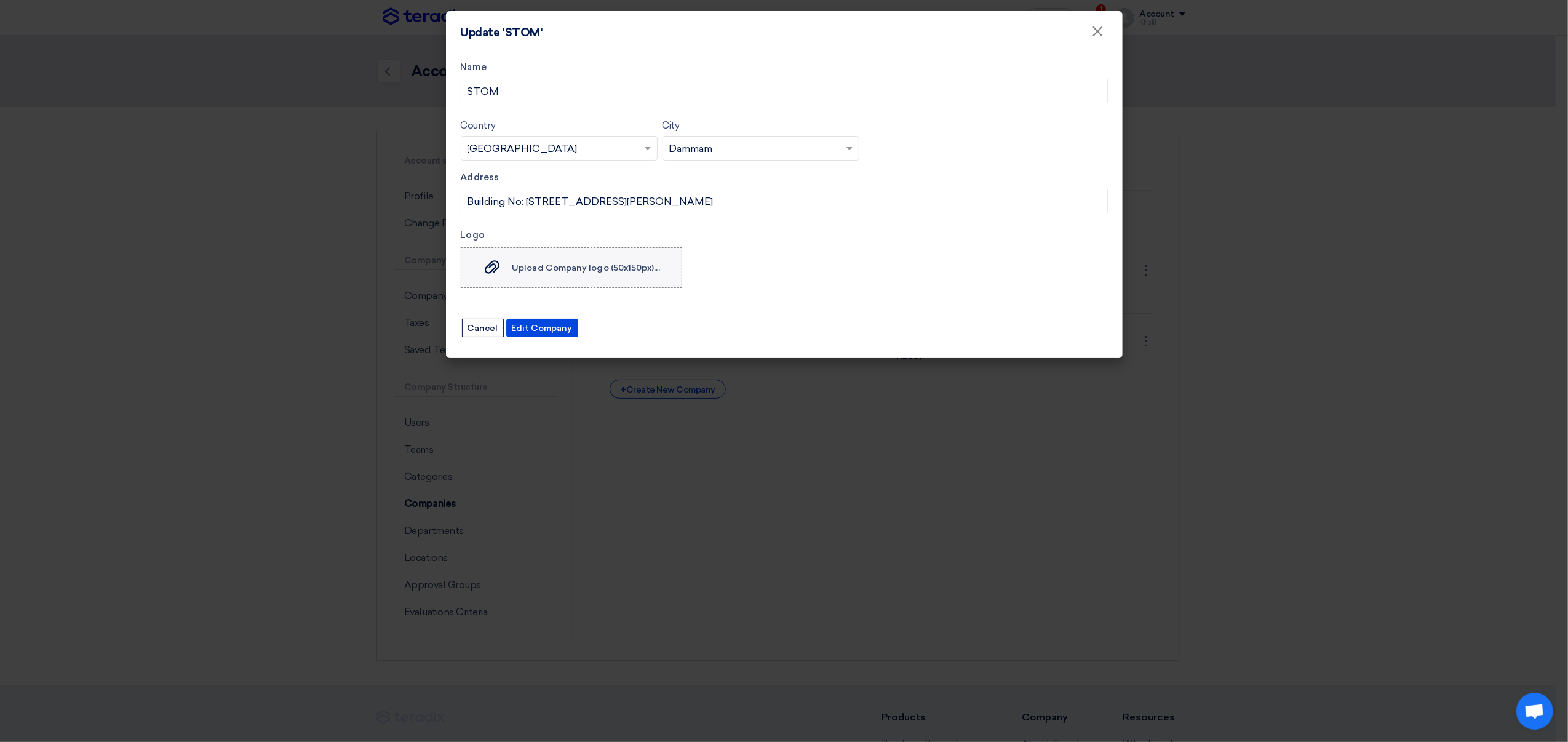
click at [604, 268] on span "Upload Company logo (50x150px)..." at bounding box center [585, 268] width 148 height 11
click at [0, 0] on input "Upload Company logo (50x150px)... Upload Company logo (50x150px)..." at bounding box center [0, 0] width 0 height 0
click at [586, 276] on label "Upload Company logo (50x150px)... Upload Company logo (50x150px)..." at bounding box center [571, 268] width 222 height 40
click at [0, 0] on input "Upload Company logo (50x150px)... Upload Company logo (50x150px)..." at bounding box center [0, 0] width 0 height 0
click at [606, 273] on span "Upload Company logo (50x150px)..." at bounding box center [585, 268] width 148 height 11
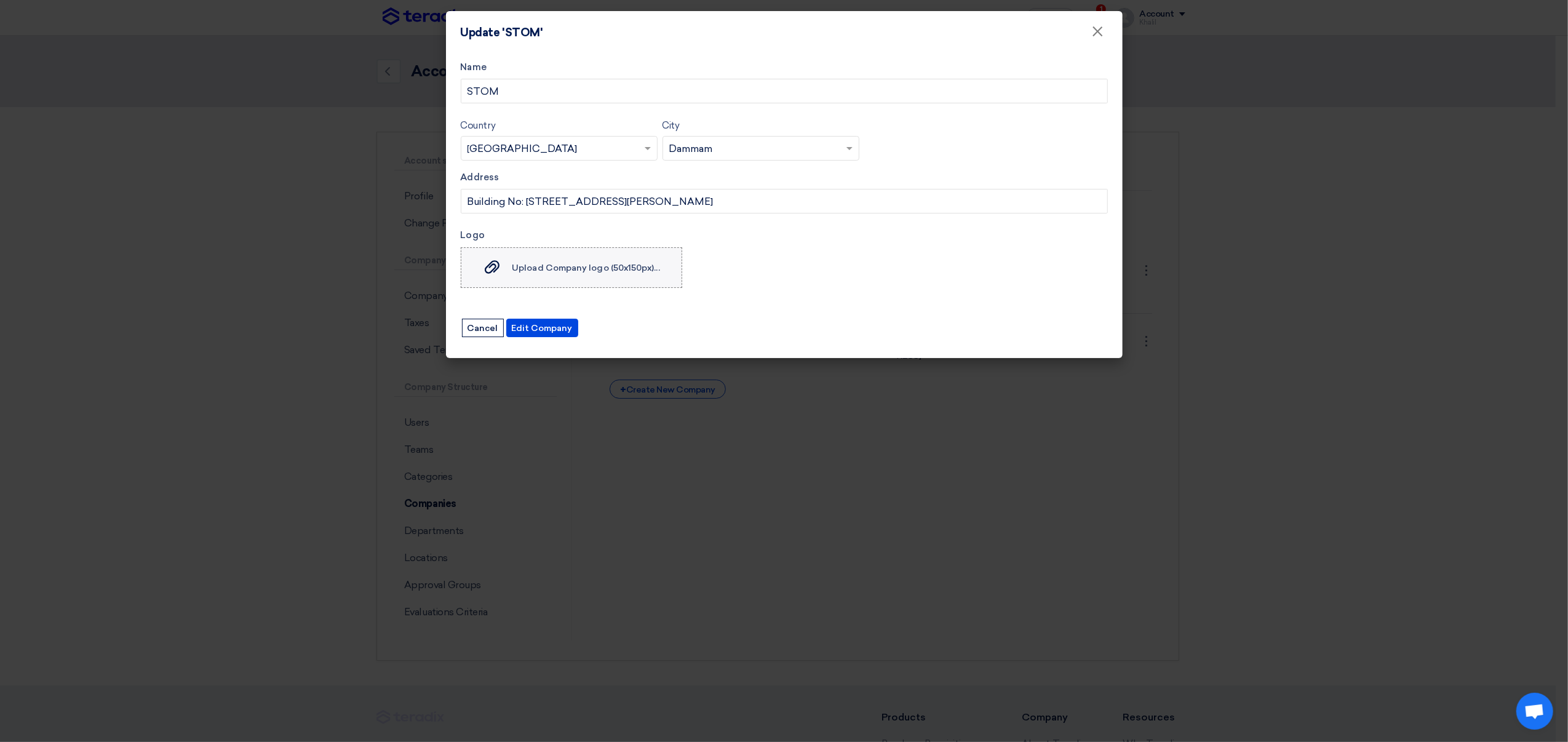
click at [0, 0] on input "Upload Company logo (50x150px)... Upload Company logo (50x150px)..." at bounding box center [0, 0] width 0 height 0
click at [583, 278] on label "Upload Company logo (50x150px)... Upload Company logo (50x150px)..." at bounding box center [571, 268] width 222 height 40
click at [0, 0] on input "Upload Company logo (50x150px)... Upload Company logo (50x150px)..." at bounding box center [0, 0] width 0 height 0
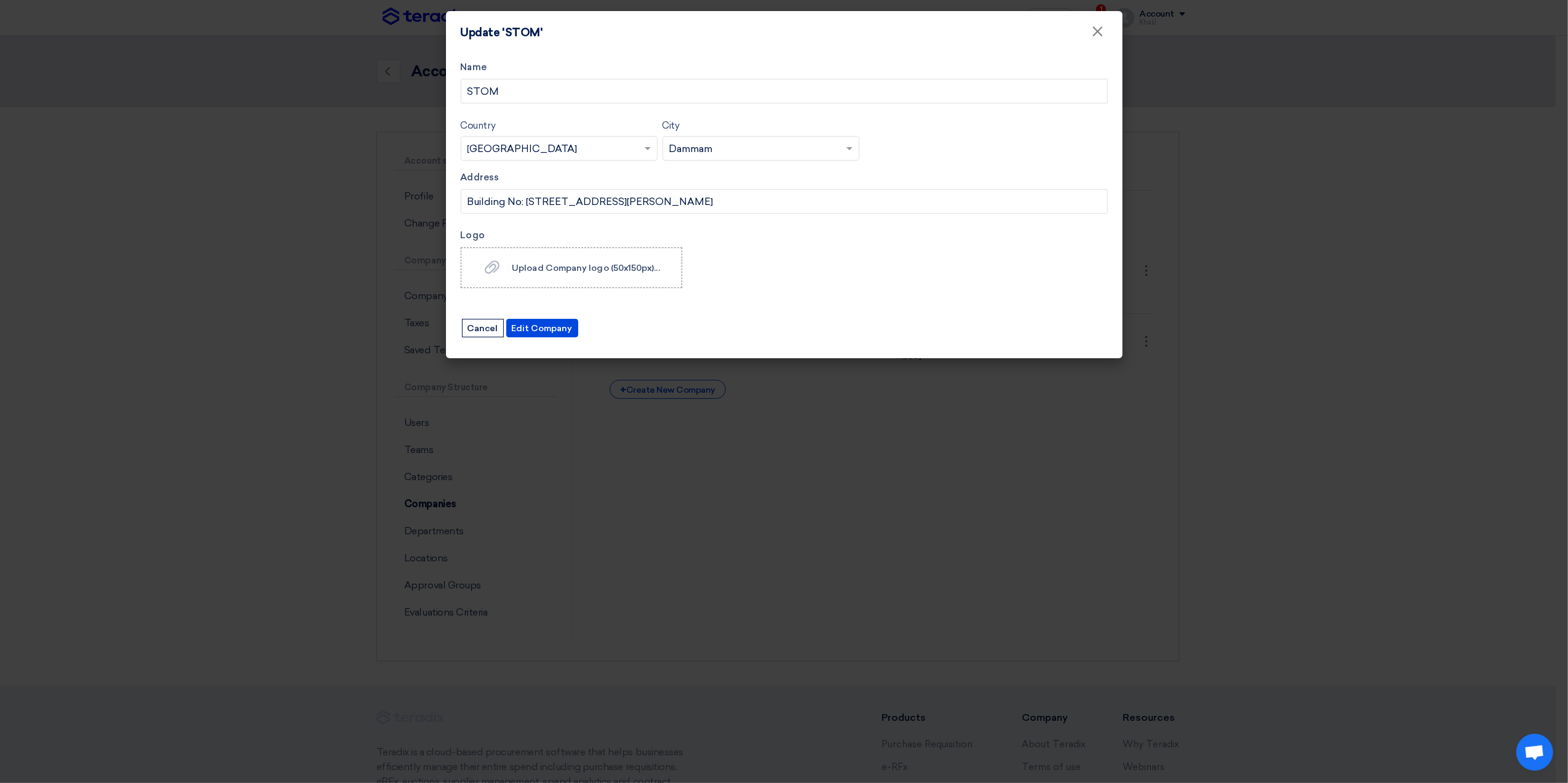
click at [1211, 385] on modal-container "Update 'STOM' × Name STOM Country Select country... × Saudi Arabia × City Selec…" at bounding box center [784, 391] width 1568 height 783
